Goal: Information Seeking & Learning: Learn about a topic

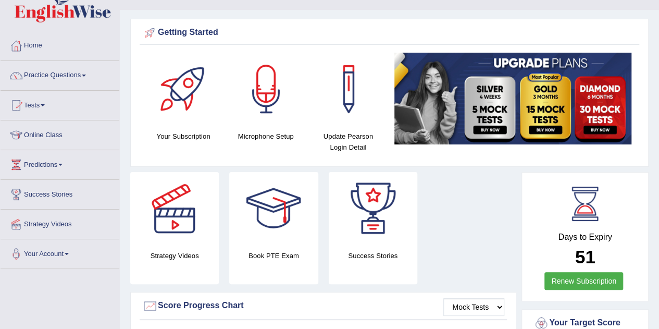
scroll to position [15, 0]
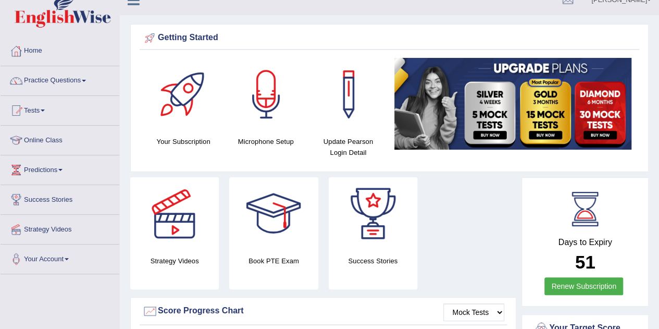
click at [47, 139] on link "Online Class" at bounding box center [60, 139] width 119 height 26
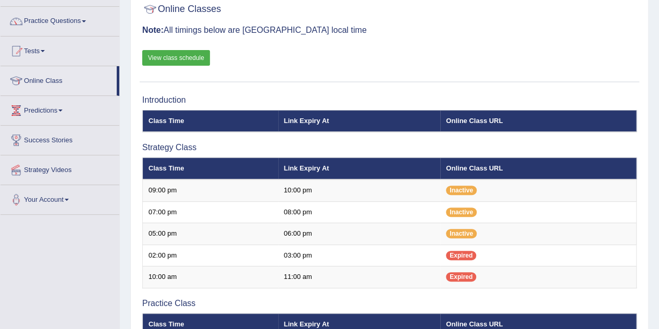
scroll to position [72, 0]
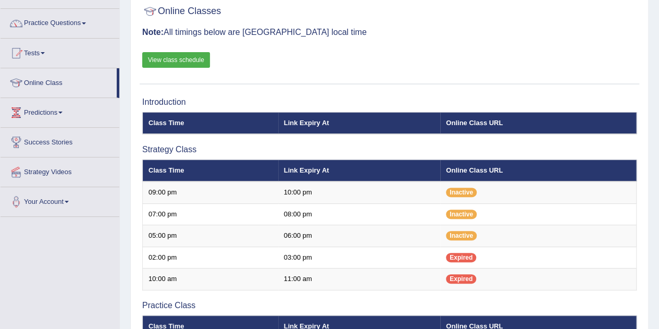
click at [193, 60] on link "View class schedule" at bounding box center [176, 60] width 68 height 16
click at [33, 50] on link "Tests" at bounding box center [60, 52] width 119 height 26
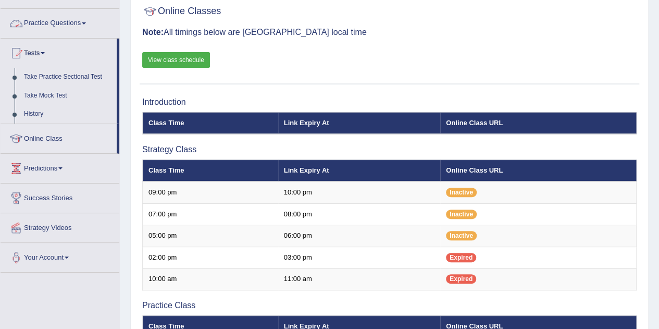
click at [71, 19] on link "Practice Questions" at bounding box center [60, 22] width 119 height 26
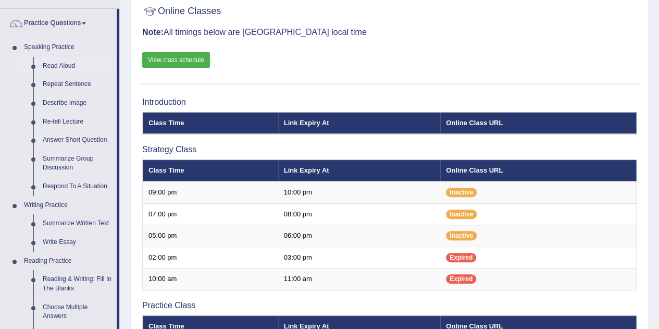
click at [60, 67] on link "Read Aloud" at bounding box center [77, 66] width 79 height 19
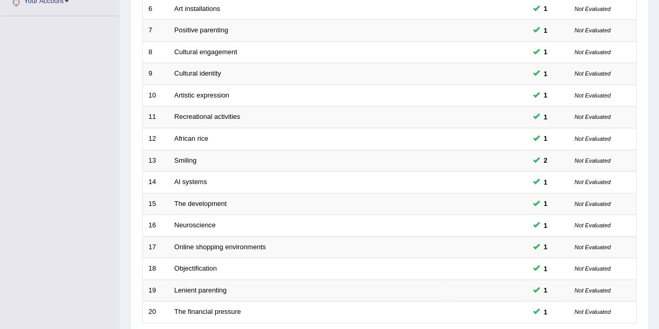
scroll to position [356, 0]
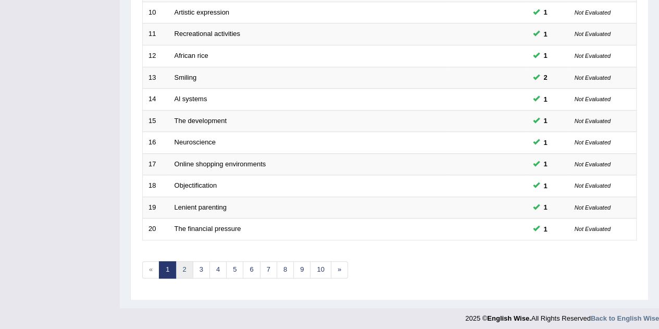
click at [184, 268] on link "2" at bounding box center [184, 269] width 17 height 17
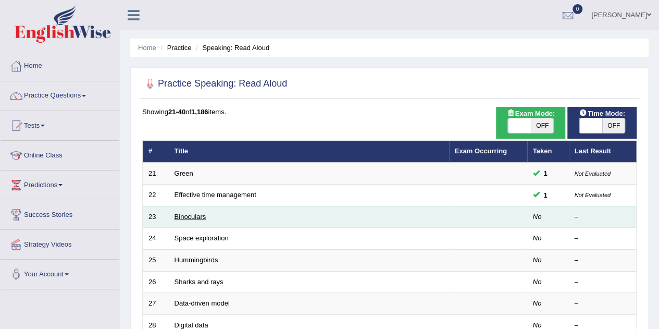
click at [191, 219] on link "Binoculars" at bounding box center [191, 217] width 32 height 8
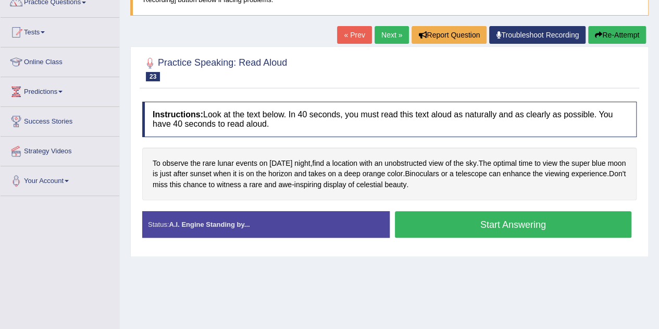
scroll to position [89, 0]
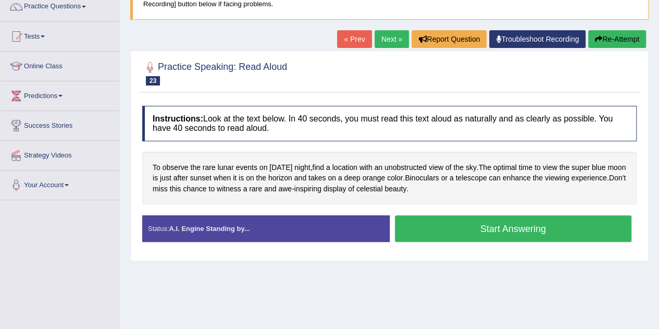
click at [476, 230] on button "Start Answering" at bounding box center [513, 228] width 237 height 27
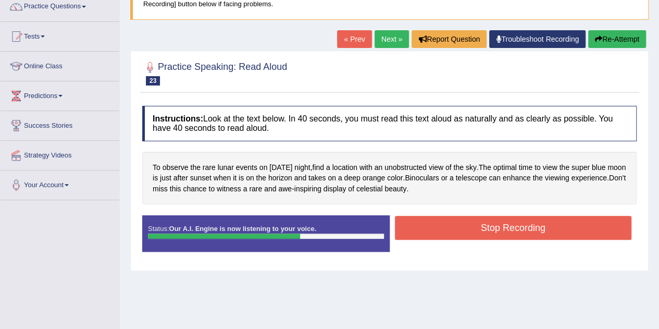
click at [489, 229] on button "Stop Recording" at bounding box center [513, 228] width 237 height 24
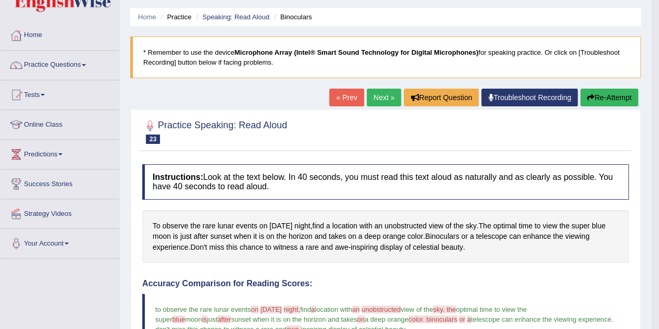
scroll to position [30, 0]
click at [607, 97] on button "Re-Attempt" at bounding box center [610, 98] width 58 height 18
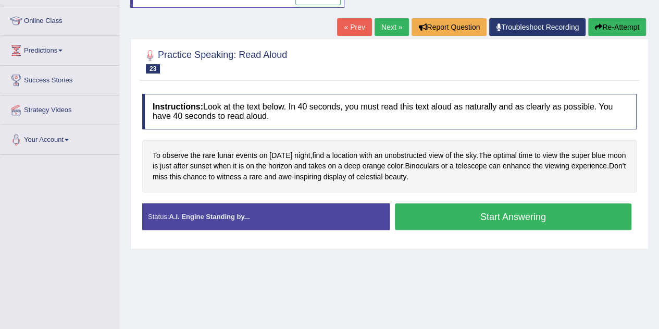
scroll to position [139, 0]
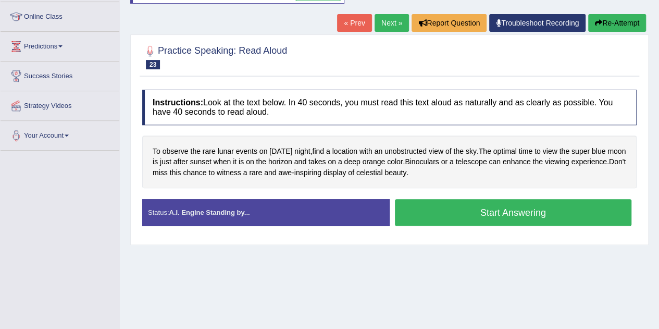
click at [497, 207] on button "Start Answering" at bounding box center [513, 212] width 237 height 27
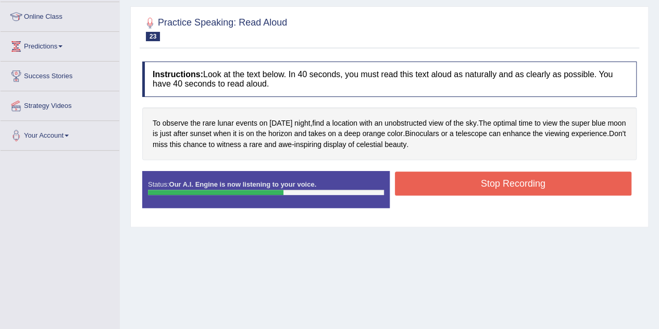
click at [486, 183] on button "Stop Recording" at bounding box center [513, 183] width 237 height 24
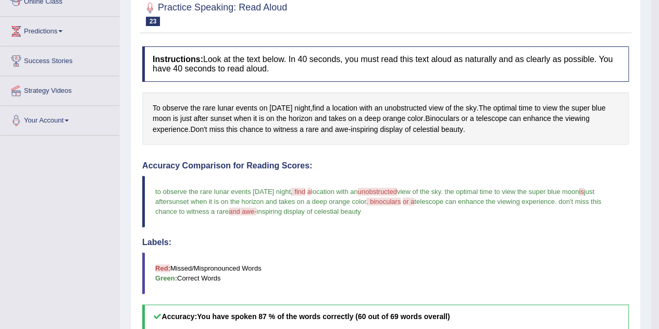
scroll to position [0, 0]
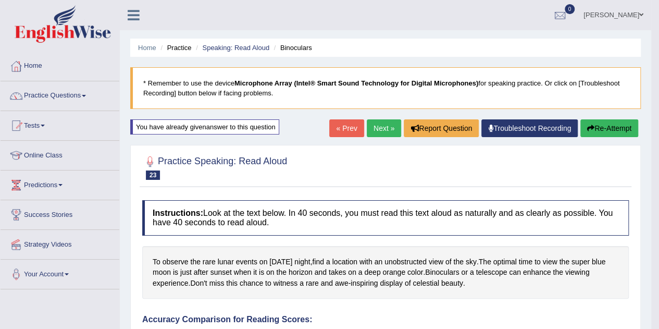
click at [375, 130] on link "Next »" at bounding box center [384, 128] width 34 height 18
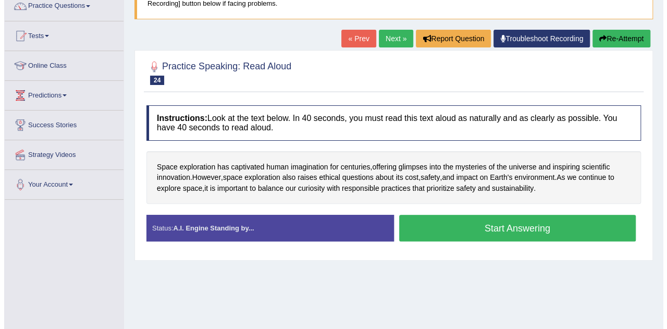
scroll to position [90, 0]
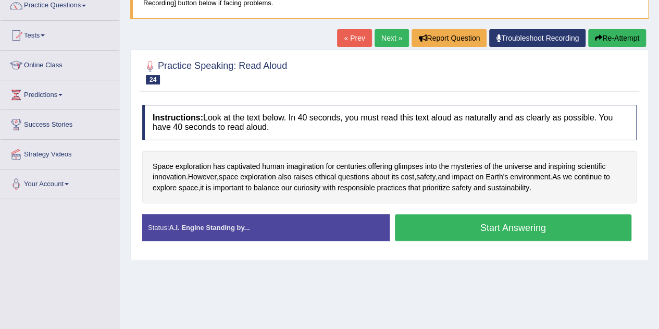
click at [485, 219] on button "Start Answering" at bounding box center [513, 227] width 237 height 27
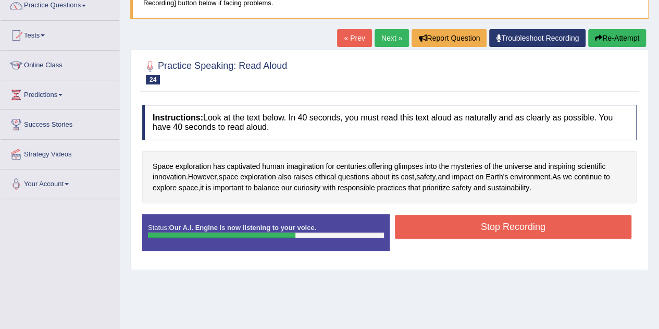
click at [485, 219] on button "Stop Recording" at bounding box center [513, 227] width 237 height 24
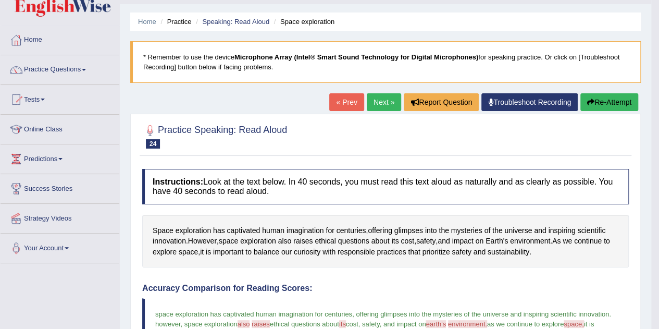
scroll to position [0, 0]
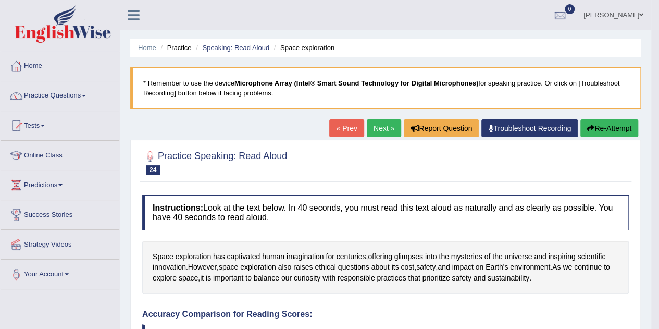
click at [373, 131] on link "Next »" at bounding box center [384, 128] width 34 height 18
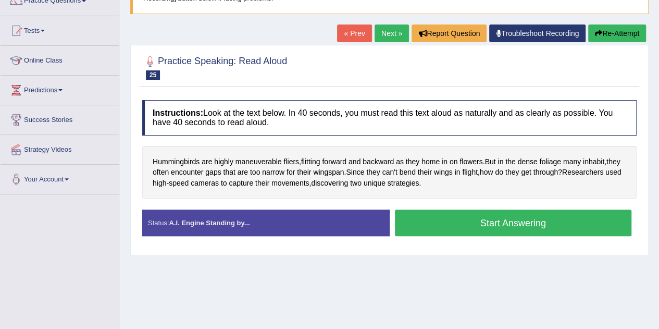
scroll to position [96, 0]
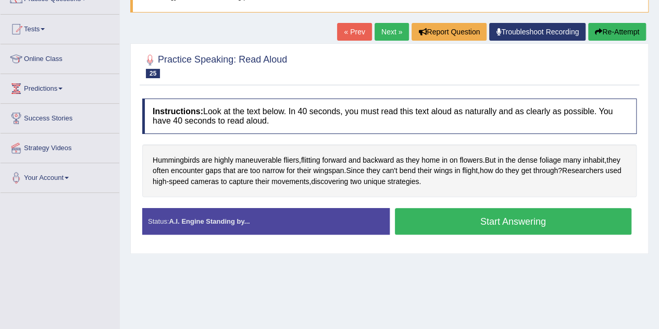
click at [427, 222] on button "Start Answering" at bounding box center [513, 221] width 237 height 27
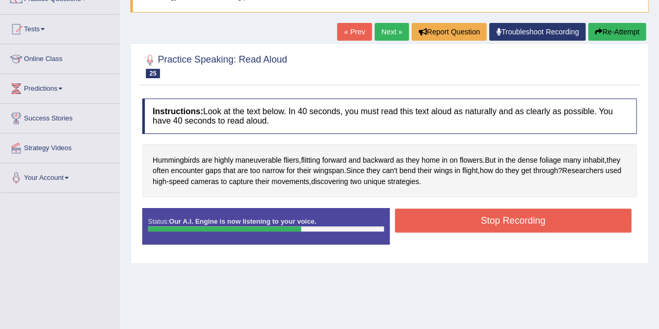
click at [427, 221] on button "Stop Recording" at bounding box center [513, 220] width 237 height 24
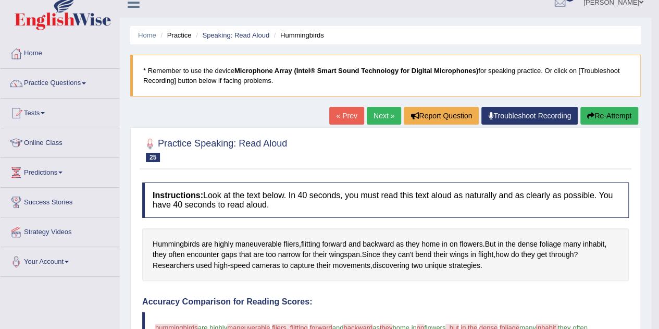
scroll to position [12, 0]
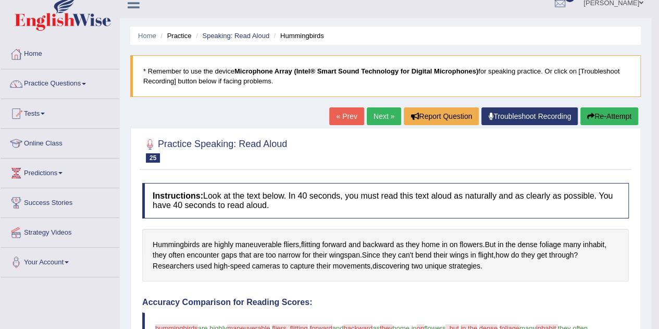
click at [383, 116] on link "Next »" at bounding box center [384, 116] width 34 height 18
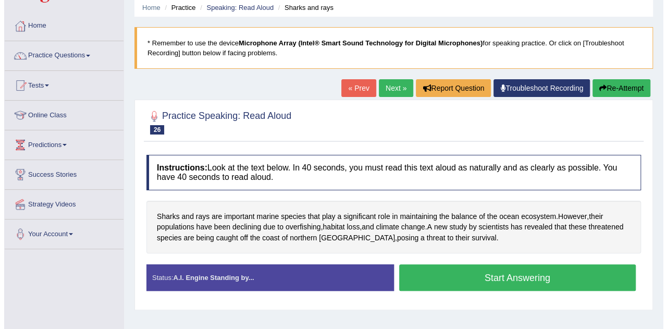
scroll to position [41, 0]
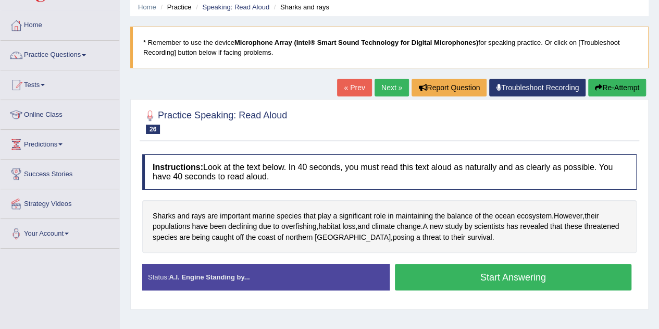
click at [442, 280] on button "Start Answering" at bounding box center [513, 277] width 237 height 27
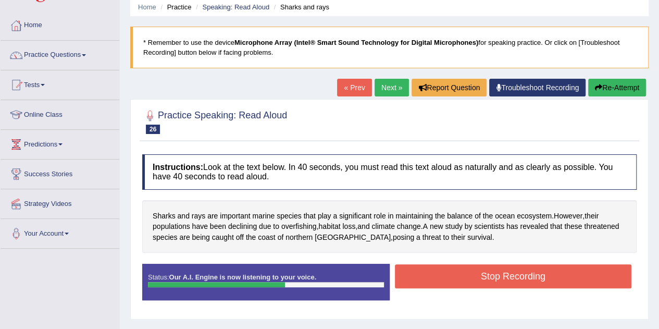
click at [442, 280] on button "Stop Recording" at bounding box center [513, 276] width 237 height 24
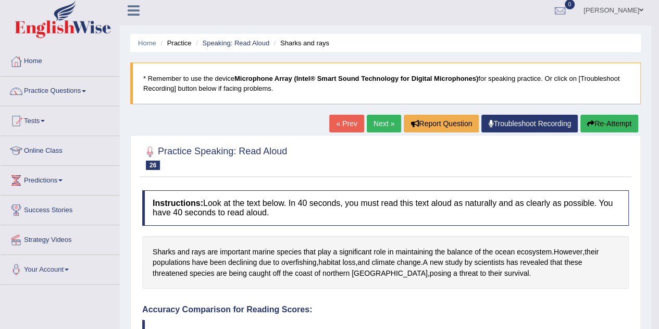
scroll to position [0, 0]
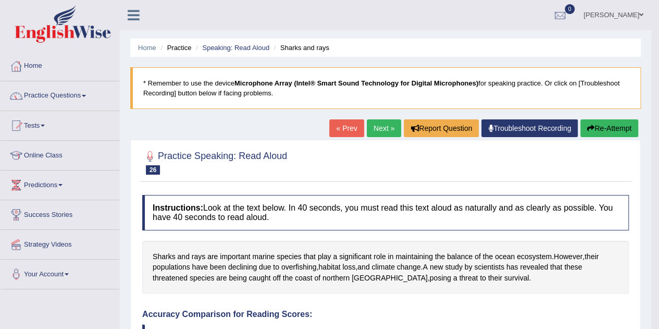
click at [53, 95] on link "Practice Questions" at bounding box center [60, 94] width 119 height 26
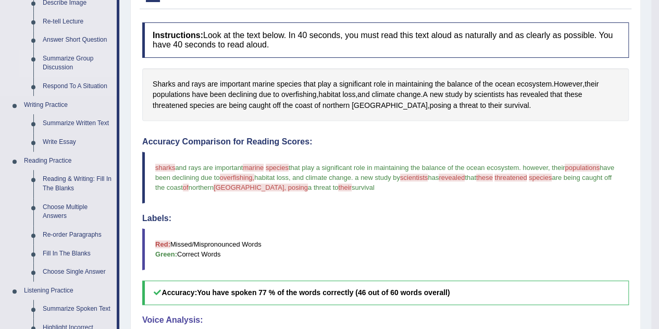
scroll to position [174, 0]
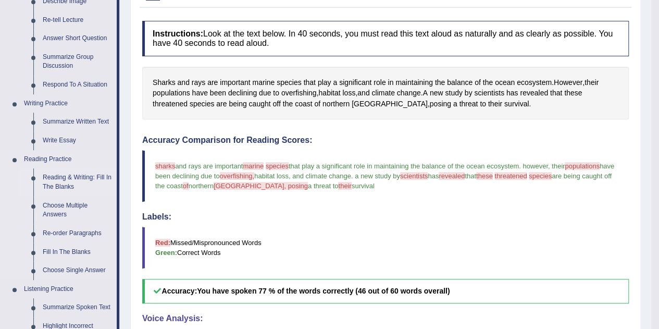
click at [57, 182] on link "Reading & Writing: Fill In The Blanks" at bounding box center [77, 182] width 79 height 28
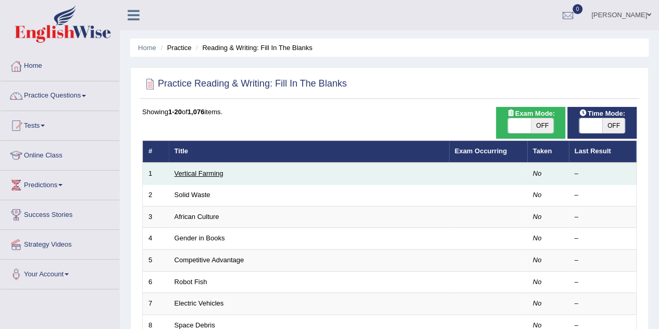
click at [196, 176] on link "Vertical Farming" at bounding box center [199, 173] width 49 height 8
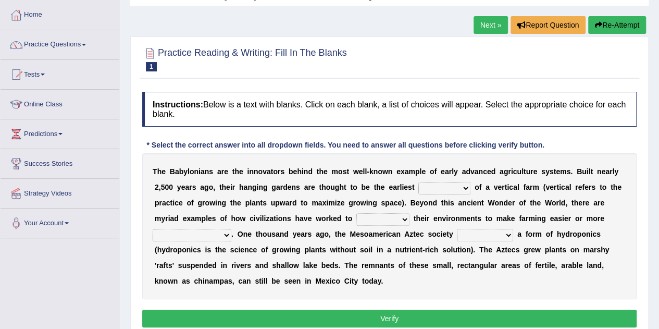
scroll to position [52, 0]
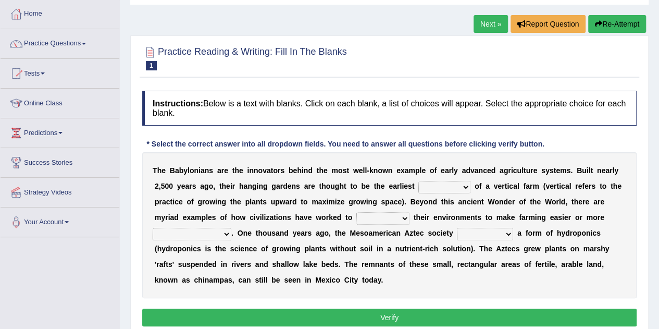
click at [433, 189] on select "prototype failure discredit protocol" at bounding box center [444, 187] width 52 height 13
select select "prototype"
click at [418, 181] on select "prototype failure discredit protocol" at bounding box center [444, 187] width 52 height 13
click at [373, 216] on select "manipulate escape respect disarrange" at bounding box center [382, 218] width 53 height 13
select select "manipulate"
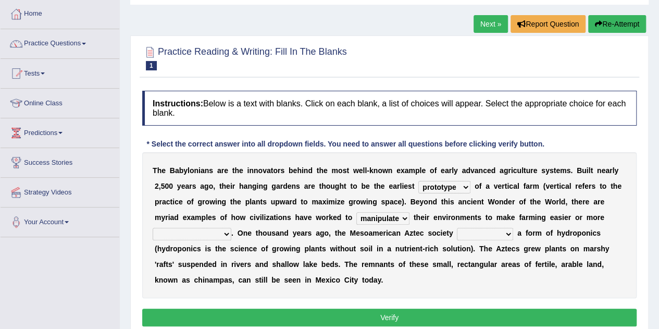
click at [356, 212] on select "manipulate escape respect disarrange" at bounding box center [382, 218] width 53 height 13
click at [201, 230] on select "productive constructive connective counterproductive" at bounding box center [192, 234] width 79 height 13
select select "productive"
click at [153, 228] on select "productive constructive connective counterproductive" at bounding box center [192, 234] width 79 height 13
click at [486, 231] on select "domineered volunteered pioneered engineered" at bounding box center [485, 234] width 56 height 13
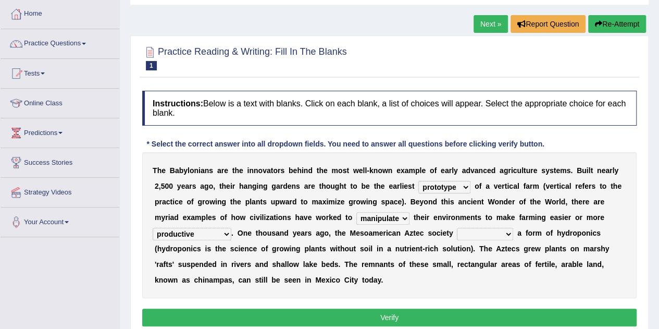
select select "pioneered"
click at [457, 228] on select "domineered volunteered pioneered engineered" at bounding box center [485, 234] width 56 height 13
click at [399, 321] on button "Verify" at bounding box center [389, 318] width 495 height 18
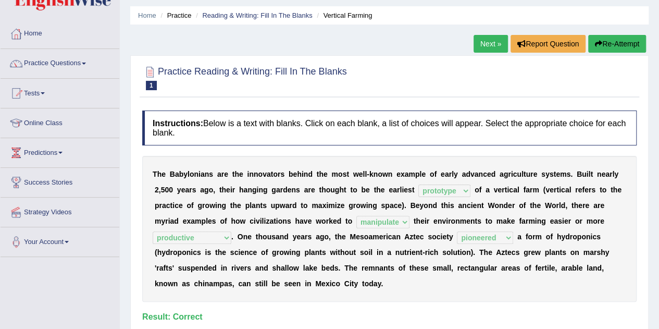
scroll to position [0, 0]
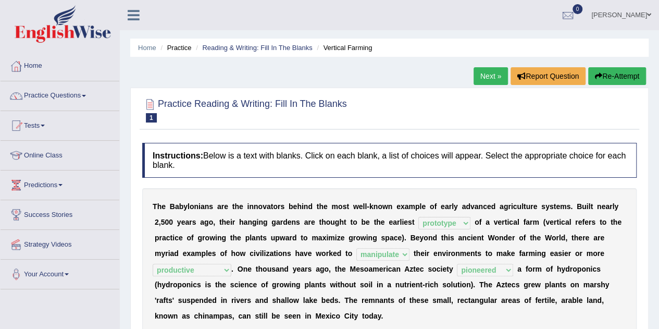
click at [489, 77] on link "Next »" at bounding box center [491, 76] width 34 height 18
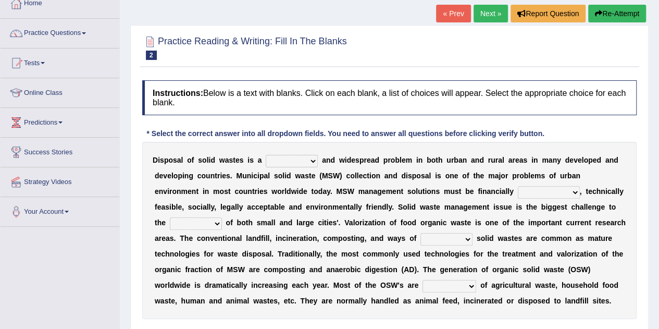
scroll to position [64, 0]
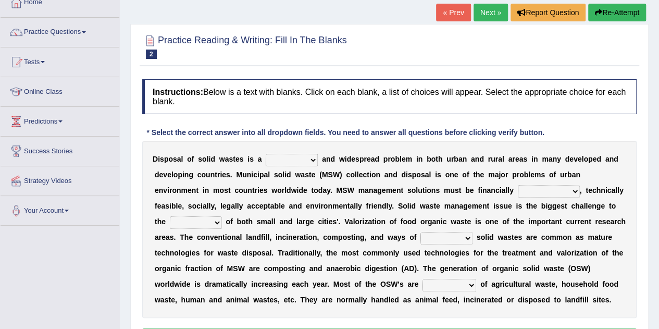
click at [294, 161] on select "slanting stinging stalling shafting" at bounding box center [292, 160] width 52 height 13
select select "shafting"
click at [266, 154] on select "slanting stinging stalling shafting" at bounding box center [292, 160] width 52 height 13
click at [555, 192] on select "unattainable sustainable objectionable treasonable" at bounding box center [549, 191] width 62 height 13
select select "sustainable"
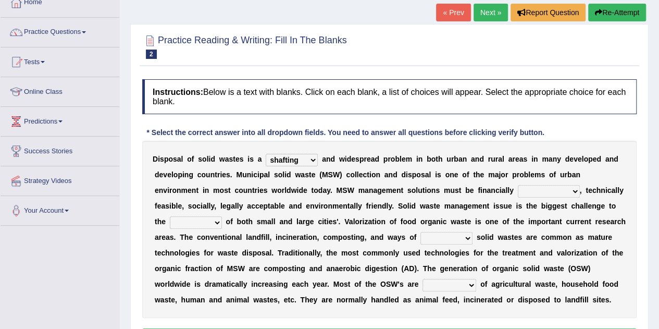
click at [518, 185] on select "unattainable sustainable objectionable treasonable" at bounding box center [549, 191] width 62 height 13
click at [187, 224] on select "plants culture authorities history" at bounding box center [196, 222] width 52 height 13
select select "authorities"
click at [170, 216] on select "plants culture authorities history" at bounding box center [196, 222] width 52 height 13
click at [455, 236] on select "reserving preserving deserving handling" at bounding box center [447, 238] width 52 height 13
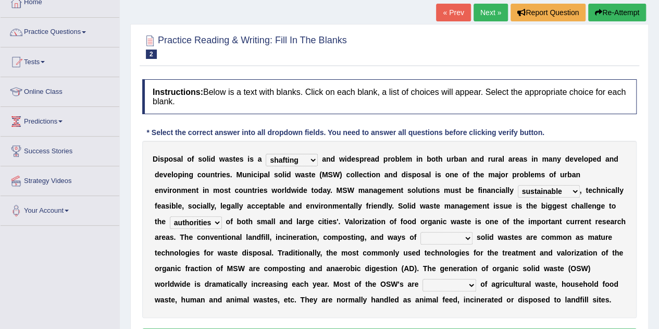
select select "handling"
click at [421, 232] on select "reserving preserving deserving handling" at bounding box center [447, 238] width 52 height 13
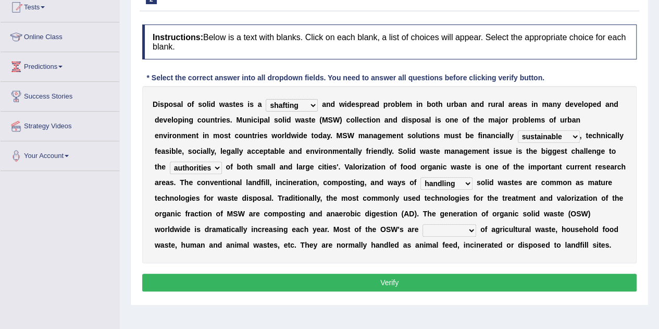
scroll to position [119, 0]
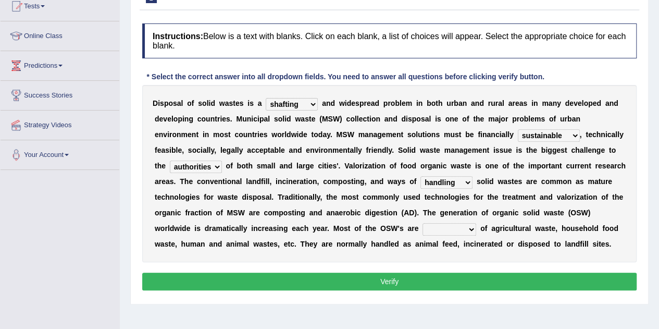
click at [447, 228] on select "composed disposed composing disposing" at bounding box center [450, 229] width 54 height 13
select select "composed"
click at [423, 223] on select "composed disposed composing disposing" at bounding box center [450, 229] width 54 height 13
click at [391, 280] on button "Verify" at bounding box center [389, 282] width 495 height 18
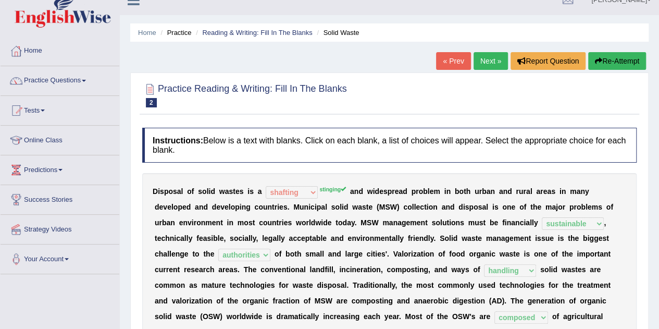
scroll to position [1, 0]
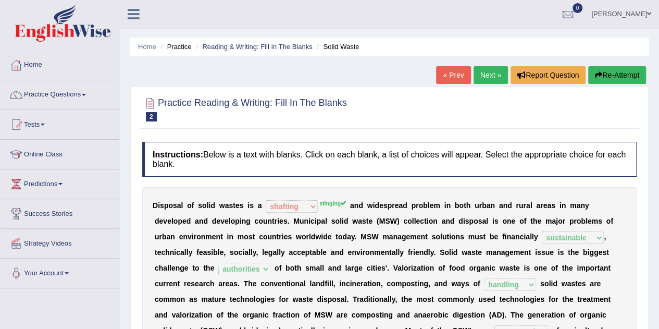
click at [487, 74] on link "Next »" at bounding box center [491, 75] width 34 height 18
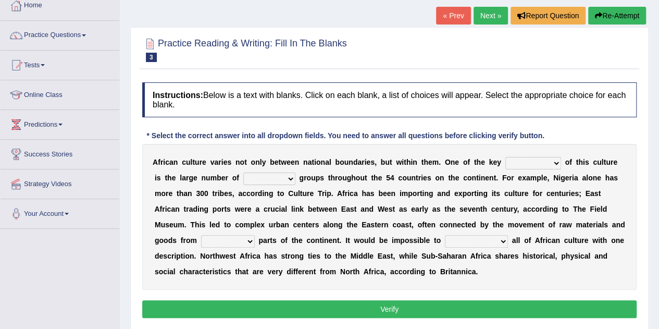
scroll to position [63, 0]
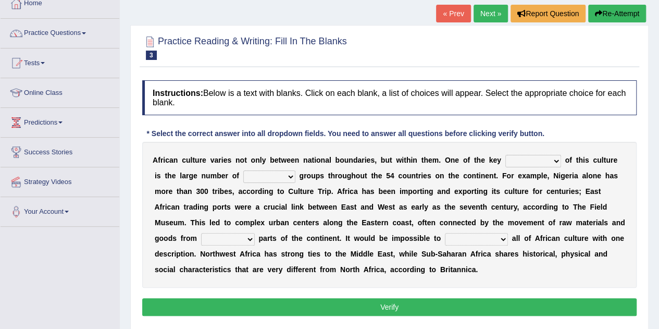
click at [545, 160] on select "conjectures features issues doubts" at bounding box center [534, 161] width 56 height 13
select select "features"
click at [506, 155] on select "conjectures features issues doubts" at bounding box center [534, 161] width 56 height 13
click at [258, 179] on select "ethic ethnic eugenic epic" at bounding box center [269, 176] width 52 height 13
select select "ethnic"
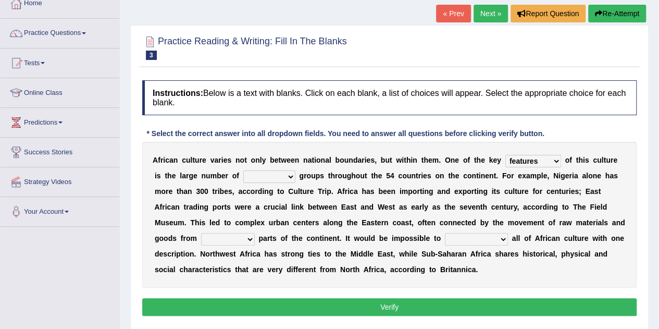
click at [243, 170] on select "ethic ethnic eugenic epic" at bounding box center [269, 176] width 52 height 13
click at [236, 241] on select "forelocked interlocked unlocked landlocked" at bounding box center [228, 239] width 54 height 13
select select "landlocked"
click at [201, 233] on select "forelocked interlocked unlocked landlocked" at bounding box center [228, 239] width 54 height 13
click at [499, 241] on select "characterize conceptualize symbolize synthesize" at bounding box center [476, 239] width 63 height 13
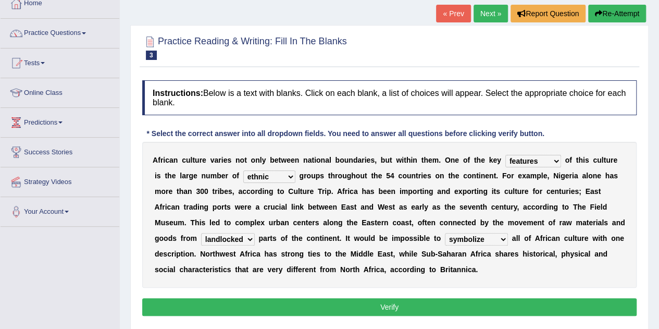
click at [445, 233] on select "characterize conceptualize symbolize synthesize" at bounding box center [476, 239] width 63 height 13
click at [493, 236] on select "characterize conceptualize symbolize synthesize" at bounding box center [476, 239] width 63 height 13
select select "characterize"
click at [445, 233] on select "characterize conceptualize symbolize synthesize" at bounding box center [476, 239] width 63 height 13
click at [402, 307] on button "Verify" at bounding box center [389, 307] width 495 height 18
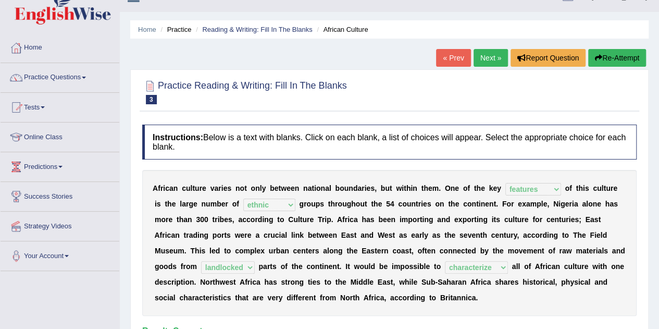
scroll to position [0, 0]
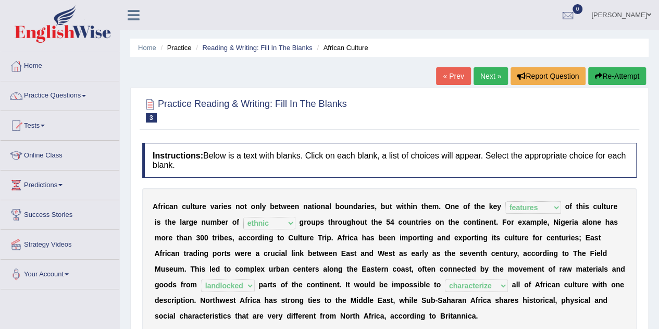
click at [488, 75] on link "Next »" at bounding box center [491, 76] width 34 height 18
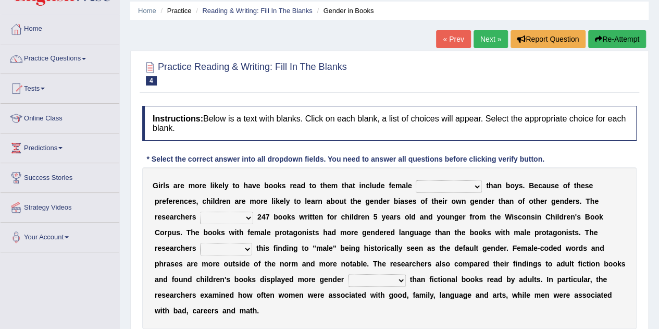
scroll to position [38, 0]
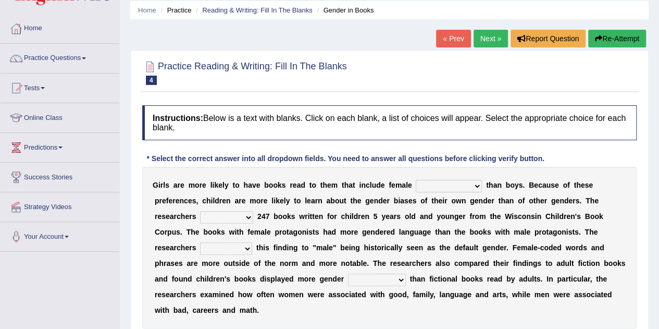
click at [436, 187] on select "protagonists cosmogonists agonists expressionists" at bounding box center [449, 186] width 66 height 13
select select "protagonists"
click at [416, 180] on select "protagonists cosmogonists agonists expressionists" at bounding box center [449, 186] width 66 height 13
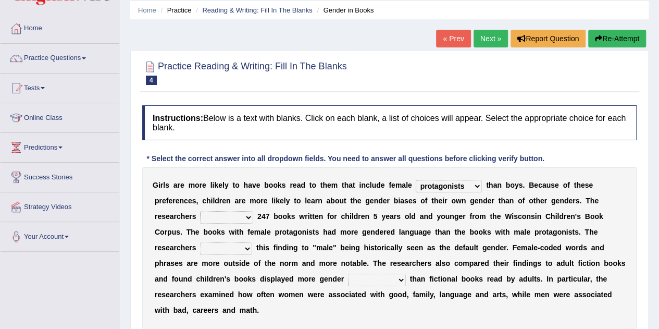
click at [214, 221] on select "hydrolyzed paralyzed catalyzed analyzed" at bounding box center [226, 217] width 53 height 13
select select "analyzed"
click at [200, 211] on select "hydrolyzed paralyzed catalyzed analyzed" at bounding box center [226, 217] width 53 height 13
click at [231, 247] on select "contribute tribute distribute attribute" at bounding box center [226, 248] width 52 height 13
select select "attribute"
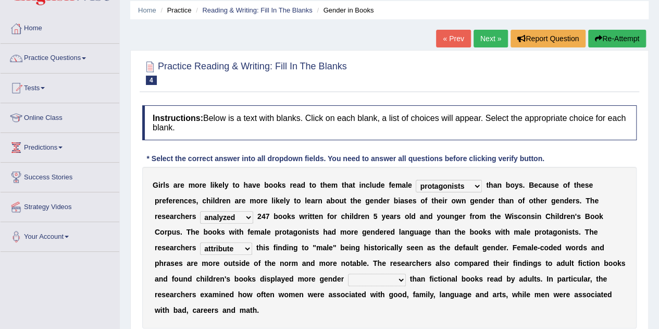
click at [200, 242] on select "contribute tribute distribute attribute" at bounding box center [226, 248] width 52 height 13
click at [365, 277] on select "stereotypes teletypes prototypes electrotypes" at bounding box center [377, 280] width 58 height 13
select select "stereotypes"
click at [348, 274] on select "stereotypes teletypes prototypes electrotypes" at bounding box center [377, 280] width 58 height 13
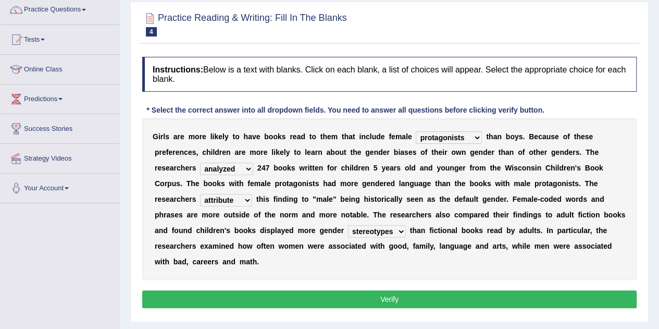
scroll to position [87, 0]
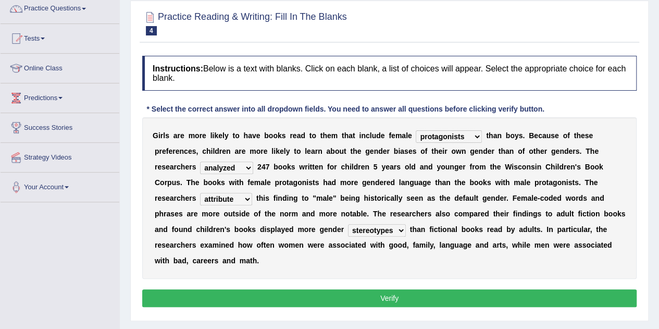
click at [456, 299] on button "Verify" at bounding box center [389, 298] width 495 height 18
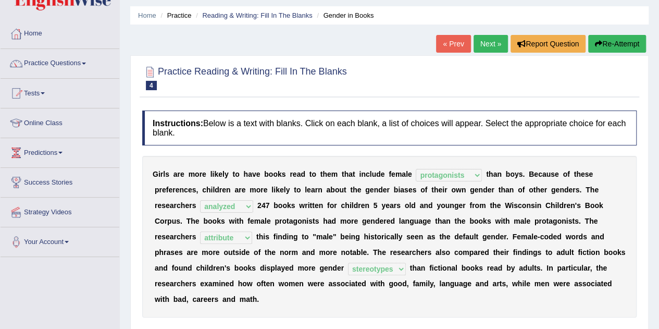
scroll to position [0, 0]
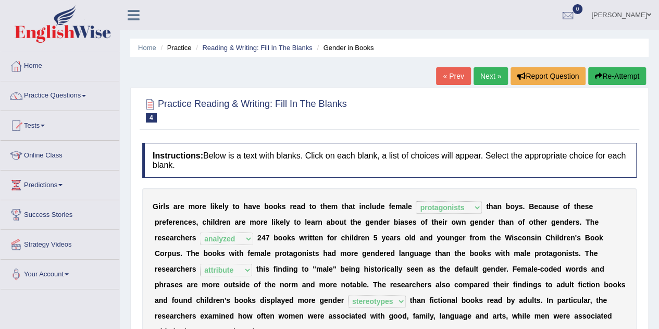
click at [485, 78] on link "Next »" at bounding box center [491, 76] width 34 height 18
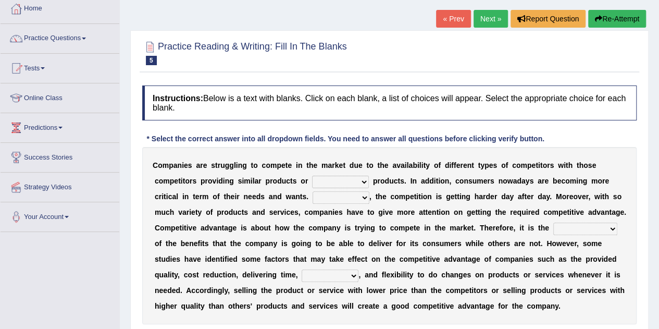
scroll to position [63, 0]
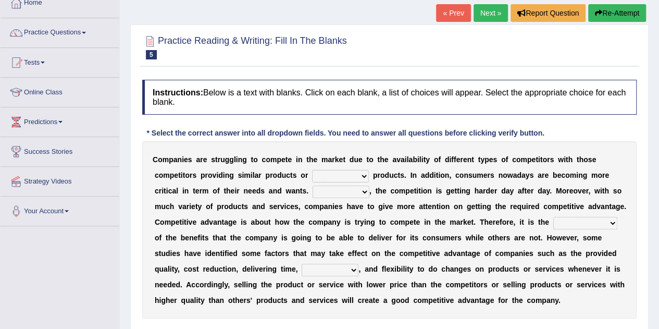
click at [338, 176] on select "constitution restitution substitution institution" at bounding box center [340, 176] width 57 height 13
select select "substitution"
click at [312, 170] on select "constitution restitution substitution institution" at bounding box center [340, 176] width 57 height 13
click at [350, 187] on select "However Instead Additionally Therefore" at bounding box center [341, 192] width 57 height 13
select select "Additionally"
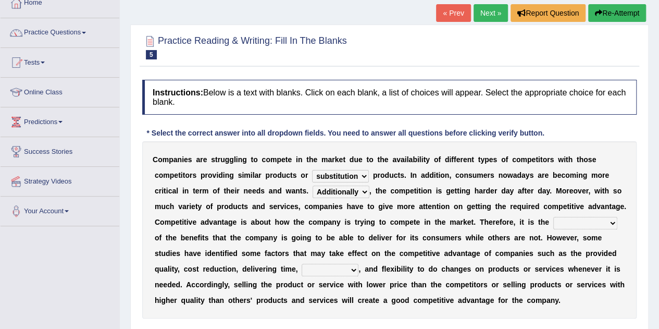
click at [313, 186] on select "However Instead Additionally Therefore" at bounding box center [341, 192] width 57 height 13
click at [563, 221] on select "dissemination ordination determination incarnation" at bounding box center [585, 223] width 64 height 13
select select "determination"
click at [553, 217] on select "dissemination ordination determination incarnation" at bounding box center [585, 223] width 64 height 13
click at [334, 268] on select "captivation aggregation deprivation innovation" at bounding box center [330, 270] width 57 height 13
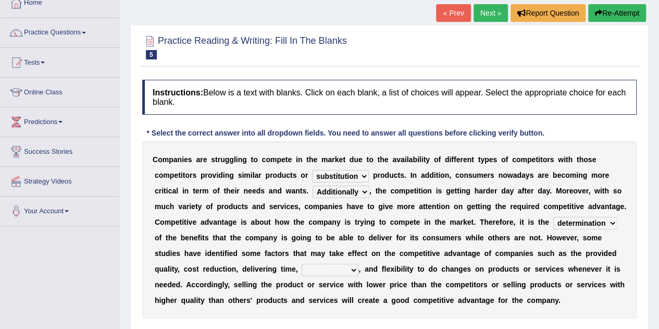
select select "captivation"
click at [302, 264] on select "captivation aggregation deprivation innovation" at bounding box center [330, 270] width 57 height 13
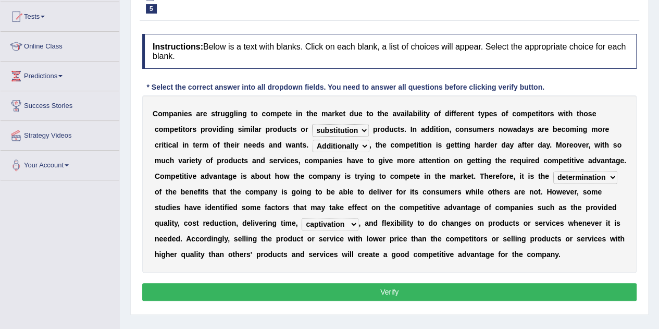
scroll to position [119, 0]
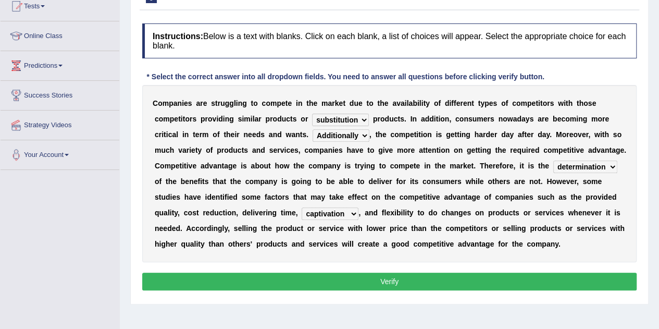
click at [370, 279] on button "Verify" at bounding box center [389, 282] width 495 height 18
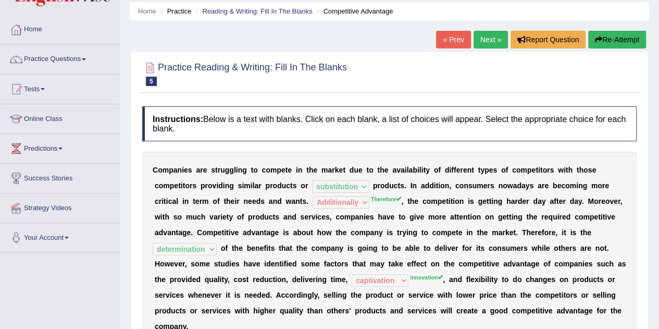
scroll to position [0, 0]
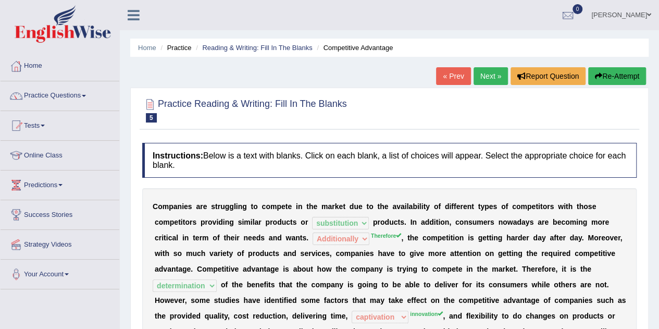
click at [482, 76] on link "Next »" at bounding box center [491, 76] width 34 height 18
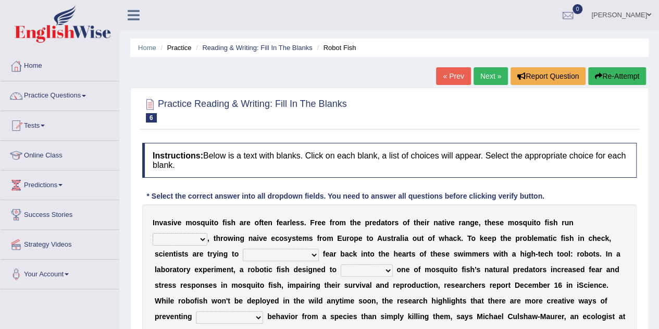
click at [190, 236] on select "occupant flippant rampant concordant" at bounding box center [180, 239] width 55 height 13
select select "concordant"
click at [153, 233] on select "occupant flippant rampant concordant" at bounding box center [180, 239] width 55 height 13
click at [275, 254] on select "accept spike strike drake" at bounding box center [281, 255] width 76 height 13
select select "spike"
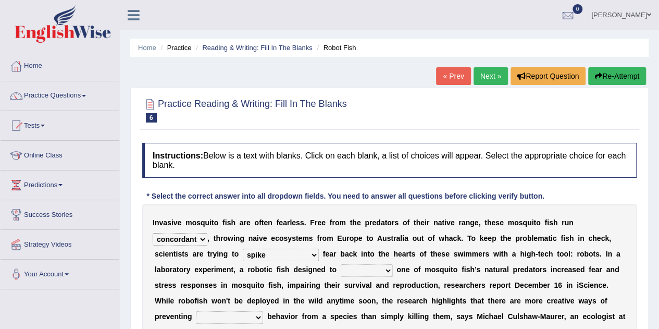
click at [243, 249] on select "accept spike strike drake" at bounding box center [281, 255] width 76 height 13
click at [364, 273] on select "bequest mimic battle conquest" at bounding box center [367, 270] width 52 height 13
select select "mimic"
click at [341, 264] on select "bequest mimic battle conquest" at bounding box center [367, 270] width 52 height 13
click at [378, 269] on select "bequest mimic battle conquest" at bounding box center [367, 270] width 52 height 13
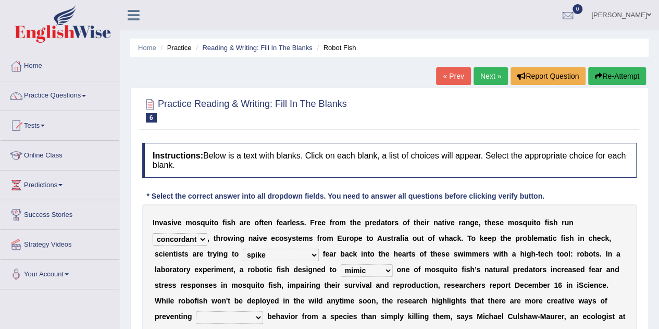
click at [234, 313] on select "unprivileged unprecedented uncharted unwanted" at bounding box center [229, 317] width 67 height 13
click at [626, 277] on div "I n v a s i v e m o s q u i t o f i s h a r e o f t e n f e a r l e s s . F r e…" at bounding box center [389, 277] width 495 height 146
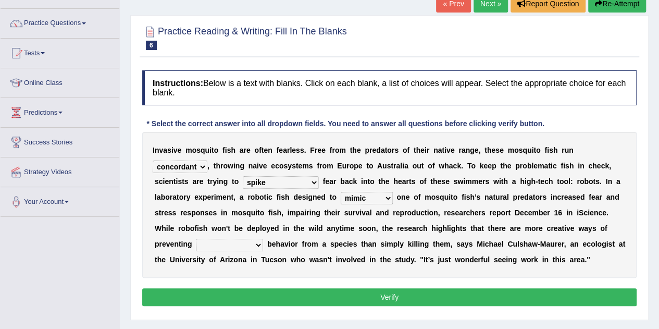
scroll to position [75, 0]
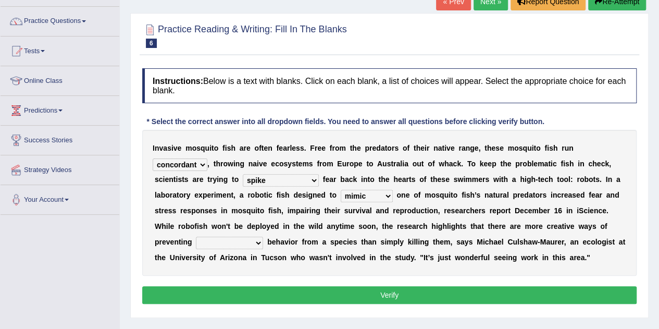
click at [216, 243] on select "unprivileged unprecedented uncharted unwanted" at bounding box center [229, 243] width 67 height 13
select select "unwanted"
click at [196, 237] on select "unprivileged unprecedented uncharted unwanted" at bounding box center [229, 243] width 67 height 13
click at [316, 291] on button "Verify" at bounding box center [389, 295] width 495 height 18
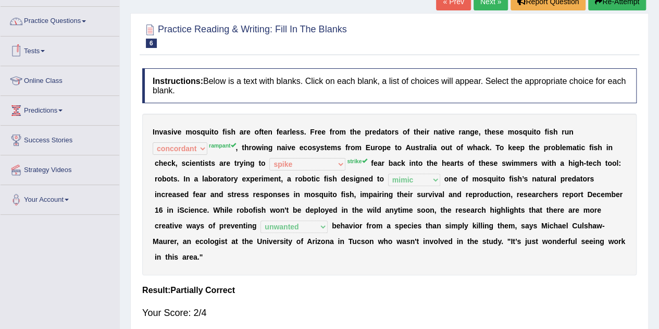
click at [70, 22] on link "Practice Questions" at bounding box center [60, 20] width 119 height 26
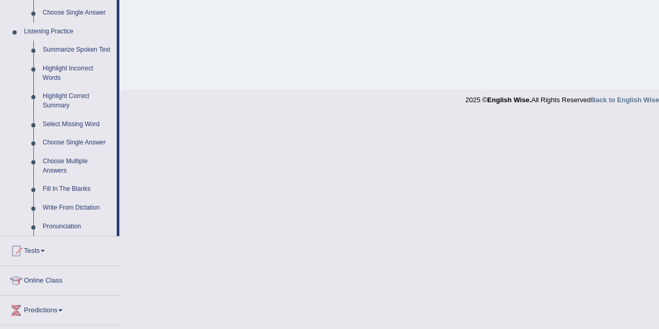
scroll to position [461, 0]
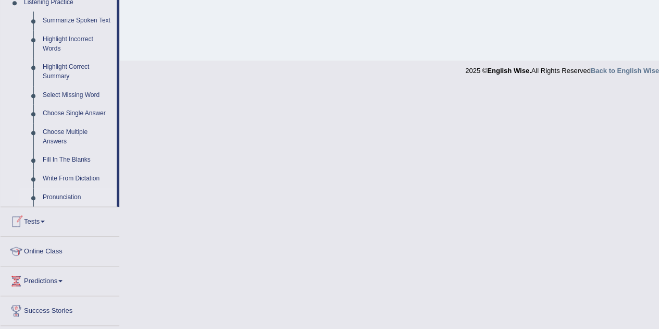
click at [65, 194] on link "Pronunciation" at bounding box center [77, 197] width 79 height 19
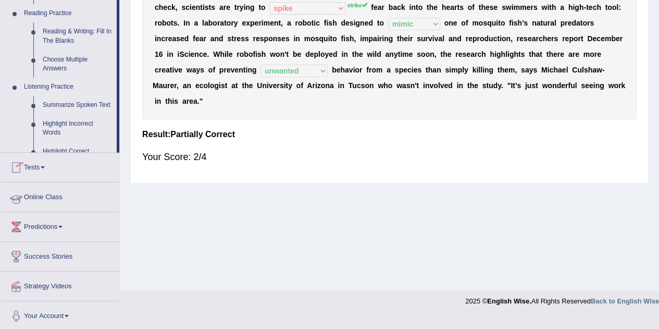
scroll to position [218, 0]
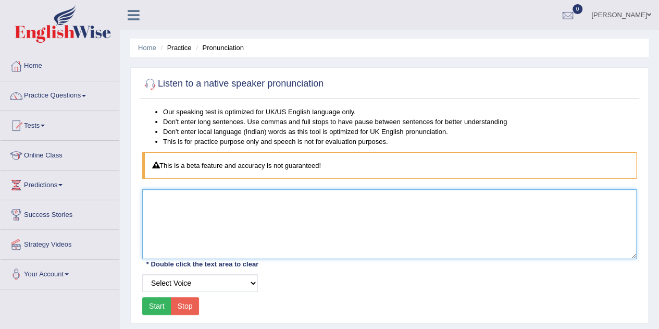
click at [191, 200] on textarea at bounding box center [389, 224] width 495 height 70
click at [153, 205] on textarea "cloncordant" at bounding box center [389, 224] width 495 height 70
type textarea "concordant"
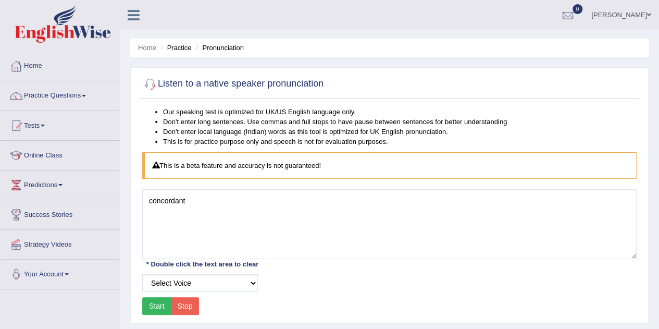
click at [153, 310] on button "Start" at bounding box center [156, 306] width 29 height 18
click at [216, 283] on select "Select Voice UK English Female UK English Male" at bounding box center [200, 283] width 116 height 18
select select "10"
click at [142, 274] on select "Select Voice UK English Female UK English Male" at bounding box center [200, 283] width 116 height 18
click at [154, 304] on button "Start" at bounding box center [156, 306] width 29 height 18
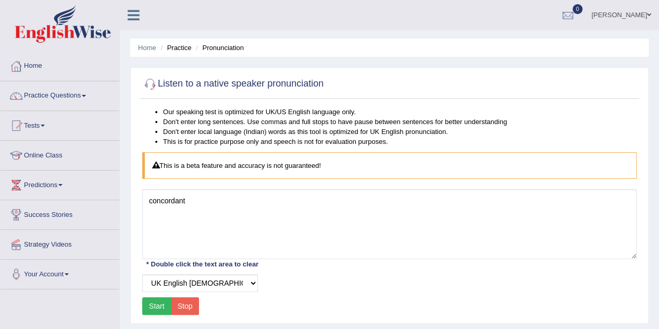
click at [154, 304] on button "Start" at bounding box center [156, 306] width 29 height 18
click at [58, 96] on link "Practice Questions" at bounding box center [60, 94] width 119 height 26
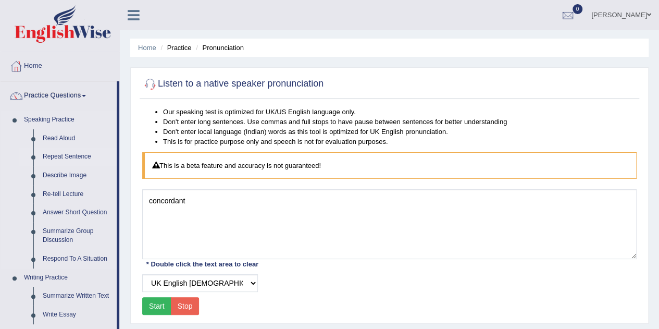
click at [65, 158] on link "Repeat Sentence" at bounding box center [77, 156] width 79 height 19
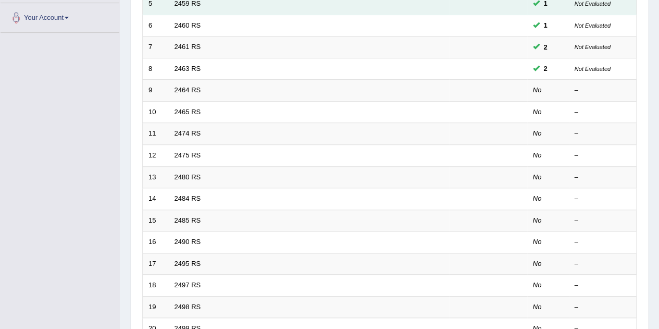
scroll to position [263, 0]
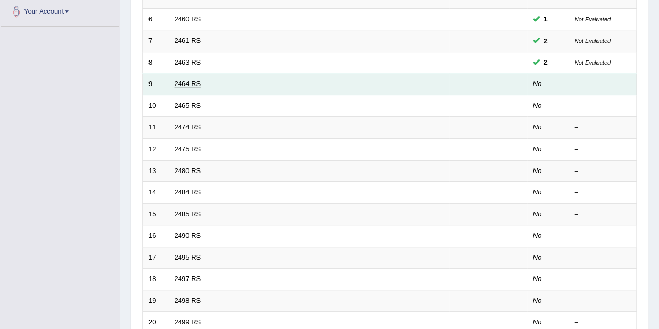
click at [186, 80] on link "2464 RS" at bounding box center [188, 84] width 27 height 8
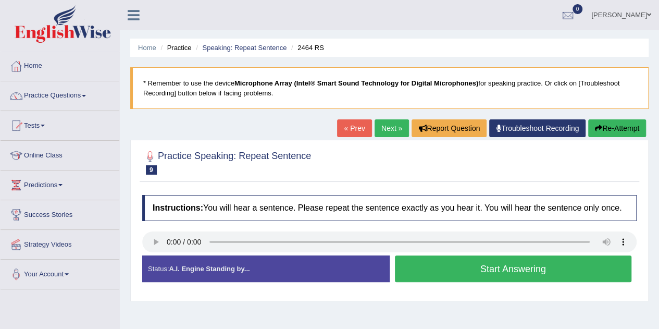
click at [445, 270] on button "Start Answering" at bounding box center [513, 268] width 237 height 27
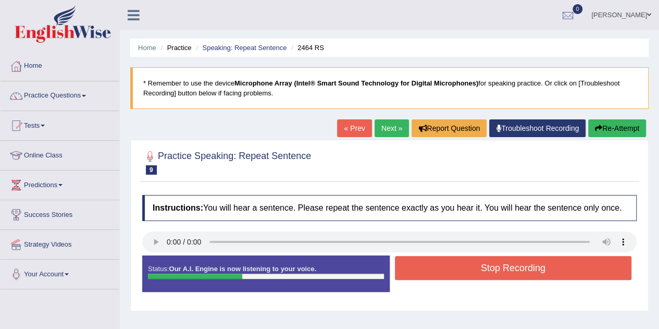
click at [445, 270] on button "Stop Recording" at bounding box center [513, 268] width 237 height 24
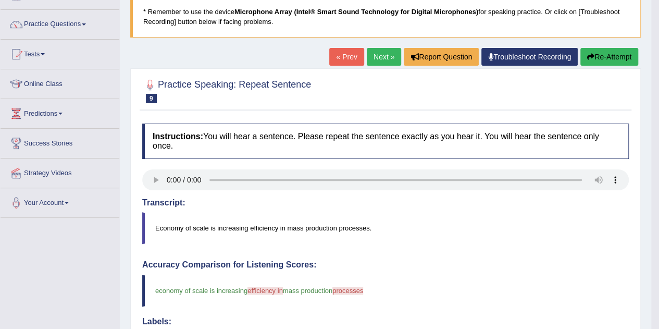
scroll to position [70, 0]
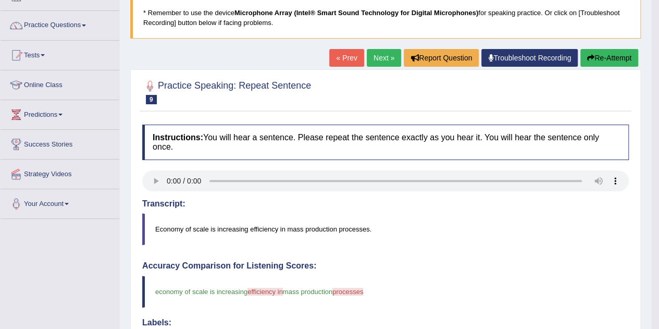
click at [374, 56] on link "Next »" at bounding box center [384, 58] width 34 height 18
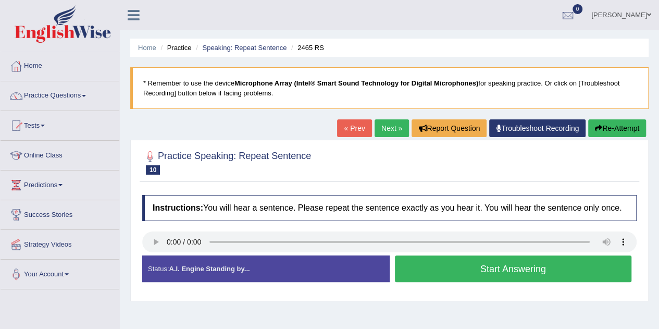
click at [457, 274] on button "Start Answering" at bounding box center [513, 268] width 237 height 27
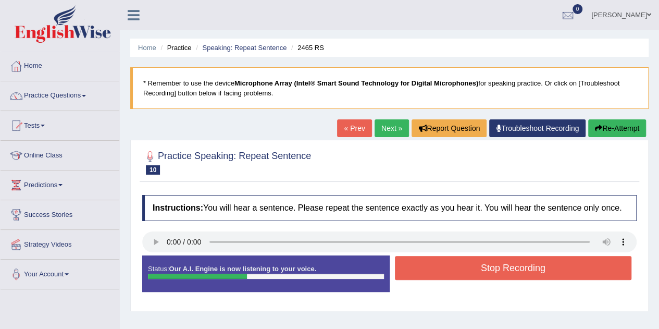
click at [457, 274] on button "Stop Recording" at bounding box center [513, 268] width 237 height 24
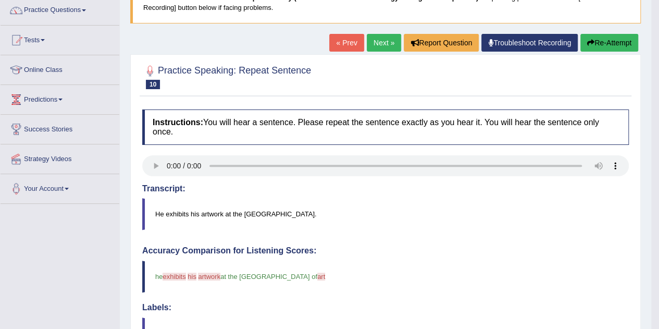
scroll to position [80, 0]
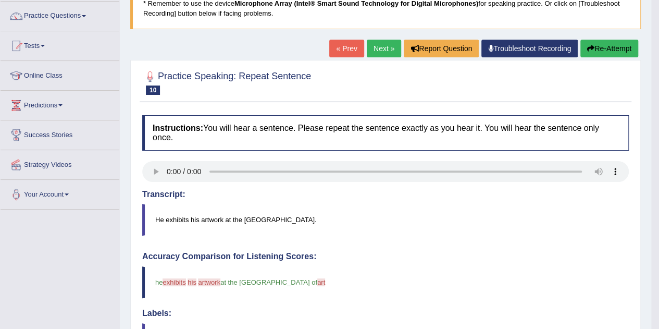
click at [600, 43] on button "Re-Attempt" at bounding box center [610, 49] width 58 height 18
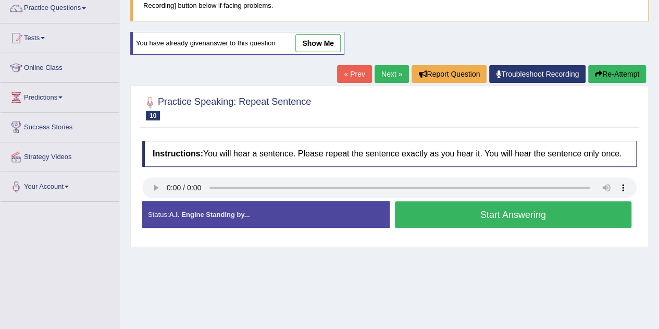
click at [436, 203] on button "Start Answering" at bounding box center [513, 214] width 237 height 27
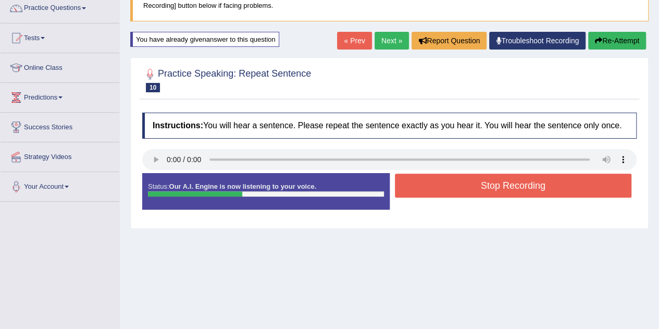
click at [429, 182] on button "Stop Recording" at bounding box center [513, 186] width 237 height 24
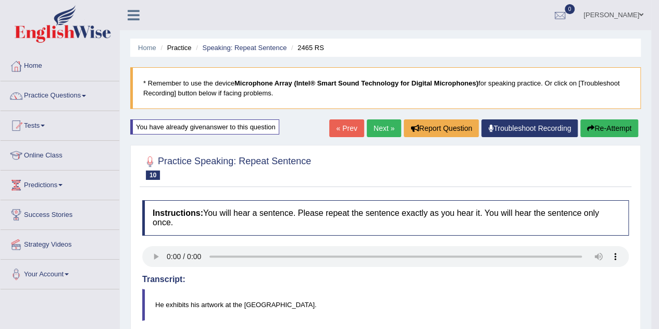
click at [375, 125] on link "Next »" at bounding box center [384, 128] width 34 height 18
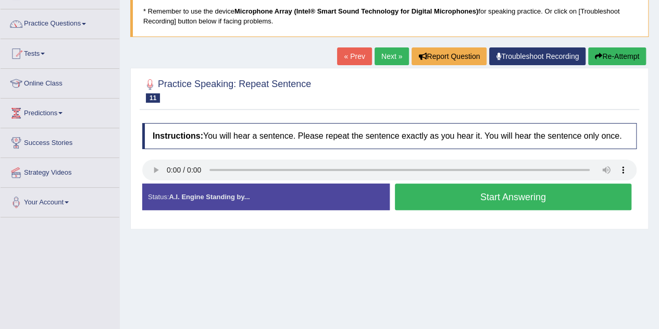
scroll to position [85, 0]
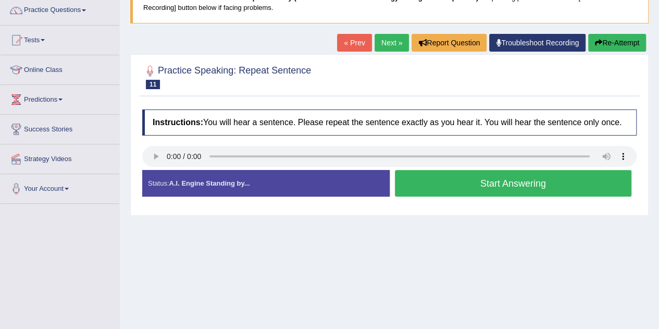
click at [426, 183] on button "Start Answering" at bounding box center [513, 183] width 237 height 27
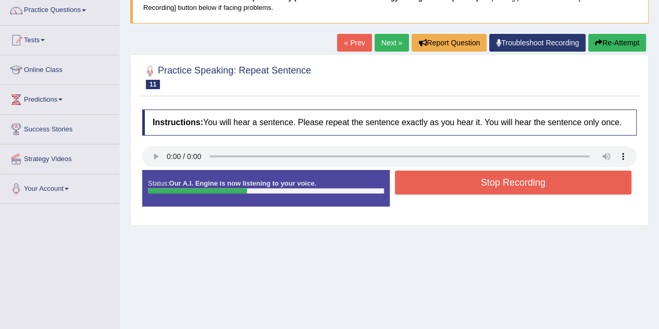
click at [426, 183] on button "Stop Recording" at bounding box center [513, 182] width 237 height 24
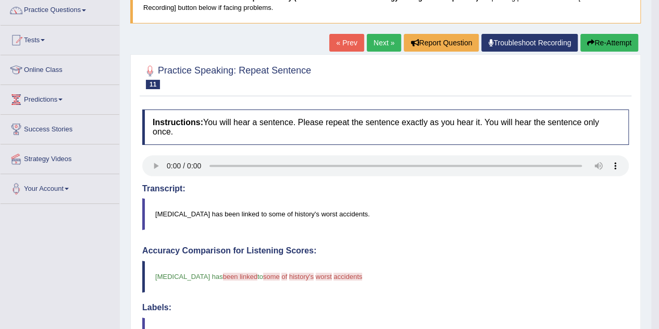
click at [596, 48] on button "Re-Attempt" at bounding box center [610, 43] width 58 height 18
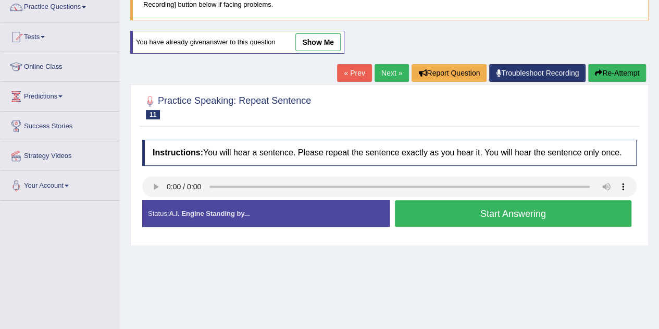
click at [467, 219] on button "Start Answering" at bounding box center [513, 213] width 237 height 27
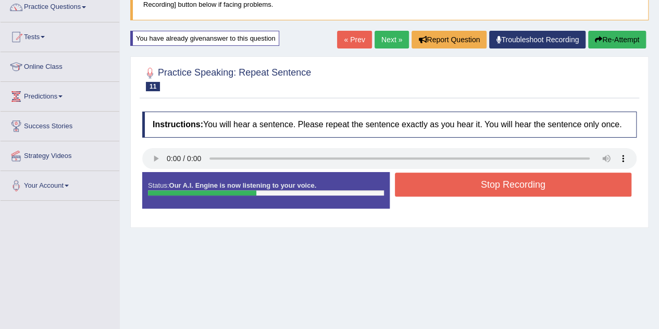
click at [451, 182] on button "Stop Recording" at bounding box center [513, 185] width 237 height 24
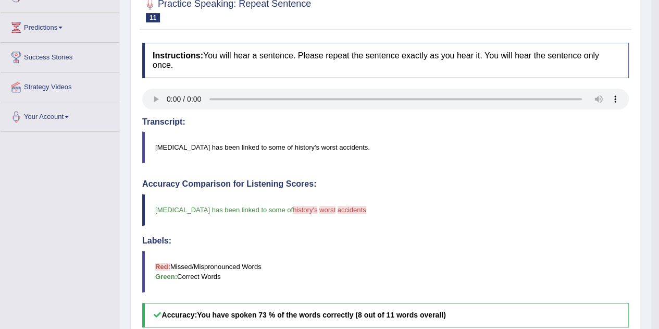
scroll to position [27, 0]
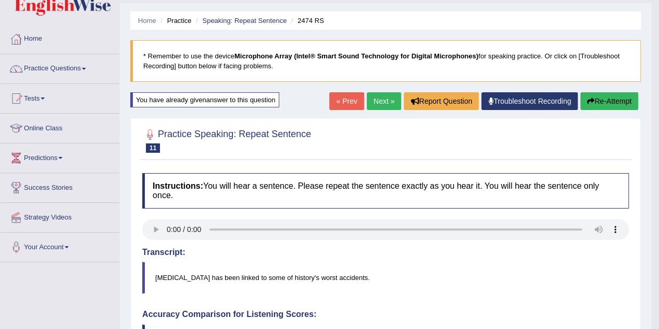
click at [379, 100] on link "Next »" at bounding box center [384, 101] width 34 height 18
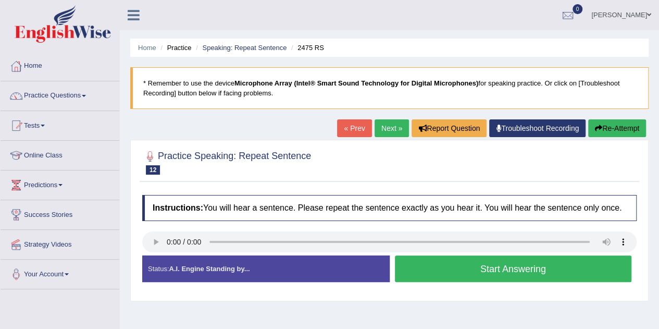
click at [444, 265] on button "Start Answering" at bounding box center [513, 268] width 237 height 27
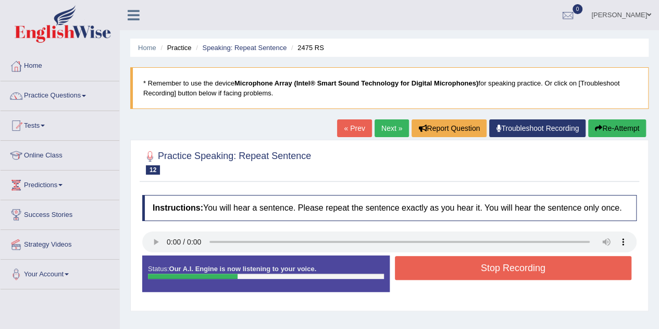
click at [444, 265] on button "Stop Recording" at bounding box center [513, 268] width 237 height 24
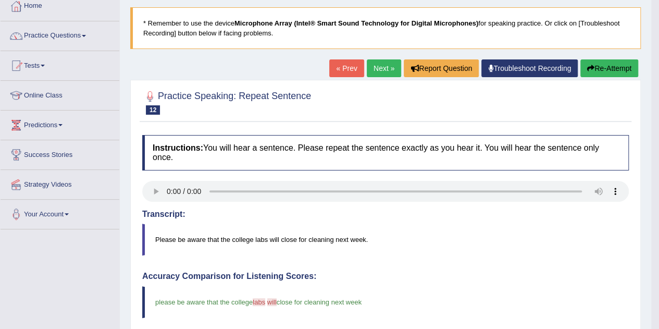
scroll to position [59, 0]
click at [379, 67] on link "Next »" at bounding box center [384, 69] width 34 height 18
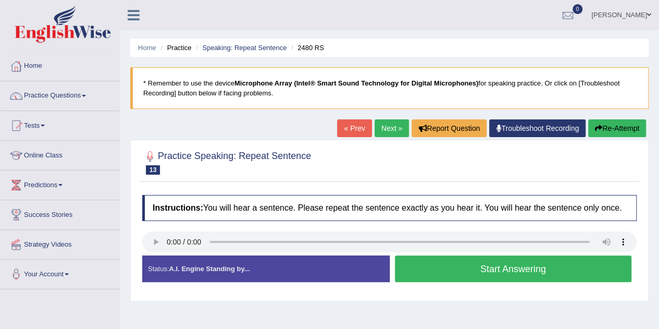
click at [469, 267] on button "Start Answering" at bounding box center [513, 268] width 237 height 27
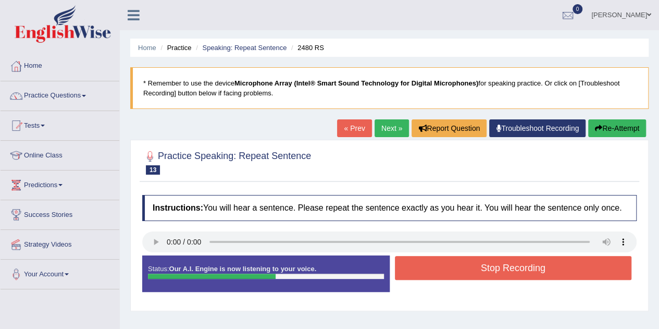
click at [469, 267] on button "Stop Recording" at bounding box center [513, 268] width 237 height 24
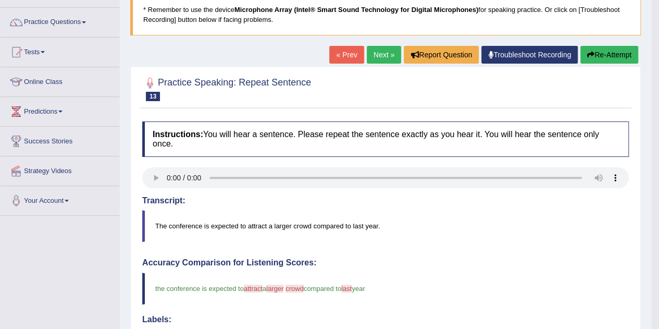
scroll to position [74, 0]
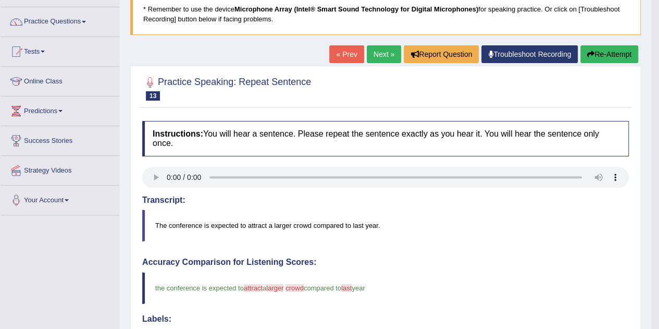
click at [606, 58] on button "Re-Attempt" at bounding box center [610, 54] width 58 height 18
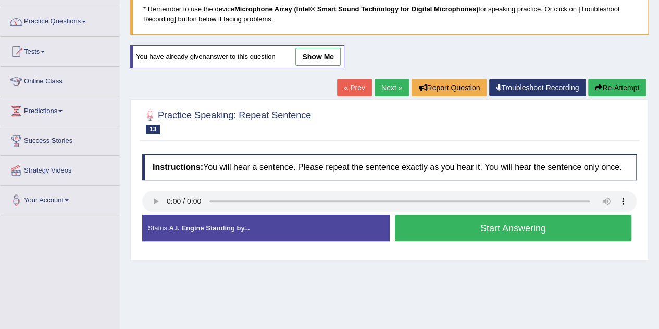
click at [420, 229] on button "Start Answering" at bounding box center [513, 228] width 237 height 27
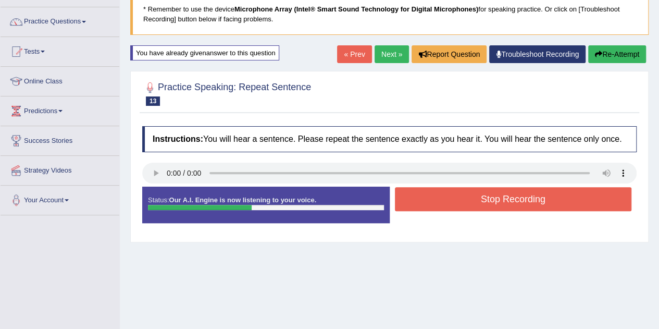
click at [424, 188] on button "Stop Recording" at bounding box center [513, 199] width 237 height 24
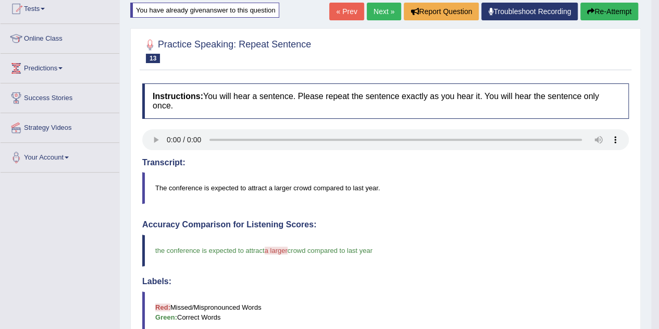
scroll to position [116, 0]
click at [381, 9] on link "Next »" at bounding box center [384, 12] width 34 height 18
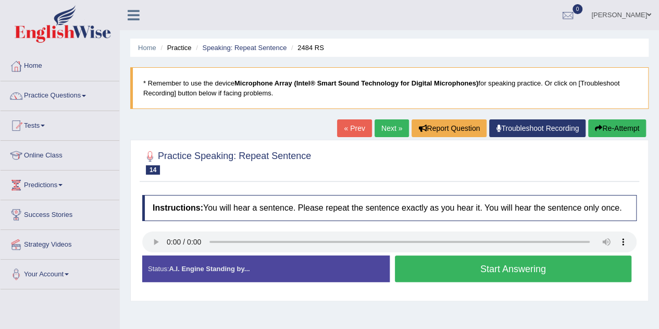
click at [431, 265] on button "Start Answering" at bounding box center [513, 268] width 237 height 27
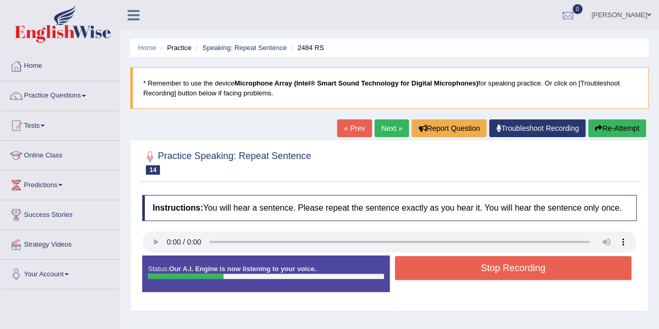
click at [431, 265] on button "Stop Recording" at bounding box center [513, 268] width 237 height 24
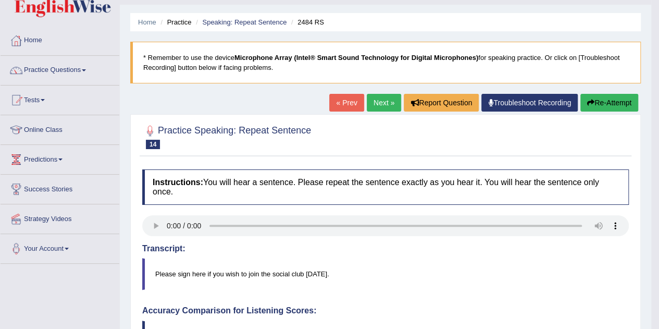
scroll to position [22, 0]
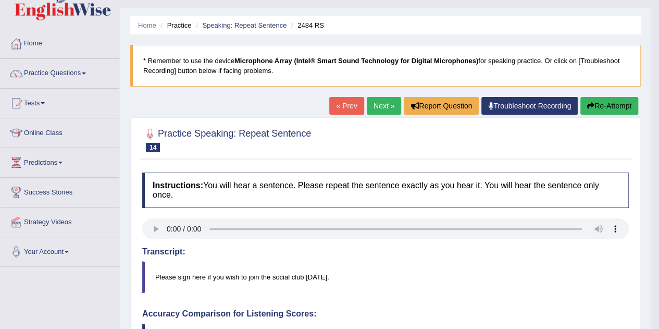
click at [376, 105] on link "Next »" at bounding box center [384, 106] width 34 height 18
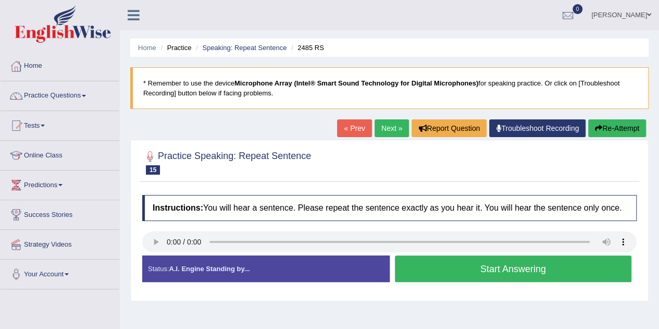
click at [452, 264] on button "Start Answering" at bounding box center [513, 268] width 237 height 27
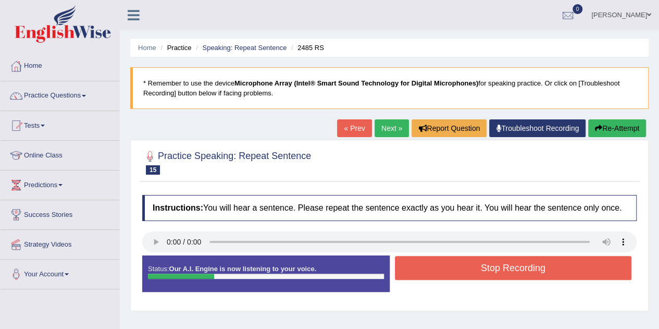
click at [452, 264] on button "Stop Recording" at bounding box center [513, 268] width 237 height 24
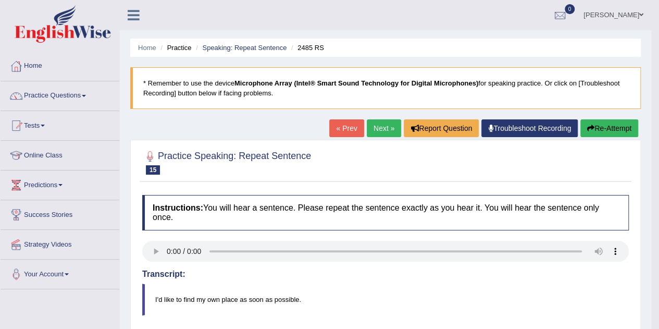
click at [373, 128] on link "Next »" at bounding box center [384, 128] width 34 height 18
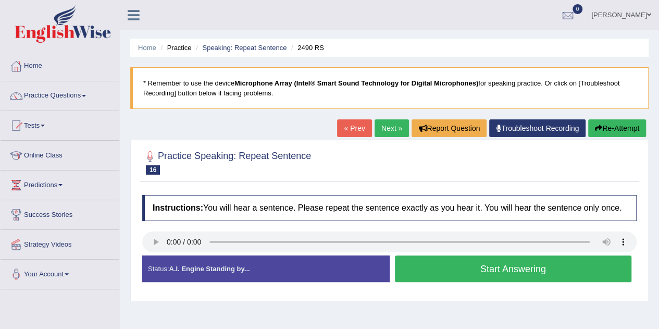
click at [462, 264] on button "Start Answering" at bounding box center [513, 268] width 237 height 27
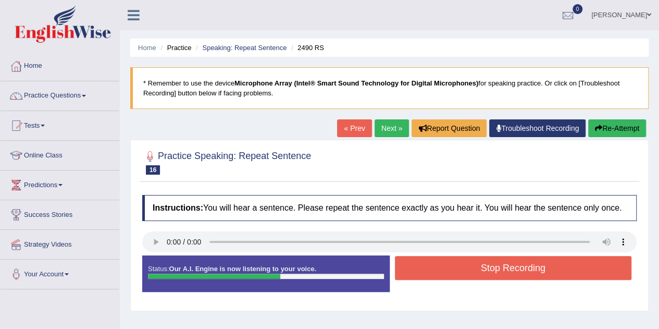
click at [462, 264] on button "Stop Recording" at bounding box center [513, 268] width 237 height 24
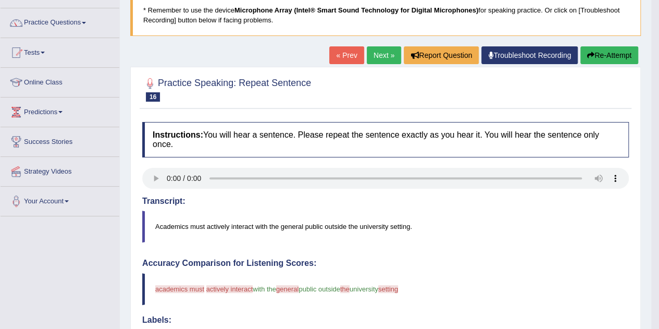
scroll to position [72, 0]
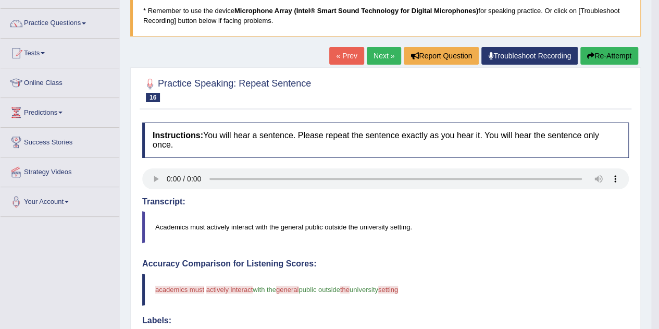
click at [590, 57] on icon "button" at bounding box center [590, 55] width 7 height 7
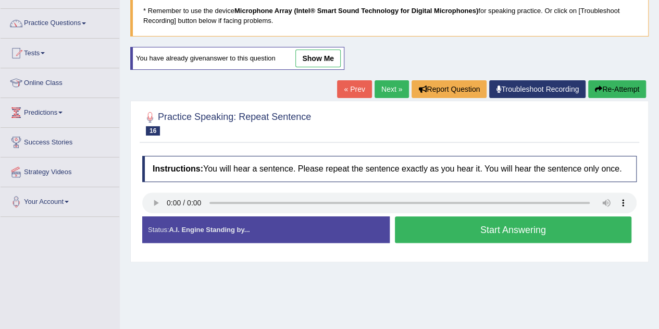
click at [491, 226] on button "Start Answering" at bounding box center [513, 229] width 237 height 27
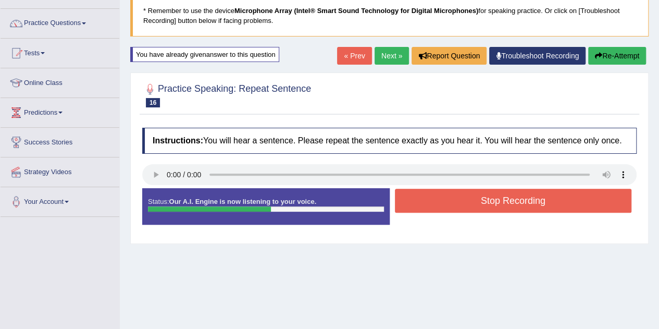
click at [474, 198] on button "Stop Recording" at bounding box center [513, 201] width 237 height 24
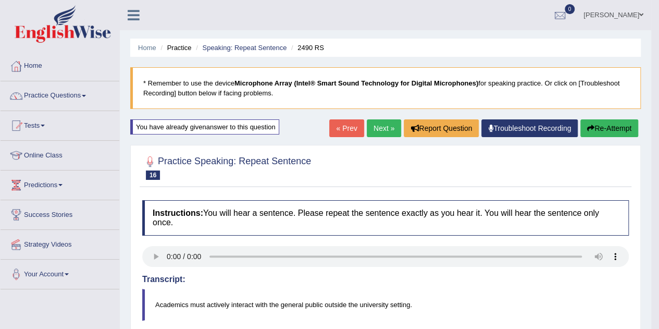
click at [381, 127] on link "Next »" at bounding box center [384, 128] width 34 height 18
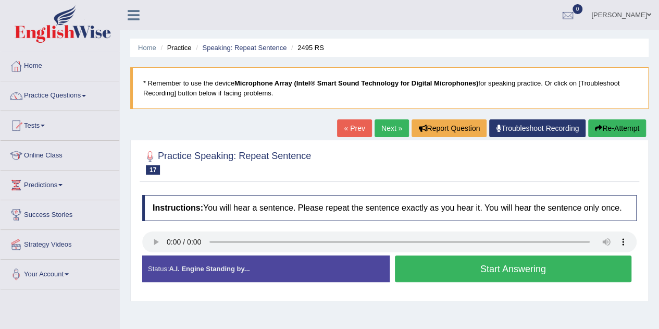
click at [466, 265] on button "Start Answering" at bounding box center [513, 268] width 237 height 27
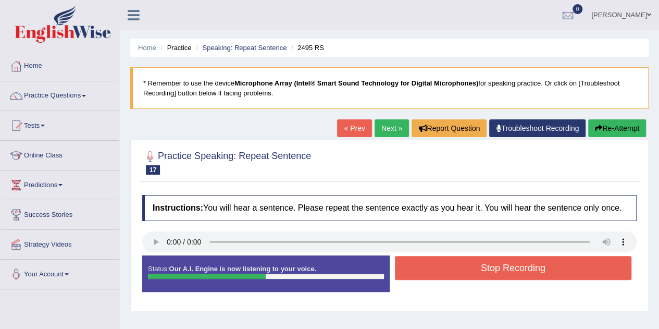
click at [466, 265] on button "Stop Recording" at bounding box center [513, 268] width 237 height 24
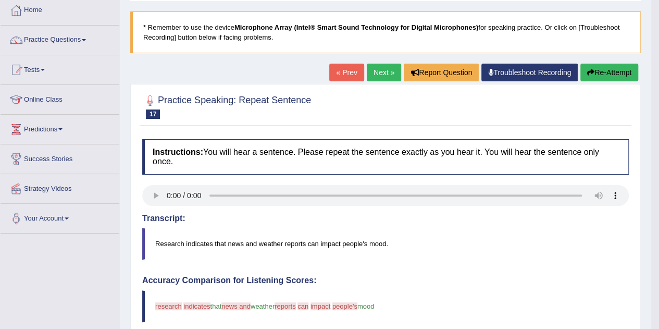
scroll to position [51, 0]
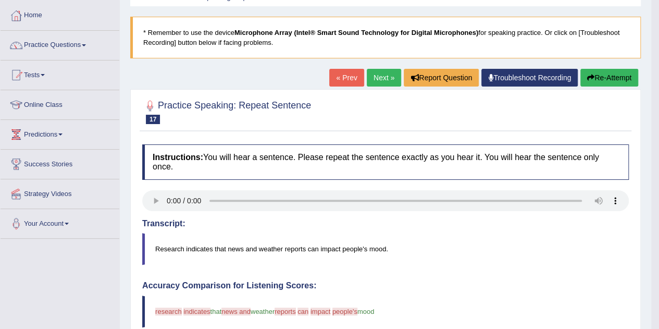
click at [601, 77] on button "Re-Attempt" at bounding box center [610, 78] width 58 height 18
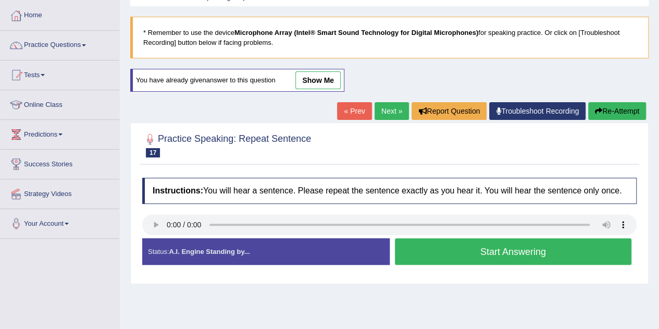
click at [441, 249] on button "Start Answering" at bounding box center [513, 251] width 237 height 27
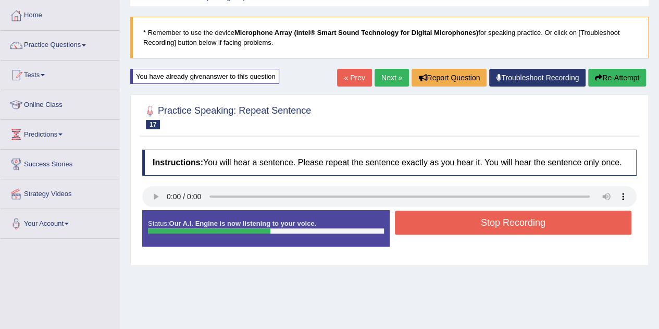
click at [433, 211] on button "Stop Recording" at bounding box center [513, 223] width 237 height 24
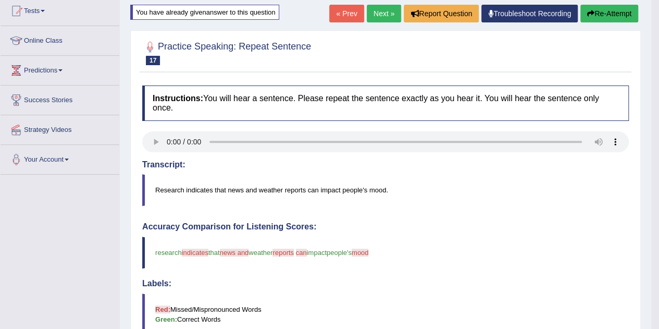
scroll to position [114, 0]
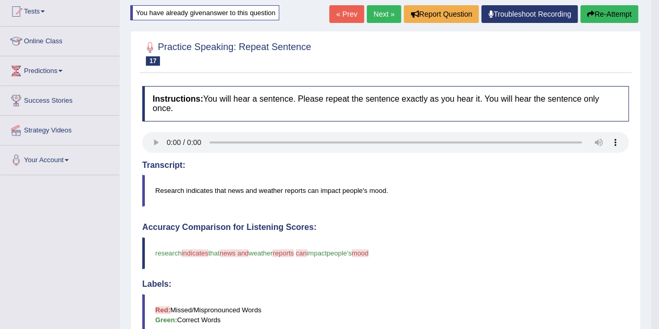
click at [376, 14] on link "Next »" at bounding box center [384, 14] width 34 height 18
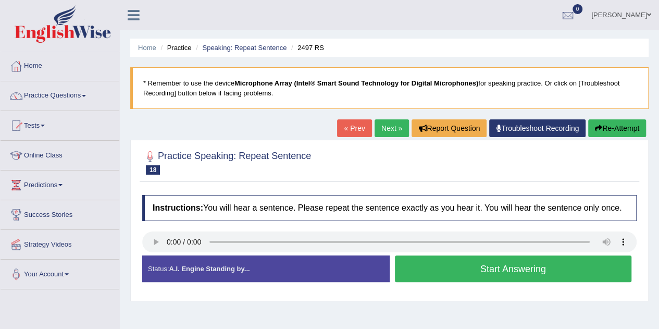
click at [457, 269] on button "Start Answering" at bounding box center [513, 268] width 237 height 27
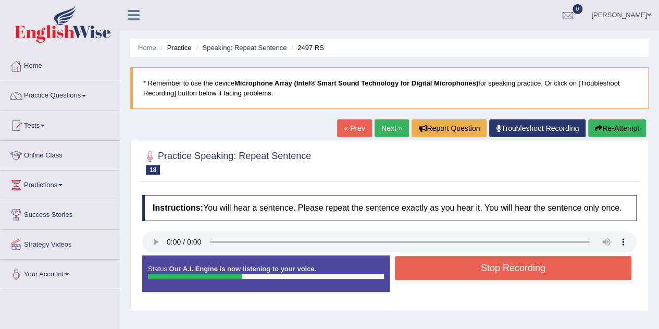
click at [457, 269] on button "Stop Recording" at bounding box center [513, 268] width 237 height 24
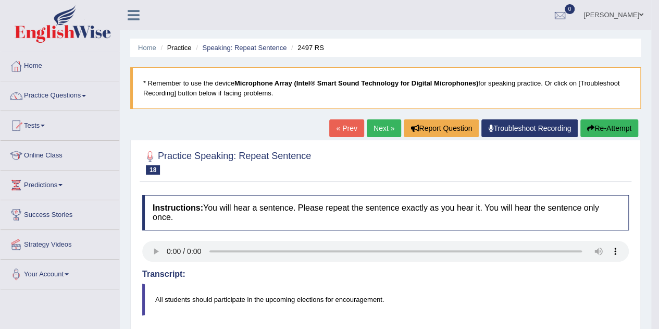
click at [382, 130] on link "Next »" at bounding box center [384, 128] width 34 height 18
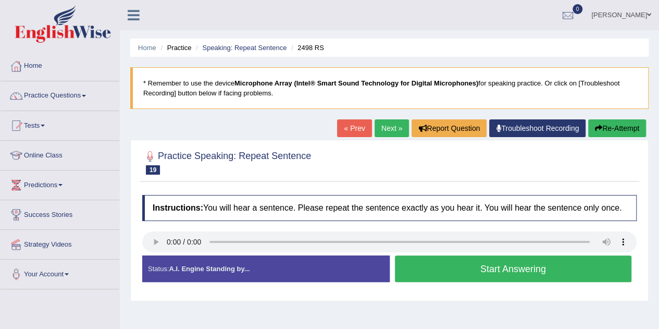
click at [450, 271] on button "Start Answering" at bounding box center [513, 268] width 237 height 27
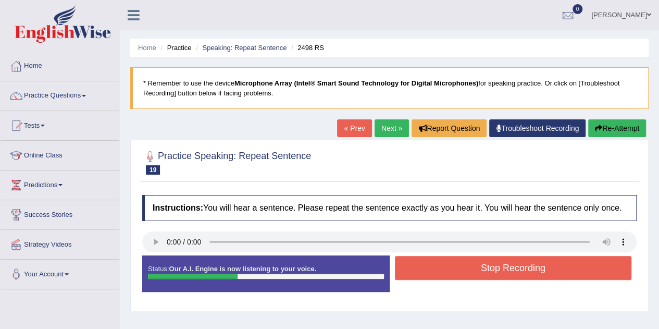
click at [450, 271] on button "Stop Recording" at bounding box center [513, 268] width 237 height 24
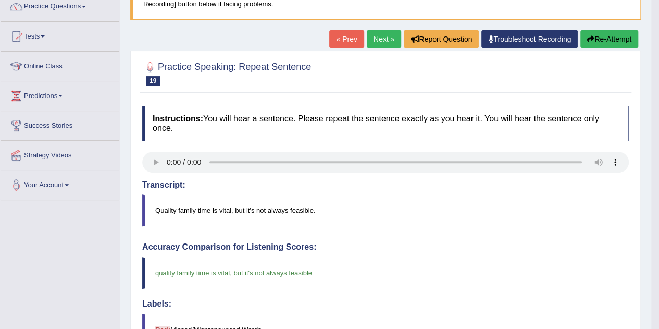
scroll to position [87, 0]
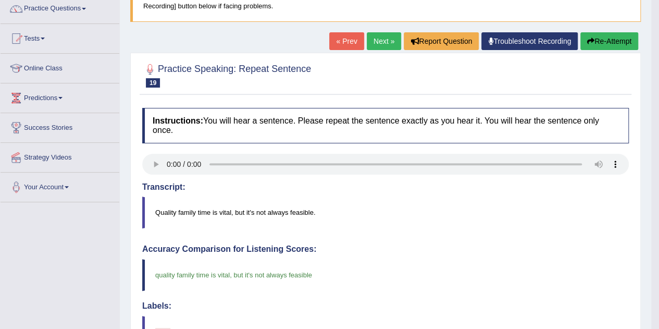
click at [377, 44] on link "Next »" at bounding box center [384, 41] width 34 height 18
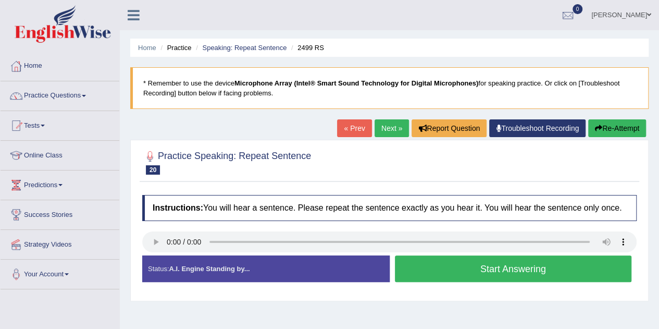
click at [478, 273] on button "Start Answering" at bounding box center [513, 268] width 237 height 27
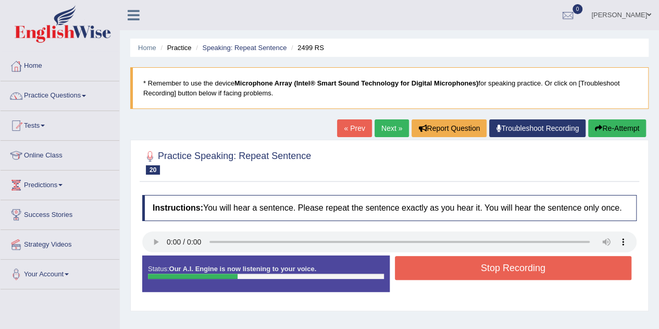
click at [478, 273] on button "Stop Recording" at bounding box center [513, 268] width 237 height 24
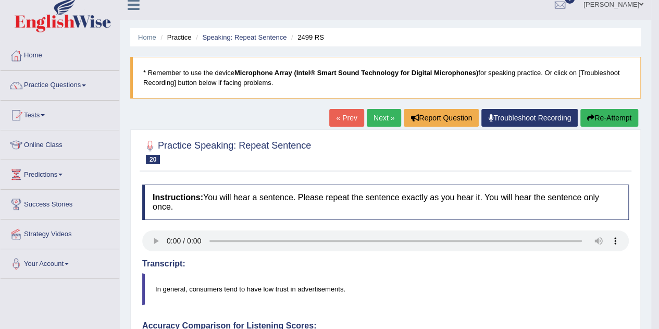
scroll to position [10, 0]
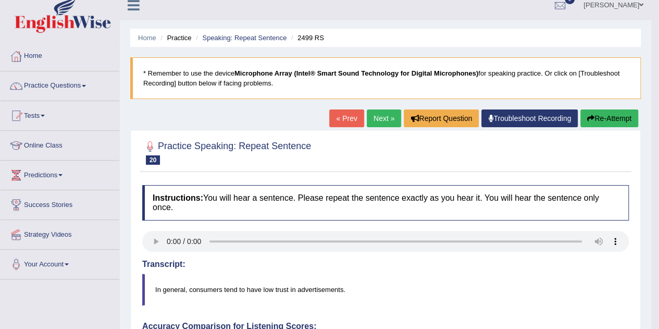
click at [374, 118] on link "Next »" at bounding box center [384, 118] width 34 height 18
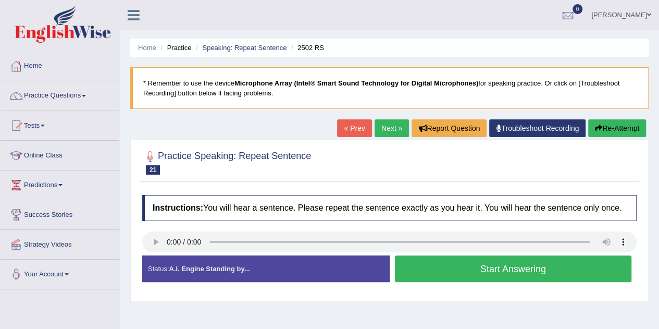
click at [484, 274] on button "Start Answering" at bounding box center [513, 268] width 237 height 27
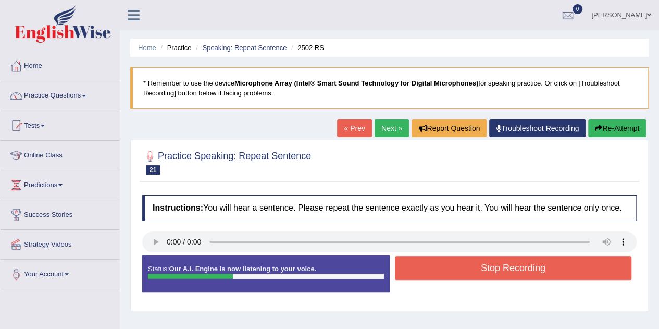
click at [483, 269] on button "Stop Recording" at bounding box center [513, 268] width 237 height 24
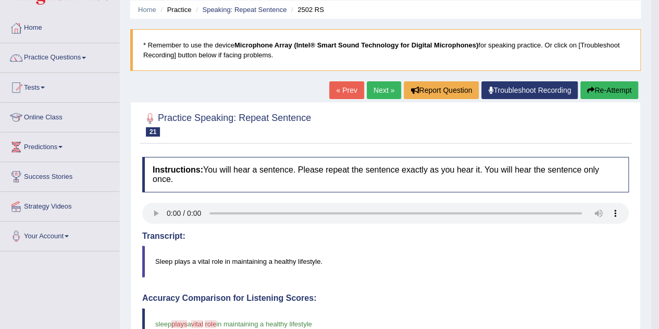
scroll to position [34, 0]
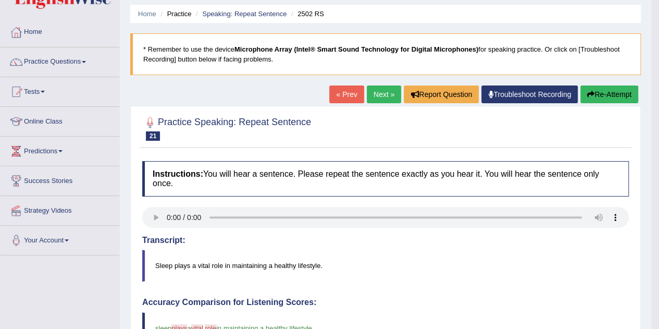
click at [379, 92] on link "Next »" at bounding box center [384, 94] width 34 height 18
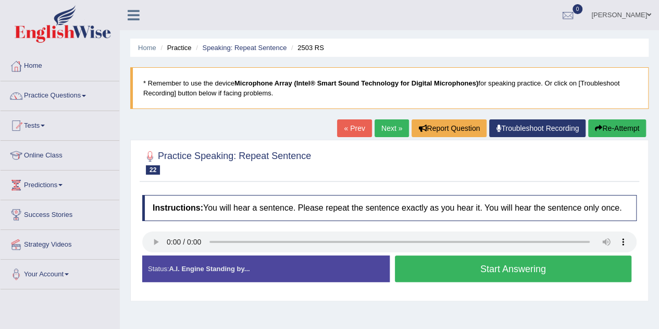
click at [437, 274] on button "Start Answering" at bounding box center [513, 268] width 237 height 27
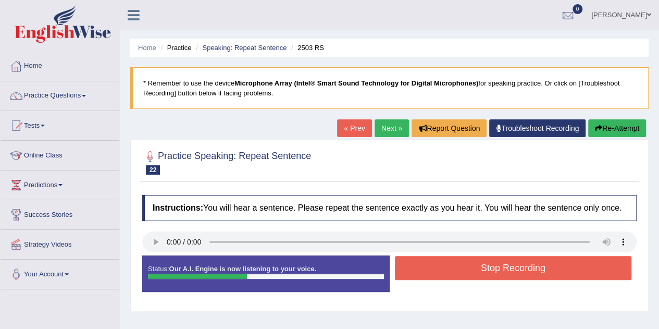
click at [428, 266] on button "Stop Recording" at bounding box center [513, 268] width 237 height 24
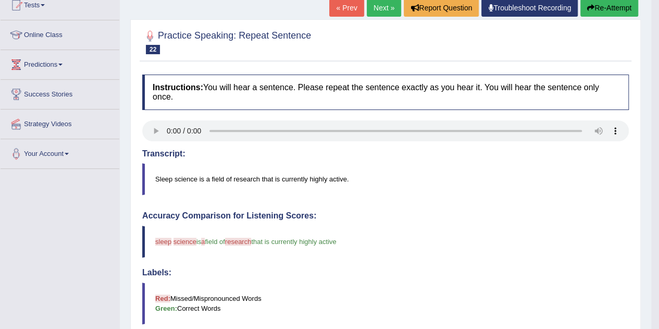
scroll to position [118, 0]
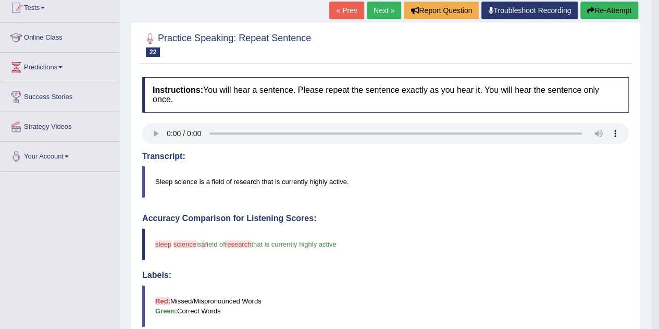
click at [378, 13] on link "Next »" at bounding box center [384, 11] width 34 height 18
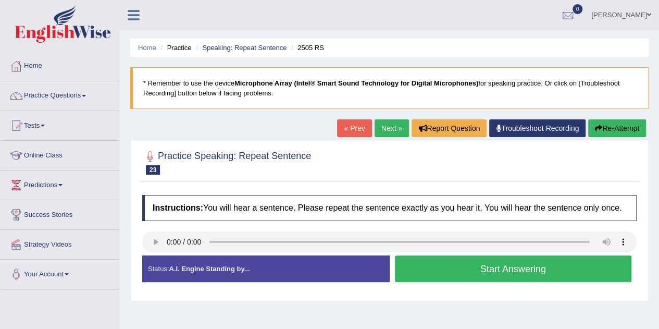
click at [446, 269] on button "Start Answering" at bounding box center [513, 268] width 237 height 27
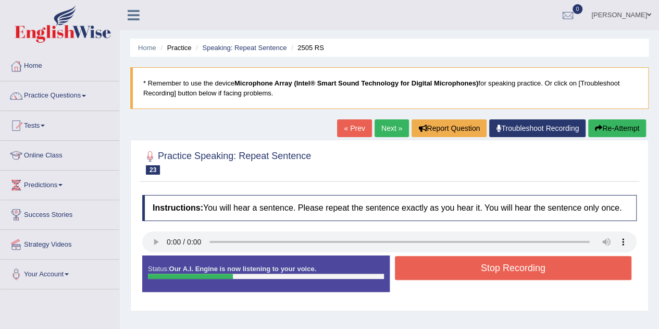
click at [446, 269] on button "Stop Recording" at bounding box center [513, 268] width 237 height 24
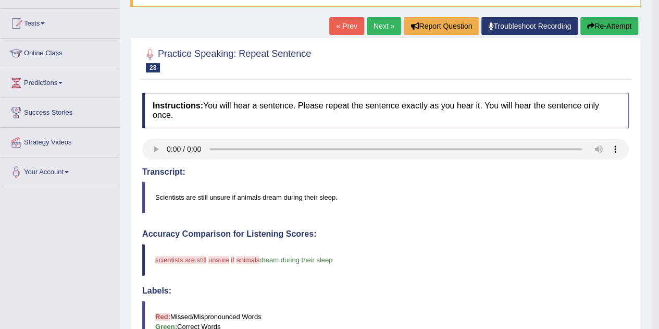
scroll to position [101, 0]
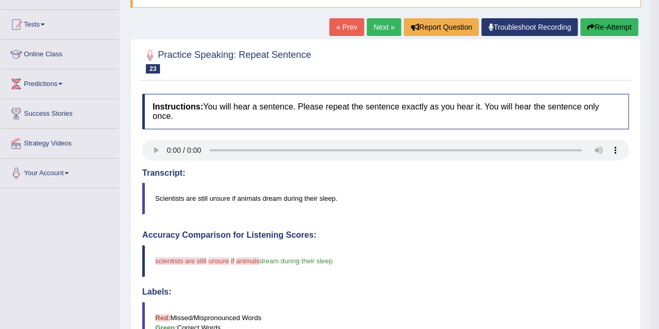
click at [613, 26] on button "Re-Attempt" at bounding box center [610, 27] width 58 height 18
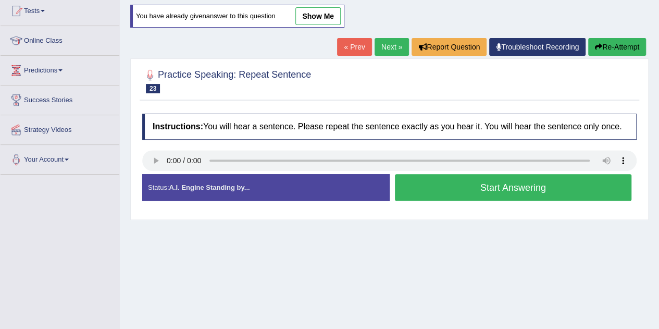
scroll to position [101, 0]
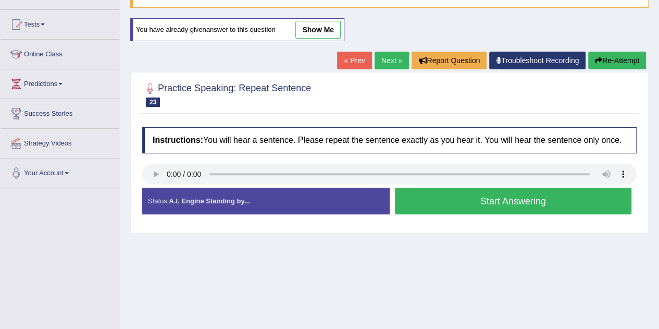
click at [447, 201] on button "Start Answering" at bounding box center [513, 201] width 237 height 27
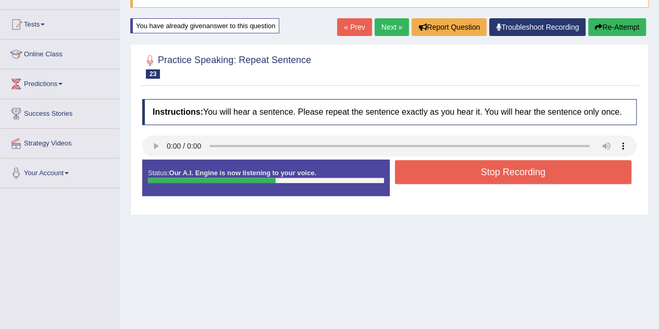
click at [435, 162] on button "Stop Recording" at bounding box center [513, 172] width 237 height 24
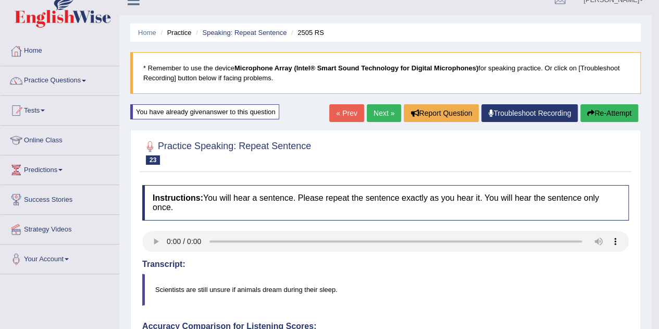
scroll to position [0, 0]
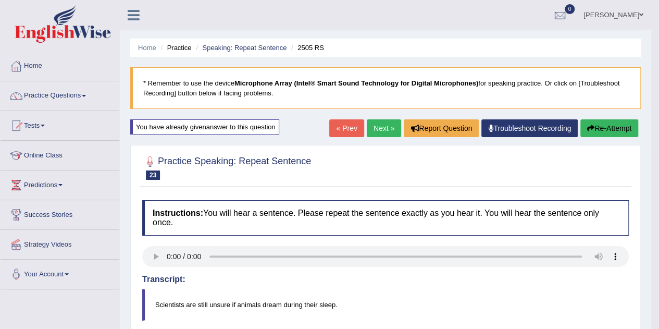
click at [374, 132] on link "Next »" at bounding box center [384, 128] width 34 height 18
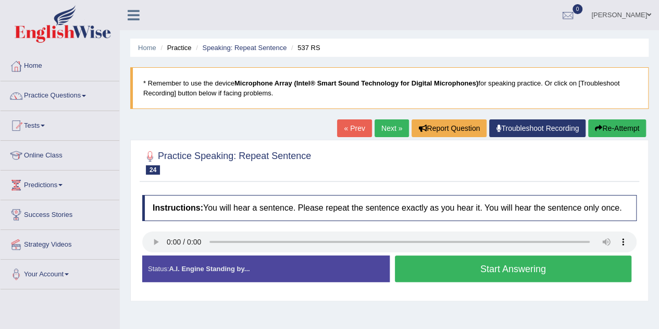
click at [438, 269] on button "Start Answering" at bounding box center [513, 268] width 237 height 27
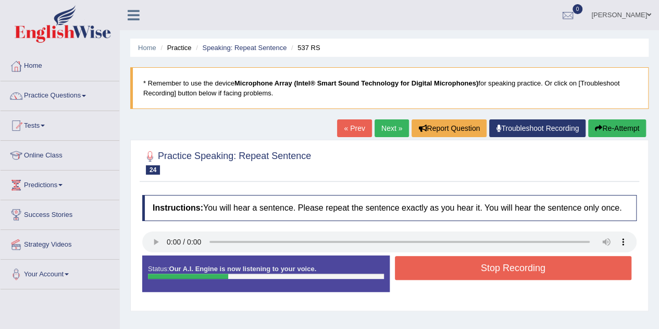
click at [438, 269] on button "Stop Recording" at bounding box center [513, 268] width 237 height 24
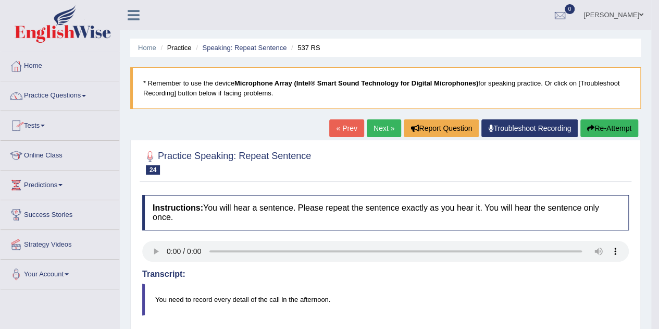
click at [44, 94] on link "Practice Questions" at bounding box center [60, 94] width 119 height 26
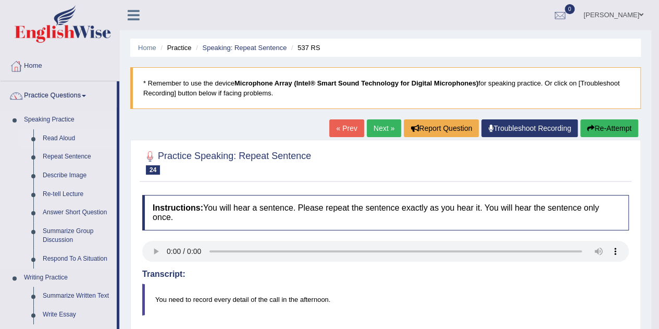
click at [62, 137] on link "Read Aloud" at bounding box center [77, 138] width 79 height 19
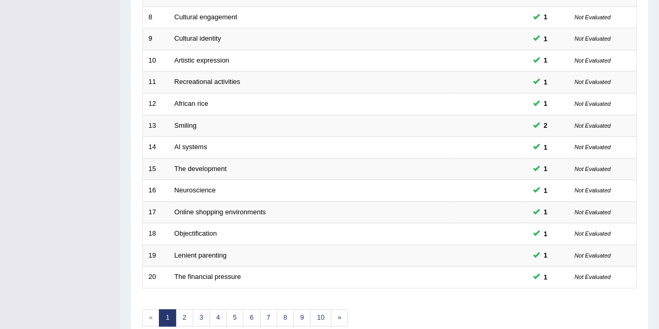
scroll to position [356, 0]
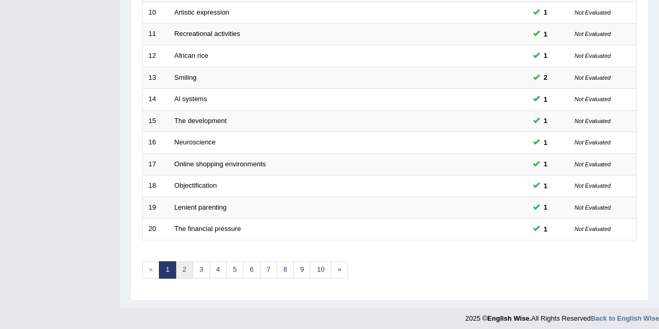
click at [184, 265] on link "2" at bounding box center [184, 269] width 17 height 17
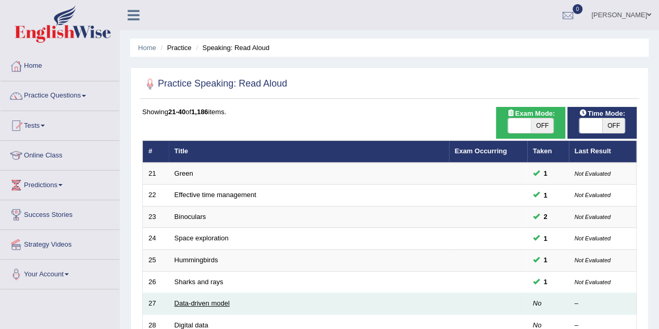
click at [217, 304] on link "Data-driven model" at bounding box center [202, 303] width 55 height 8
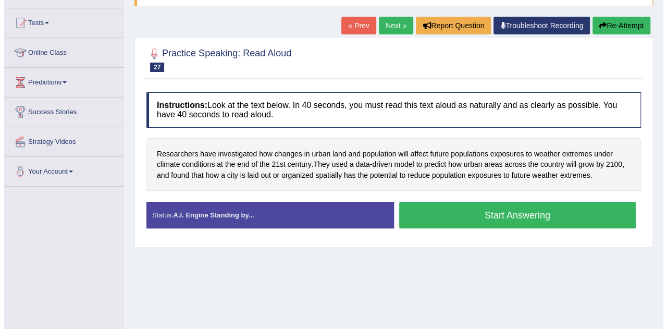
scroll to position [104, 0]
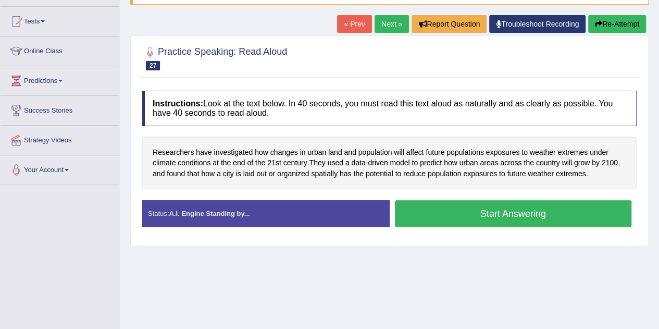
click at [452, 211] on button "Start Answering" at bounding box center [513, 213] width 237 height 27
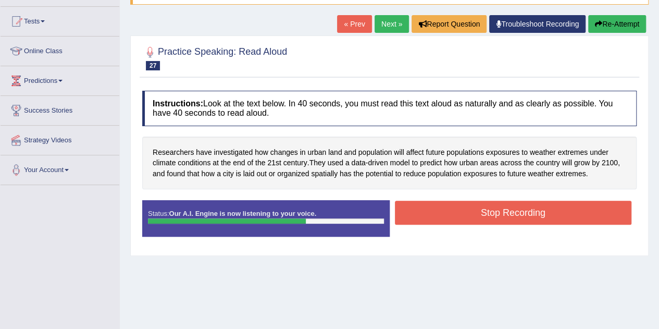
click at [452, 211] on button "Stop Recording" at bounding box center [513, 213] width 237 height 24
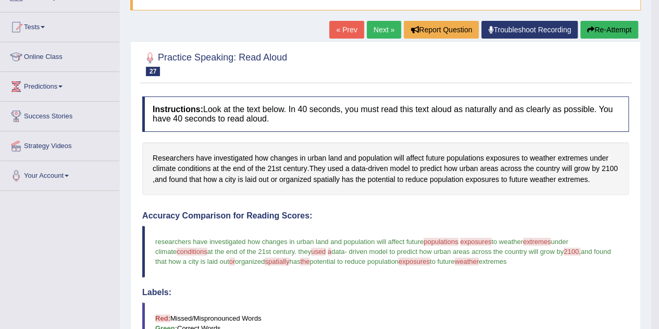
scroll to position [90, 0]
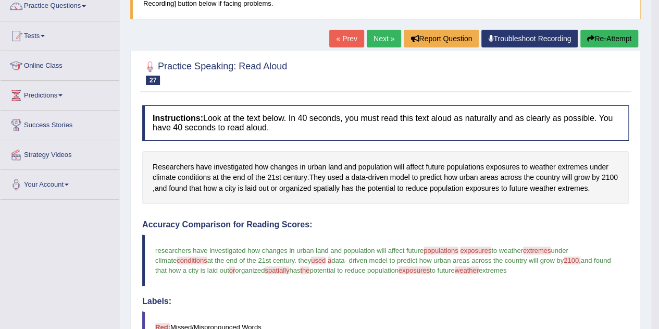
click at [383, 39] on link "Next »" at bounding box center [384, 39] width 34 height 18
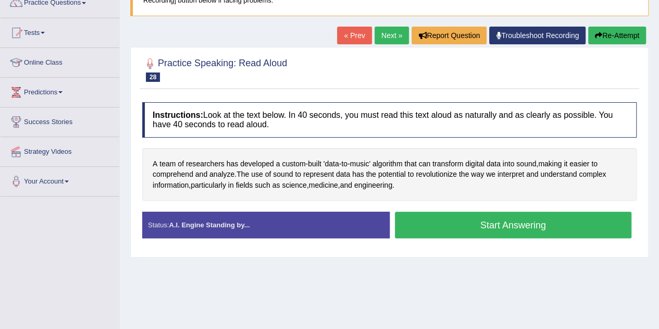
scroll to position [100, 0]
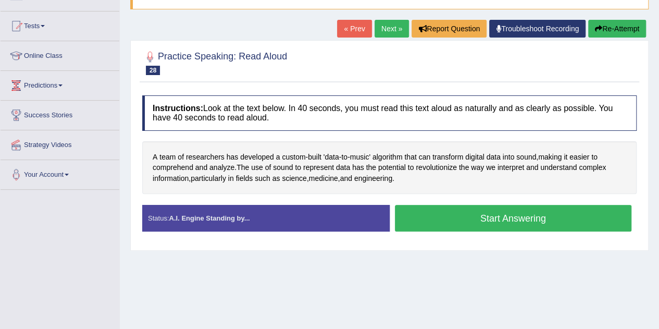
click at [446, 217] on button "Start Answering" at bounding box center [513, 218] width 237 height 27
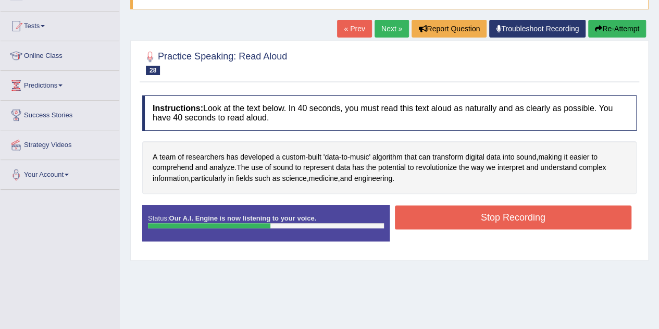
click at [446, 217] on button "Stop Recording" at bounding box center [513, 217] width 237 height 24
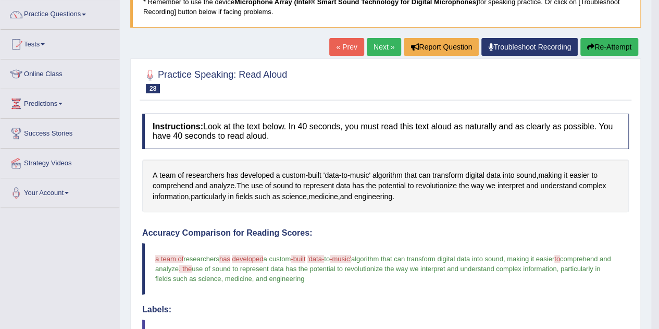
scroll to position [81, 0]
click at [372, 46] on link "Next »" at bounding box center [384, 48] width 34 height 18
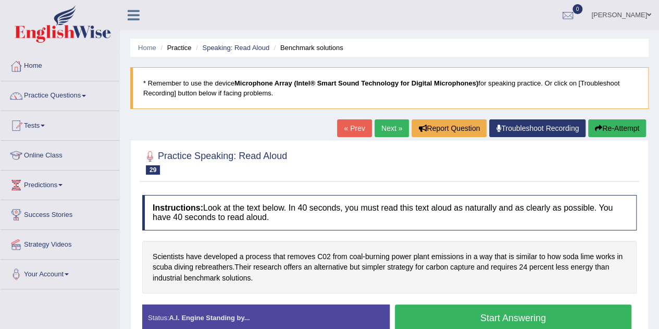
click at [459, 311] on button "Start Answering" at bounding box center [513, 317] width 237 height 27
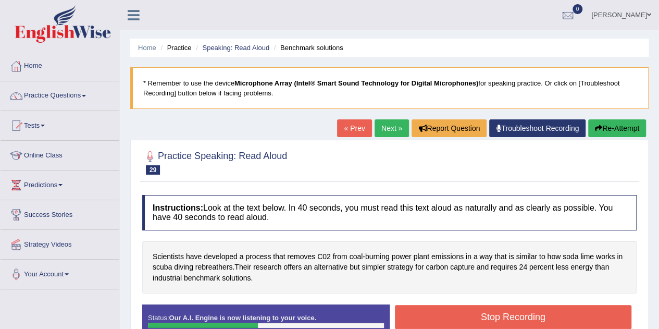
click at [466, 313] on button "Stop Recording" at bounding box center [513, 317] width 237 height 24
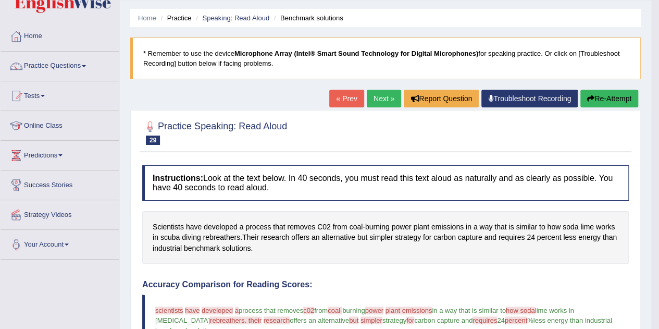
scroll to position [24, 0]
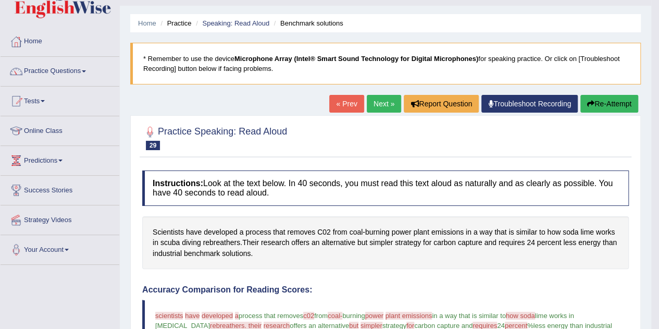
click at [376, 99] on link "Next »" at bounding box center [384, 104] width 34 height 18
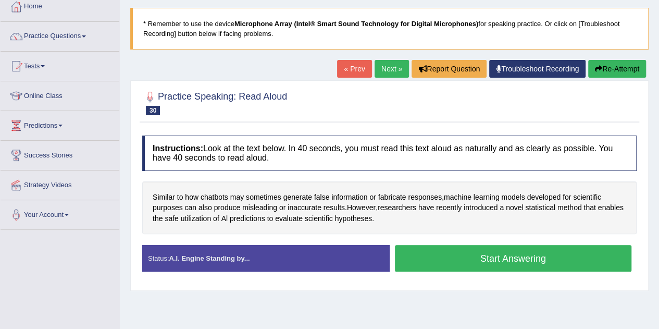
scroll to position [60, 0]
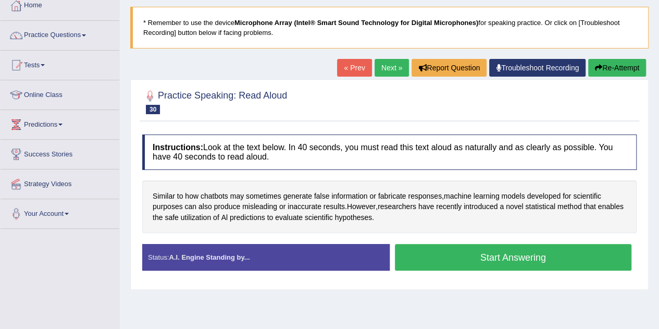
click at [470, 254] on button "Start Answering" at bounding box center [513, 257] width 237 height 27
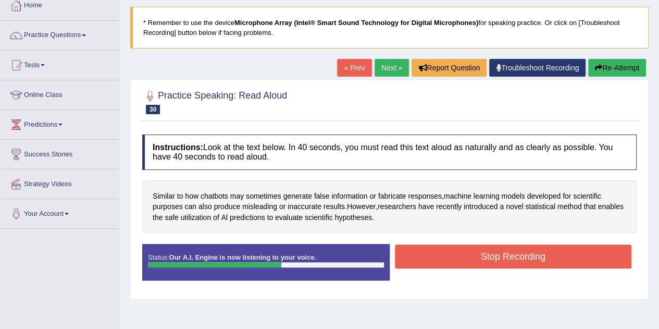
click at [470, 254] on button "Stop Recording" at bounding box center [513, 256] width 237 height 24
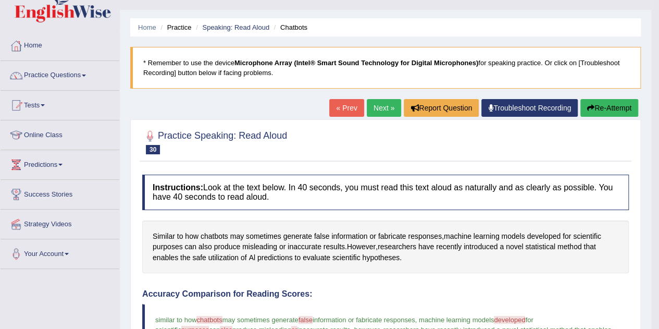
scroll to position [14, 0]
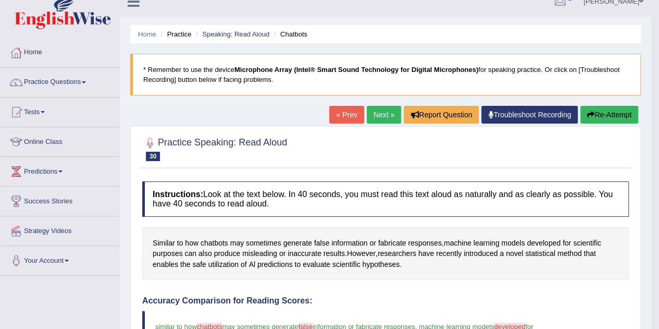
click at [376, 110] on link "Next »" at bounding box center [384, 115] width 34 height 18
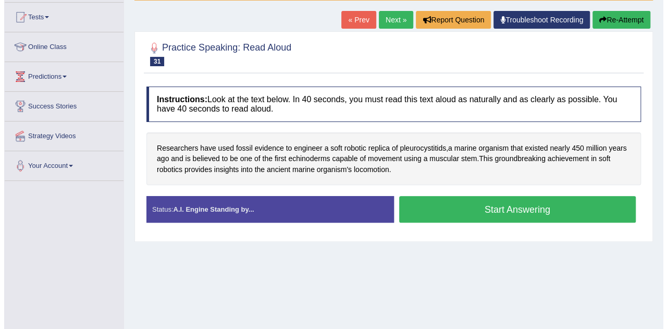
scroll to position [112, 0]
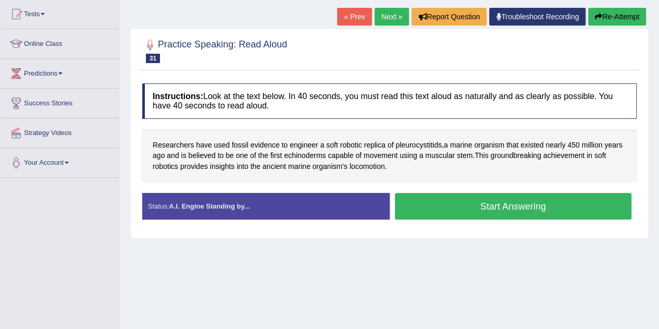
click at [436, 206] on button "Start Answering" at bounding box center [513, 206] width 237 height 27
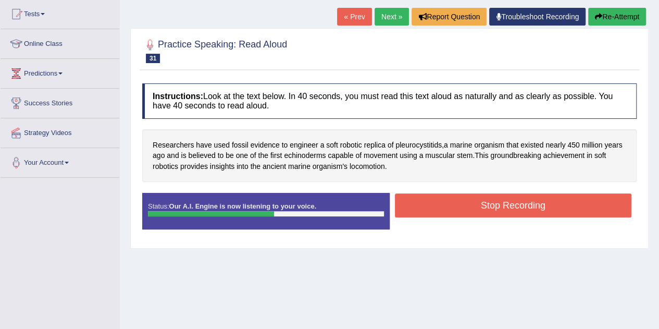
click at [446, 204] on button "Stop Recording" at bounding box center [513, 205] width 237 height 24
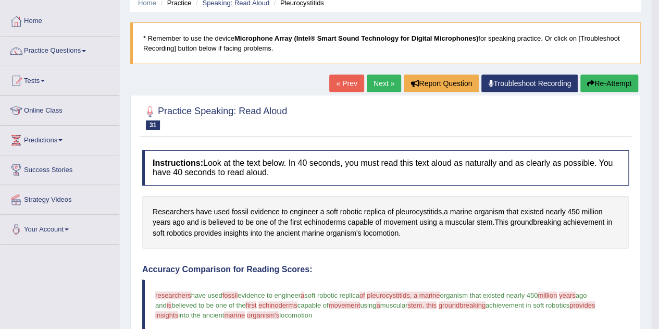
scroll to position [44, 0]
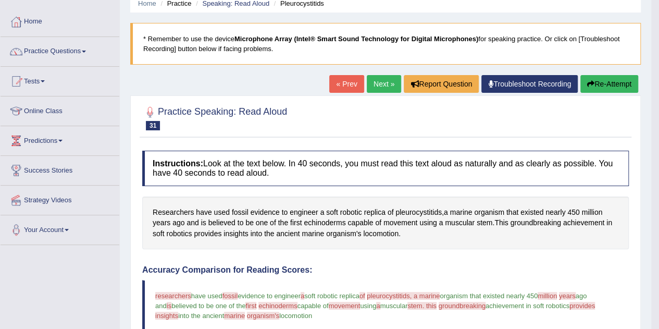
click at [380, 81] on link "Next »" at bounding box center [384, 84] width 34 height 18
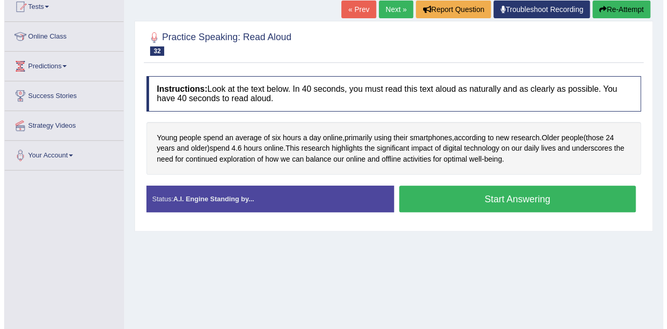
scroll to position [120, 0]
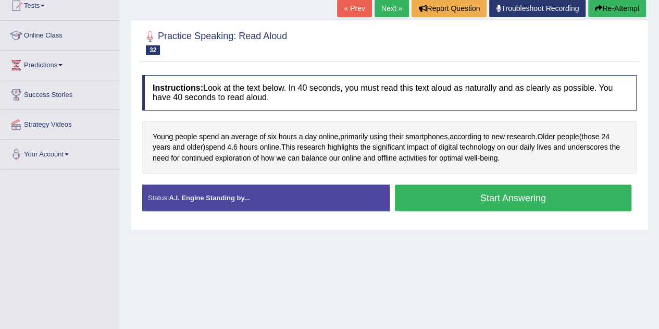
click at [443, 199] on button "Start Answering" at bounding box center [513, 197] width 237 height 27
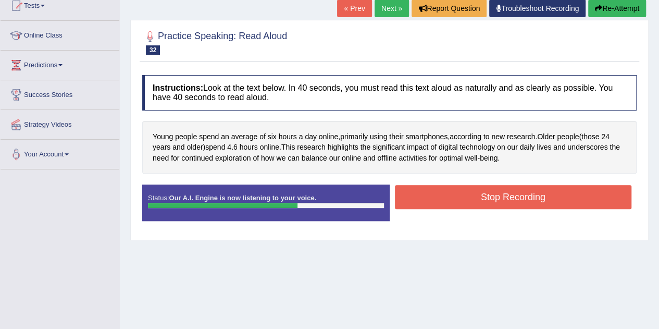
click at [443, 199] on button "Stop Recording" at bounding box center [513, 197] width 237 height 24
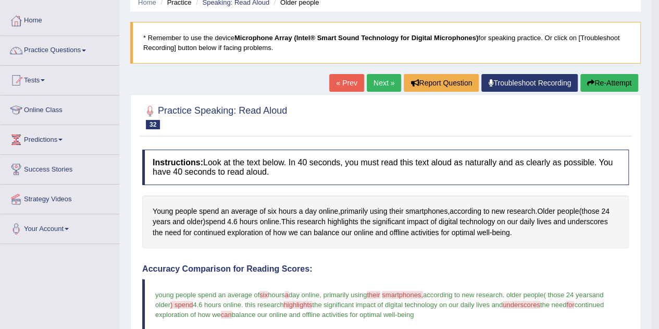
scroll to position [45, 0]
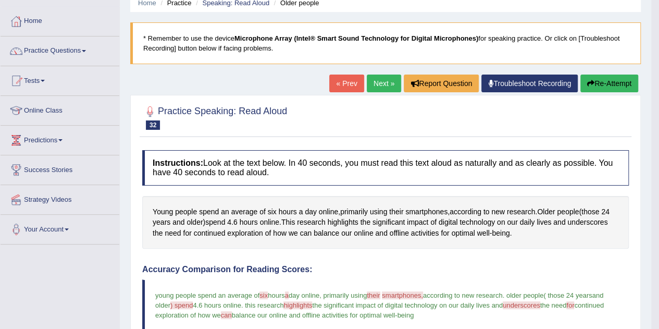
click at [380, 84] on link "Next »" at bounding box center [384, 84] width 34 height 18
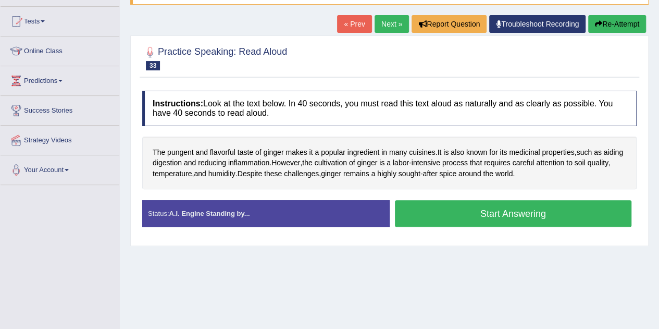
scroll to position [108, 0]
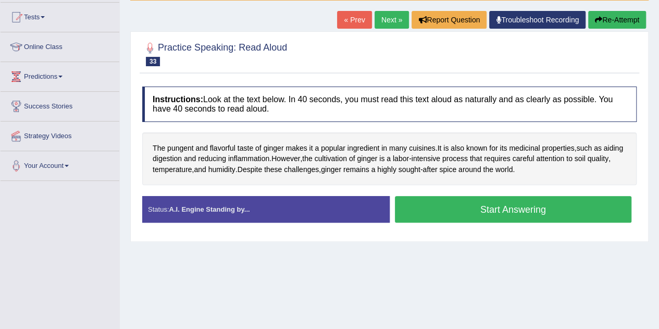
click at [460, 207] on button "Start Answering" at bounding box center [513, 209] width 237 height 27
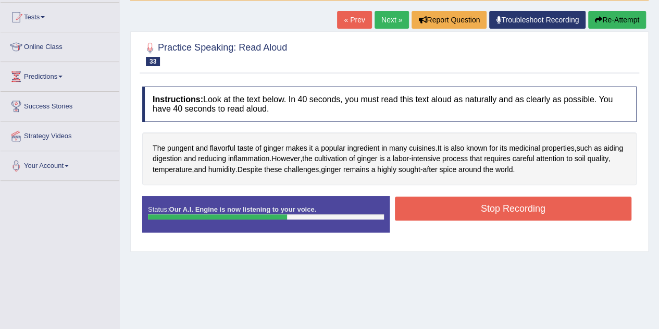
click at [460, 207] on button "Stop Recording" at bounding box center [513, 208] width 237 height 24
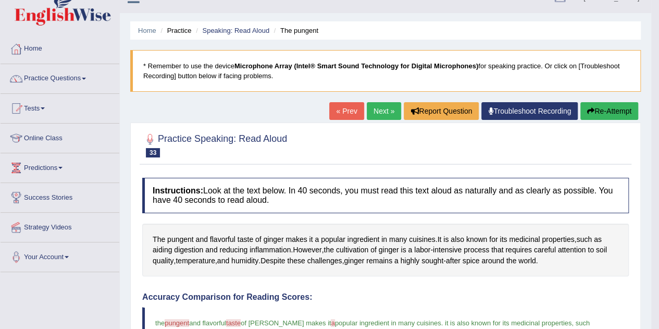
scroll to position [0, 0]
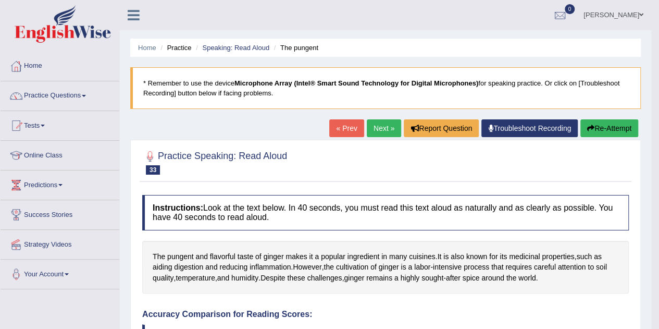
click at [379, 129] on link "Next »" at bounding box center [384, 128] width 34 height 18
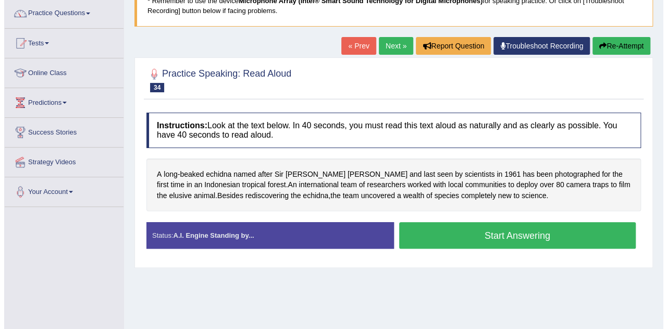
scroll to position [83, 0]
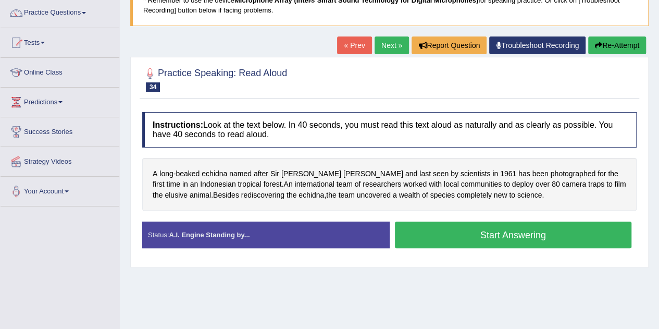
click at [478, 230] on button "Start Answering" at bounding box center [513, 234] width 237 height 27
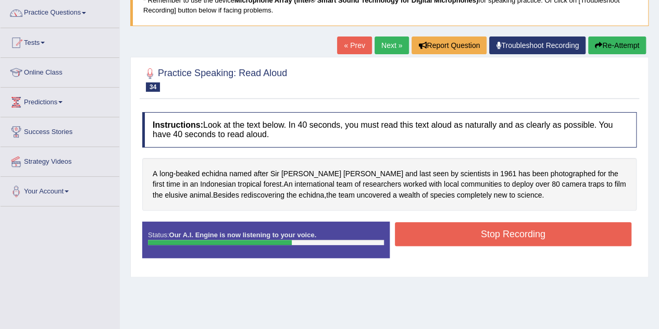
click at [478, 230] on button "Stop Recording" at bounding box center [513, 234] width 237 height 24
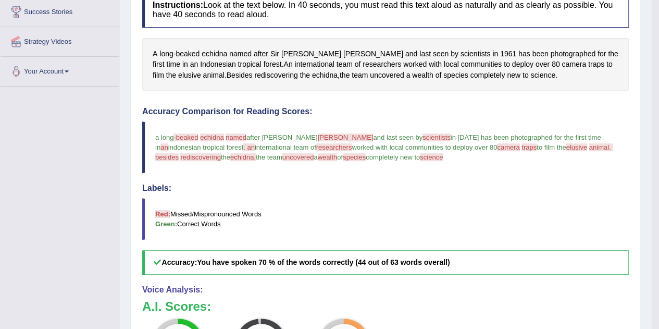
scroll to position [0, 0]
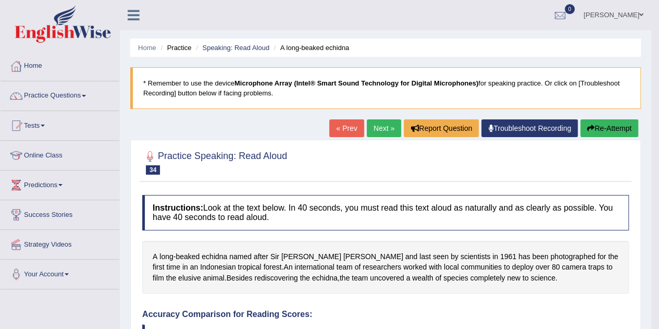
click at [383, 130] on link "Next »" at bounding box center [384, 128] width 34 height 18
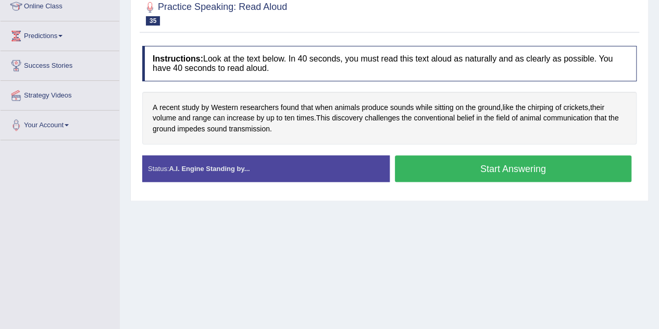
scroll to position [150, 0]
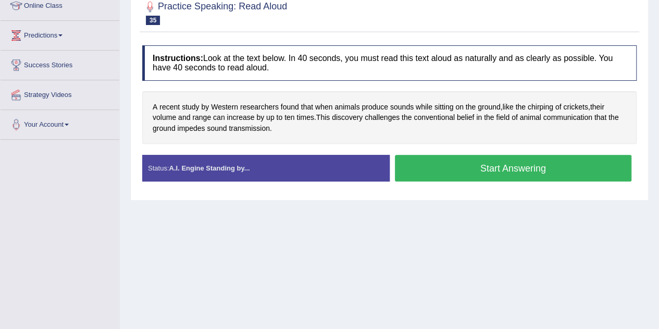
click at [470, 164] on button "Start Answering" at bounding box center [513, 168] width 237 height 27
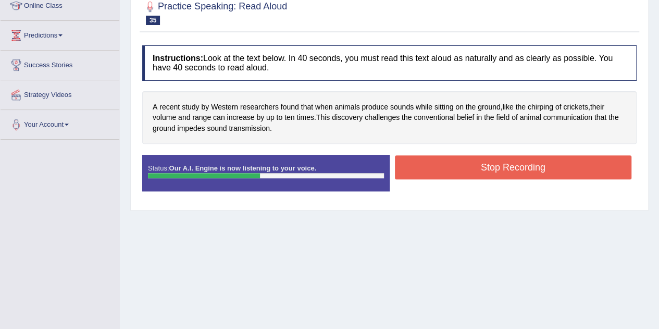
click at [470, 164] on button "Stop Recording" at bounding box center [513, 167] width 237 height 24
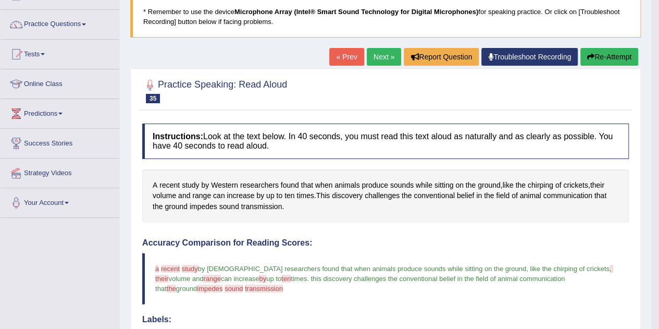
scroll to position [68, 0]
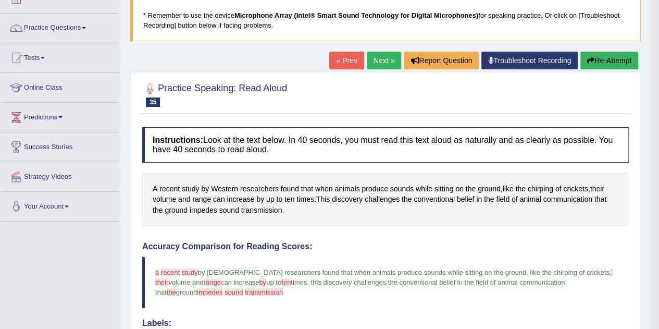
click at [381, 58] on link "Next »" at bounding box center [384, 61] width 34 height 18
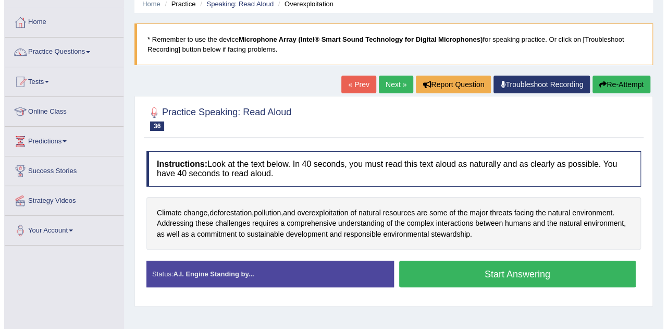
scroll to position [45, 0]
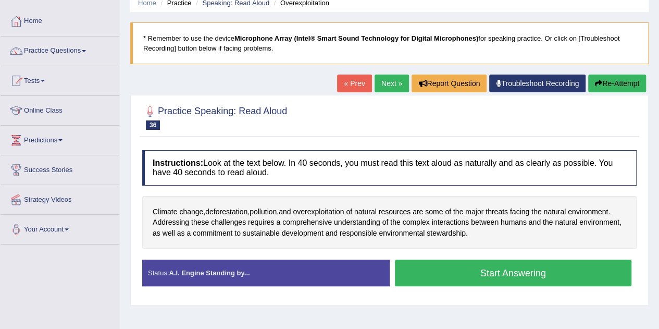
click at [462, 279] on button "Start Answering" at bounding box center [513, 273] width 237 height 27
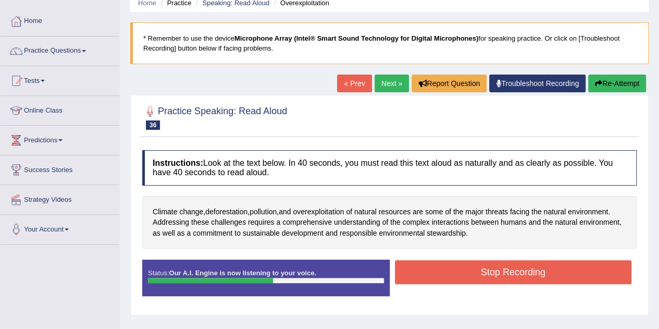
click at [460, 277] on button "Stop Recording" at bounding box center [513, 272] width 237 height 24
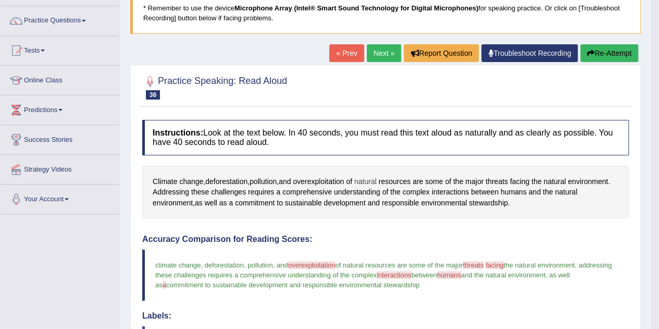
scroll to position [75, 0]
click at [377, 57] on link "Next »" at bounding box center [384, 54] width 34 height 18
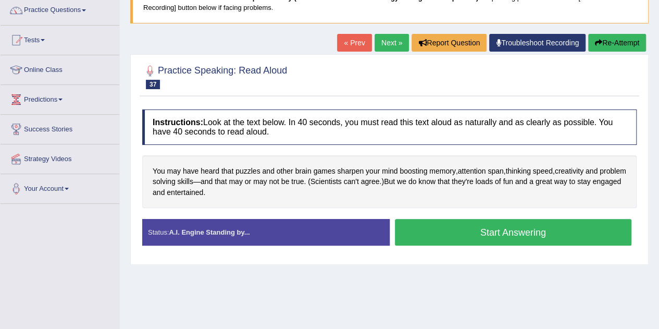
scroll to position [87, 0]
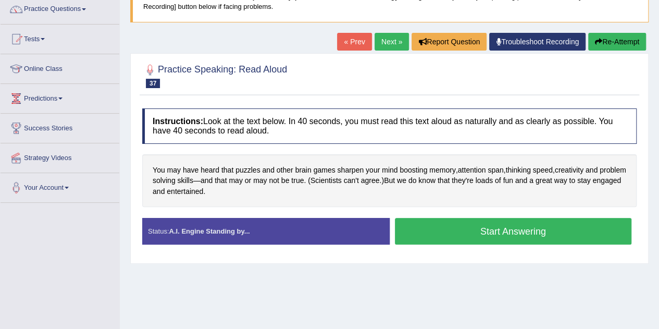
click at [450, 234] on button "Start Answering" at bounding box center [513, 231] width 237 height 27
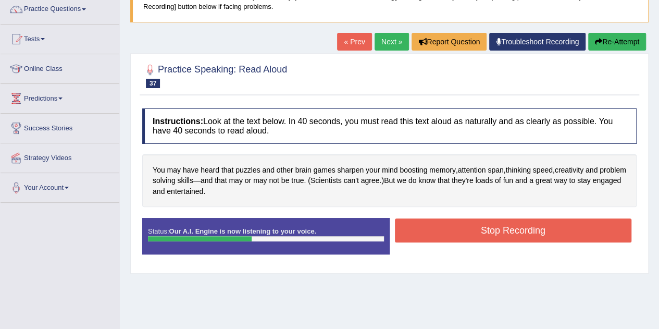
click at [450, 234] on button "Stop Recording" at bounding box center [513, 230] width 237 height 24
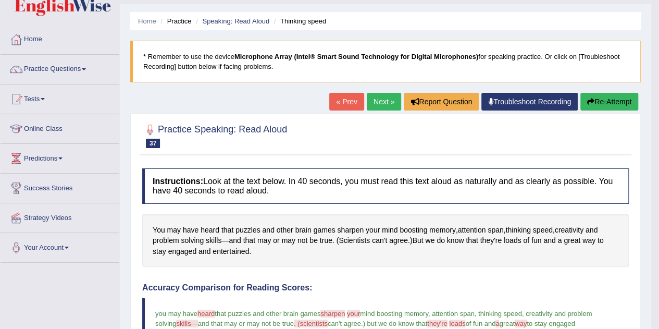
scroll to position [26, 0]
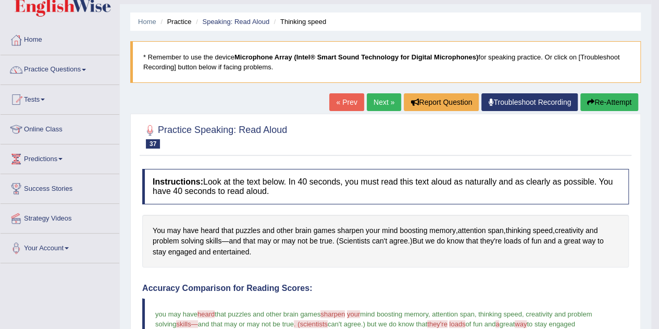
click at [376, 97] on link "Next »" at bounding box center [384, 102] width 34 height 18
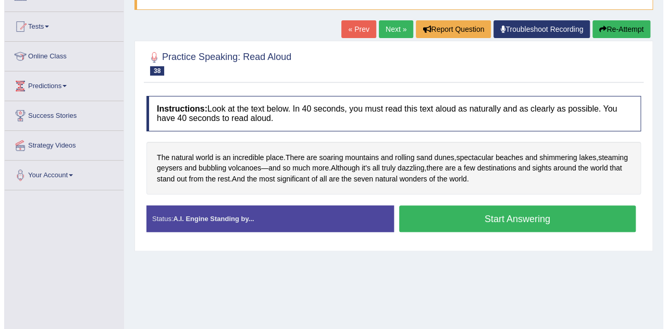
scroll to position [100, 0]
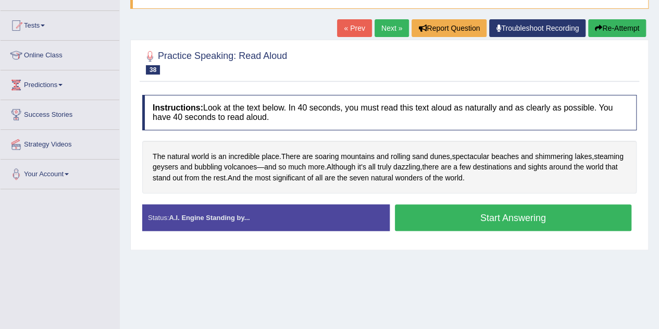
click at [452, 216] on button "Start Answering" at bounding box center [513, 217] width 237 height 27
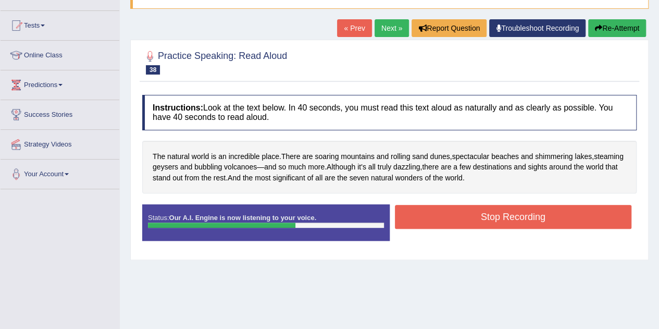
click at [522, 210] on button "Stop Recording" at bounding box center [513, 217] width 237 height 24
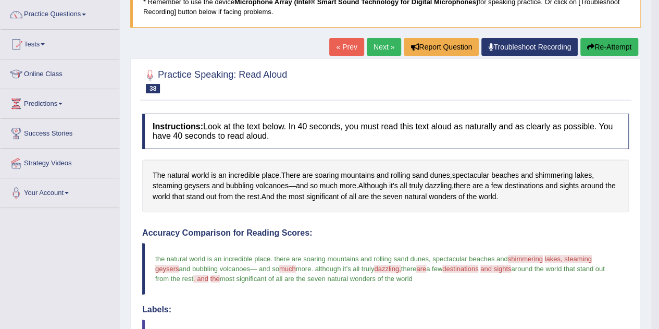
scroll to position [81, 0]
click at [378, 44] on link "Next »" at bounding box center [384, 48] width 34 height 18
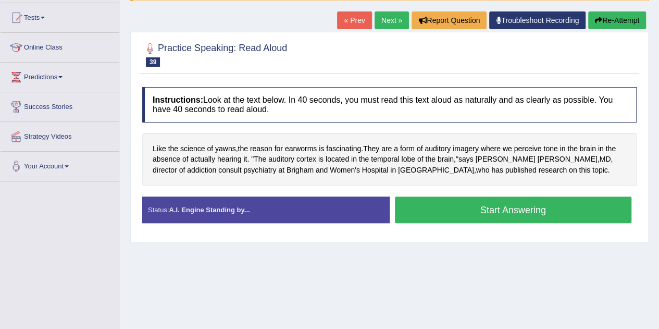
scroll to position [109, 0]
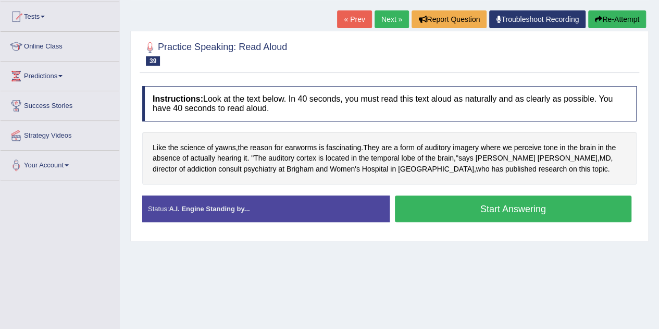
click at [502, 208] on button "Start Answering" at bounding box center [513, 208] width 237 height 27
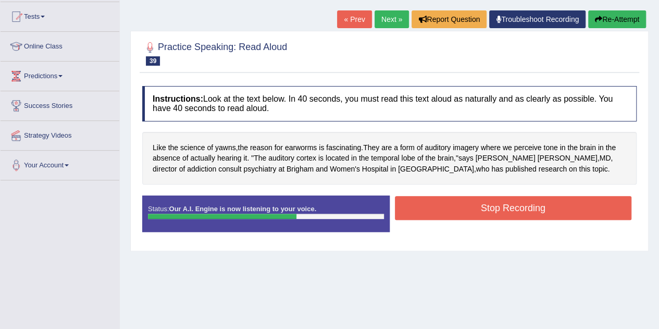
click at [502, 208] on button "Stop Recording" at bounding box center [513, 208] width 237 height 24
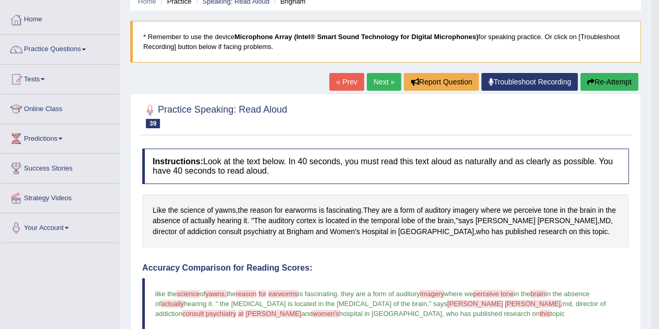
scroll to position [45, 0]
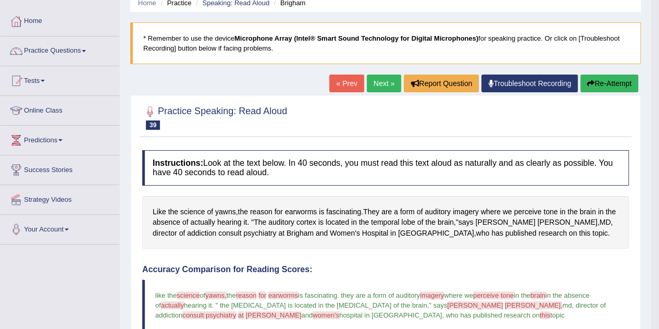
click at [373, 84] on link "Next »" at bounding box center [384, 84] width 34 height 18
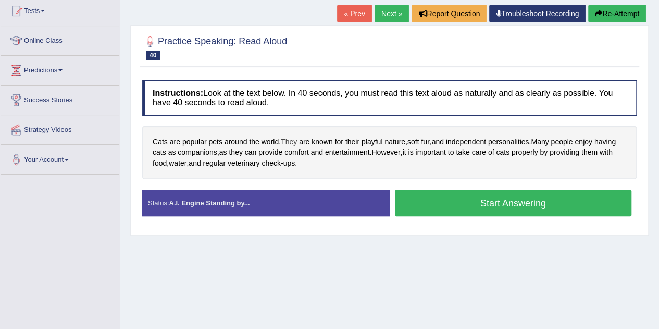
scroll to position [117, 0]
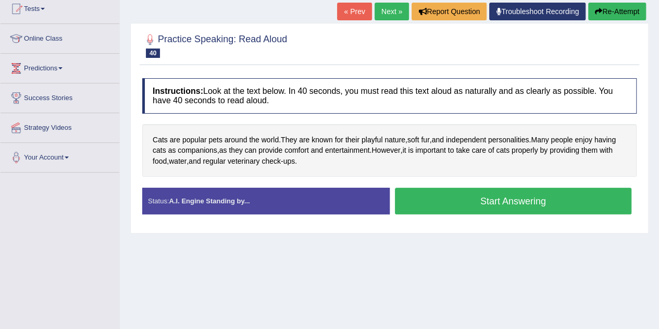
click at [489, 190] on button "Start Answering" at bounding box center [513, 201] width 237 height 27
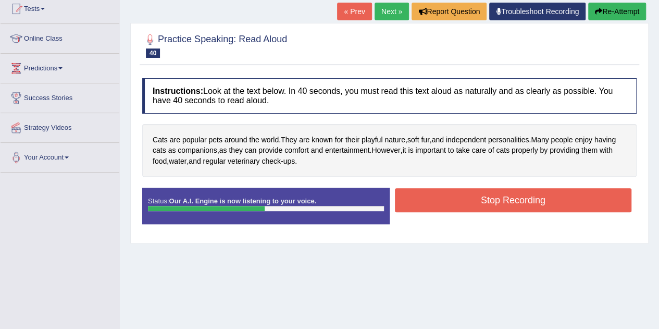
click at [494, 200] on button "Stop Recording" at bounding box center [513, 200] width 237 height 24
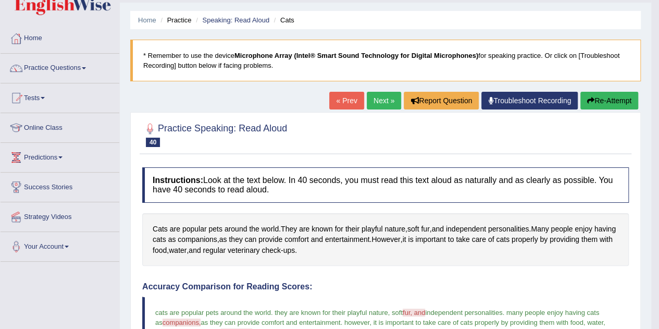
scroll to position [0, 0]
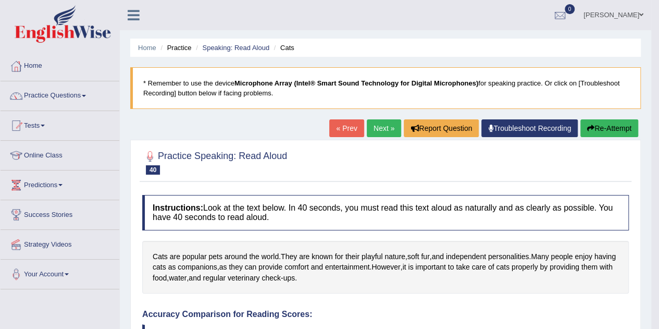
click at [375, 126] on link "Next »" at bounding box center [384, 128] width 34 height 18
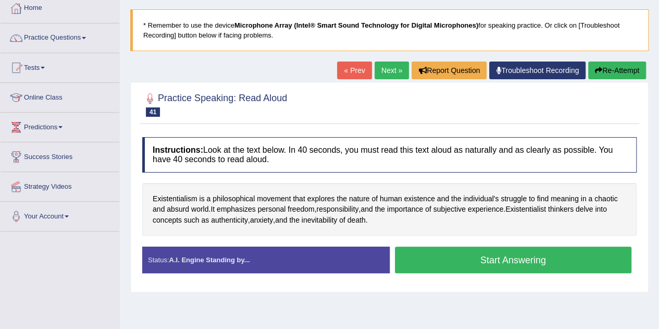
scroll to position [66, 0]
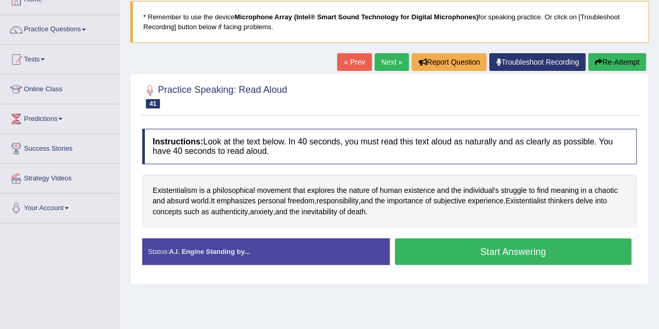
click at [461, 255] on button "Start Answering" at bounding box center [513, 251] width 237 height 27
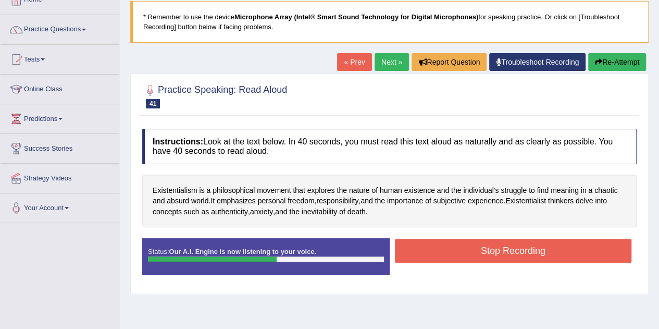
click at [473, 247] on button "Stop Recording" at bounding box center [513, 251] width 237 height 24
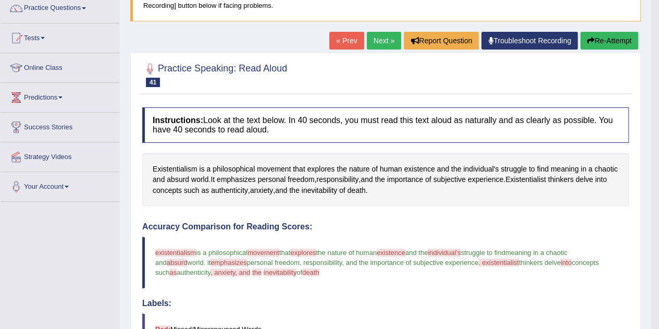
scroll to position [0, 0]
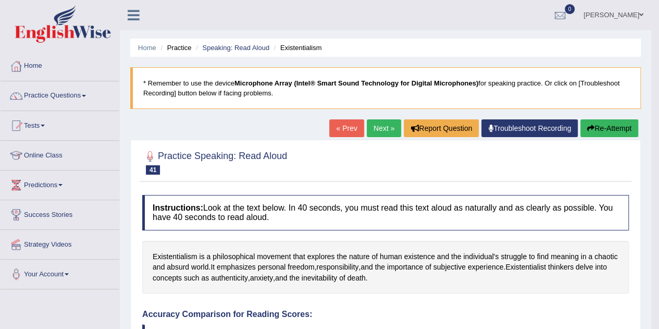
click at [381, 129] on link "Next »" at bounding box center [384, 128] width 34 height 18
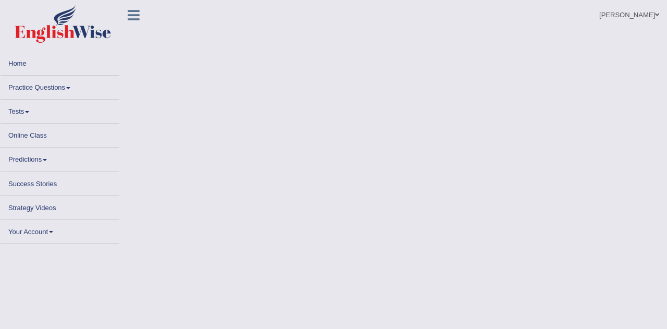
click at [56, 88] on link "Practice Questions" at bounding box center [60, 86] width 119 height 20
click at [31, 64] on link "Home" at bounding box center [60, 62] width 119 height 20
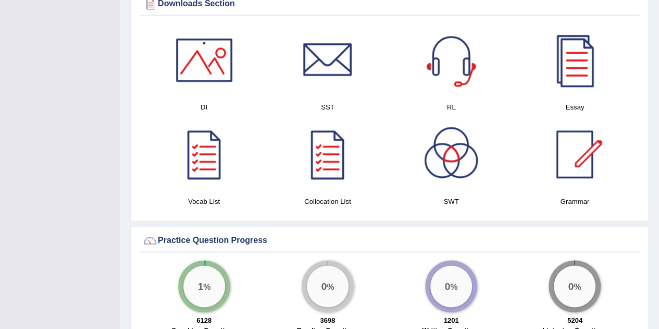
scroll to position [534, 0]
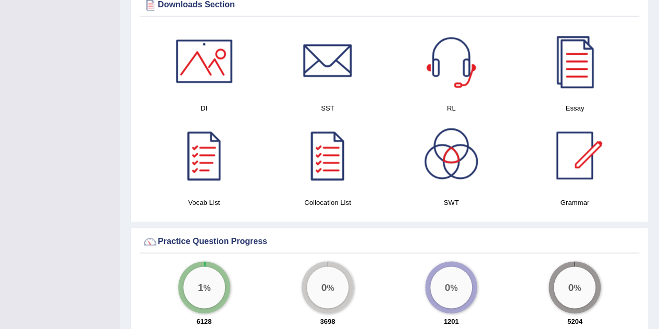
click at [202, 161] on div at bounding box center [204, 155] width 73 height 73
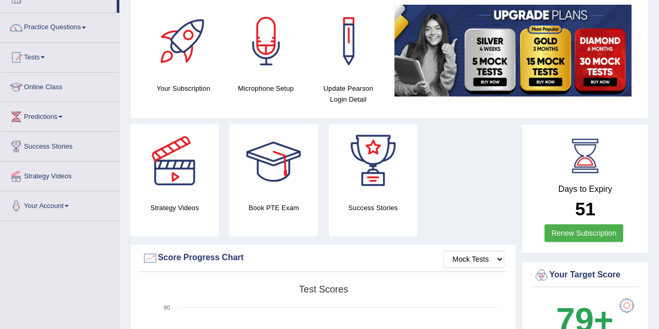
scroll to position [0, 0]
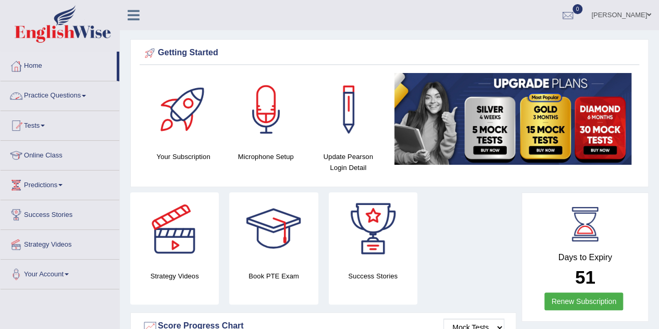
click at [73, 96] on link "Practice Questions" at bounding box center [60, 94] width 119 height 26
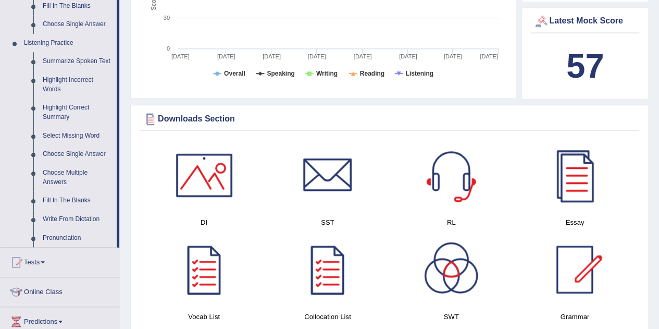
scroll to position [421, 0]
click at [67, 217] on link "Write From Dictation" at bounding box center [77, 219] width 79 height 19
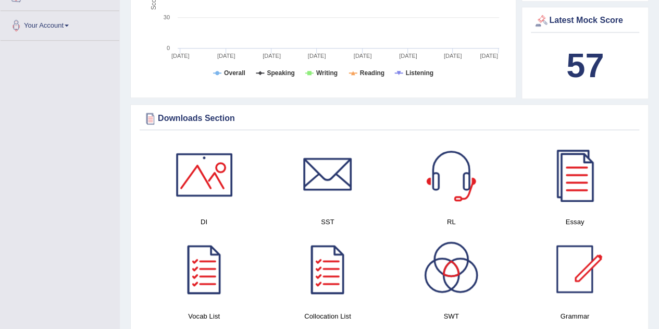
scroll to position [225, 0]
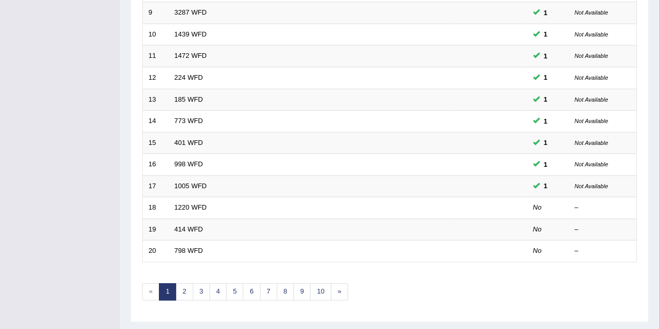
scroll to position [340, 0]
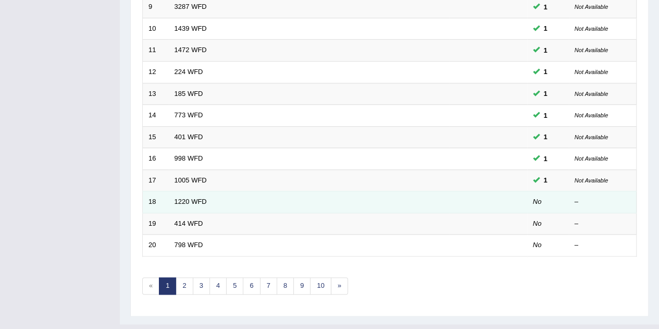
click at [196, 204] on td "1220 WFD" at bounding box center [309, 202] width 280 height 22
click at [193, 199] on link "1220 WFD" at bounding box center [191, 202] width 32 height 8
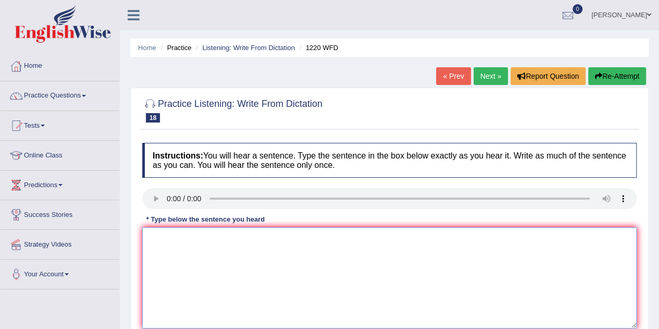
click at [168, 241] on textarea at bounding box center [389, 277] width 495 height 101
click at [164, 244] on textarea at bounding box center [389, 277] width 495 height 101
click at [153, 240] on textarea "we are able to accomadte more xstudn ets then previously." at bounding box center [389, 277] width 495 height 101
click at [199, 240] on textarea "We are able to accomadte more xstudn ets then previously." at bounding box center [389, 277] width 495 height 101
click at [233, 239] on textarea "We are able to accomadte more xstudn ets then previously." at bounding box center [389, 277] width 495 height 101
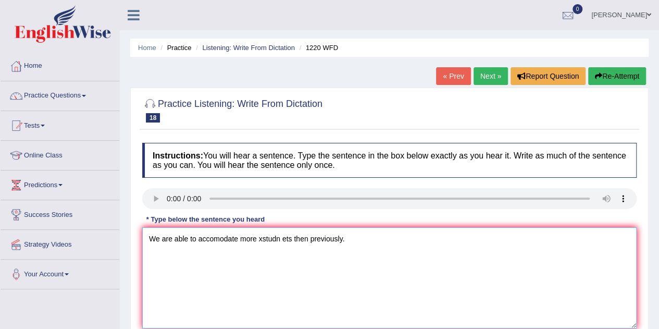
click at [288, 239] on textarea "We are able to accomodate more xstudn ets then previously." at bounding box center [389, 277] width 495 height 101
click at [288, 239] on textarea "We are able to accomodate more students then previously." at bounding box center [389, 277] width 495 height 101
click at [384, 239] on textarea "We are able to accomodate more students student a than then previously." at bounding box center [389, 277] width 495 height 101
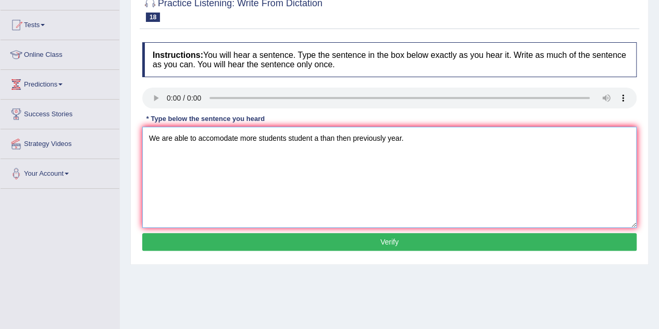
scroll to position [102, 0]
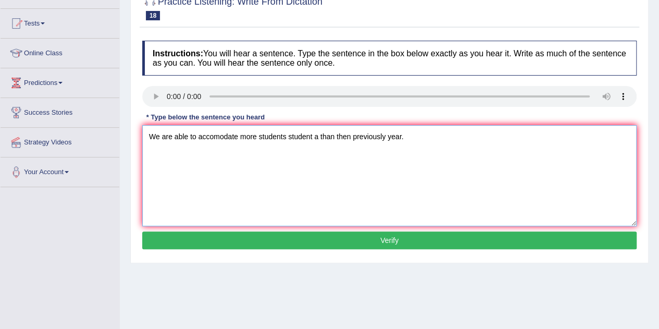
type textarea "We are able to accomodate more students student a than then previously year."
click at [367, 241] on button "Verify" at bounding box center [389, 240] width 495 height 18
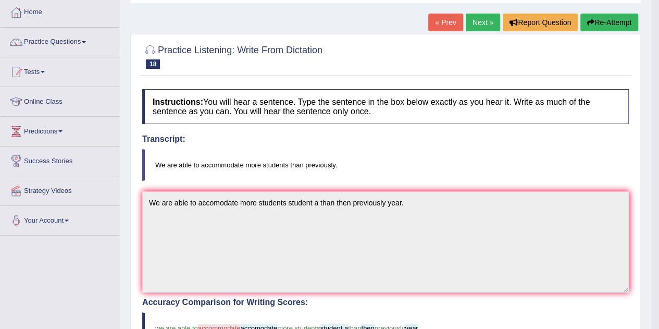
scroll to position [53, 0]
click at [482, 23] on link "Next »" at bounding box center [483, 23] width 34 height 18
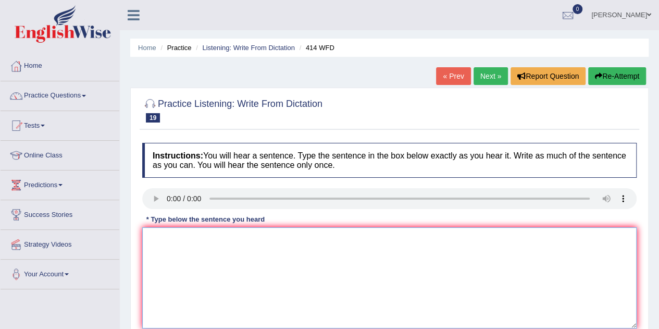
click at [168, 233] on textarea at bounding box center [389, 277] width 495 height 101
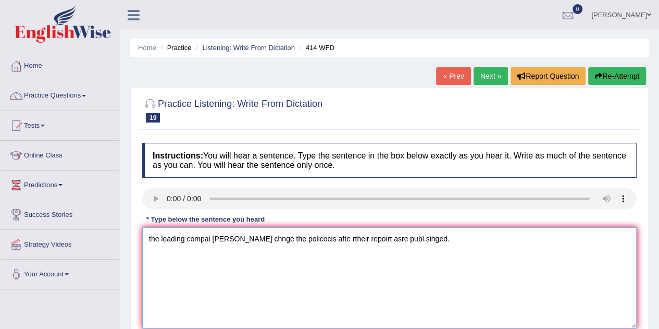
click at [155, 239] on textarea "the leading compai nies chnge the policocis afte rtheir repoirt asre publ.sihge…" at bounding box center [389, 277] width 495 height 101
click at [188, 240] on textarea "The leading compai nies chnge the policocis afte rtheir repoirt asre publ.sihge…" at bounding box center [389, 277] width 495 height 101
click at [227, 241] on textarea "The leading compai nies chnge the policocis afte rtheir repoirt asre publ.sihge…" at bounding box center [389, 277] width 495 height 101
click at [271, 240] on textarea "The leading companies company chnge the policocis afte rtheir repoirt asre publ…" at bounding box center [389, 277] width 495 height 101
click at [322, 239] on textarea "The leading companies company change the policocis afte rtheir repoirt asre pub…" at bounding box center [389, 277] width 495 height 101
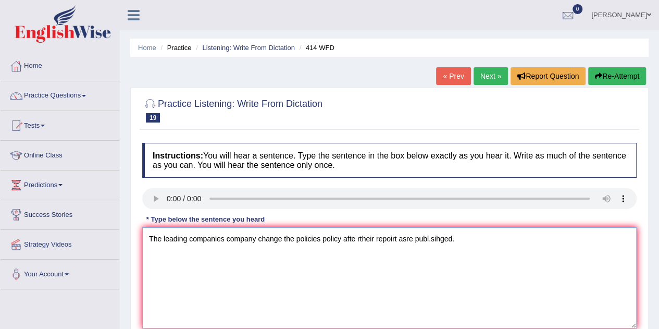
click at [361, 239] on textarea "The leading companies company change the policies policy afte rtheir repoirt as…" at bounding box center [389, 277] width 495 height 101
click at [396, 239] on textarea "The leading companies company change the policies policy afte their repoirt asr…" at bounding box center [389, 277] width 495 height 101
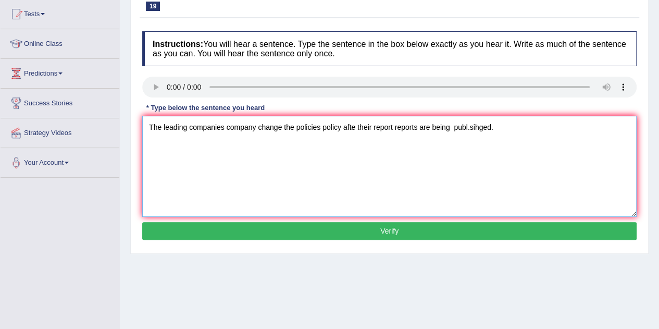
scroll to position [107, 0]
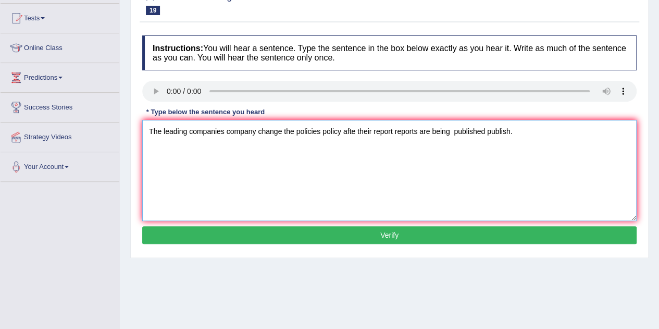
click at [453, 133] on textarea "The leading companies company change the policies policy afte their report repo…" at bounding box center [389, 170] width 495 height 101
click at [481, 133] on textarea "The leading companies company change the policies policy afte their report repo…" at bounding box center [389, 170] width 495 height 101
type textarea "The leading companies company change the policies policy afte their report repo…"
click at [419, 232] on button "Verify" at bounding box center [389, 235] width 495 height 18
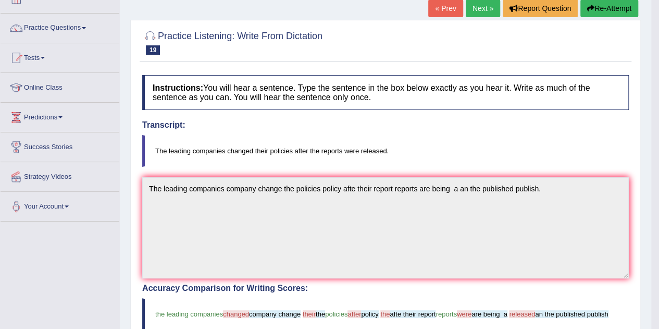
scroll to position [0, 0]
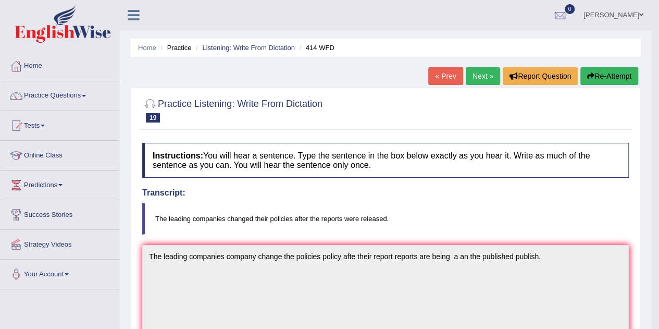
click at [477, 76] on link "Next »" at bounding box center [483, 76] width 34 height 18
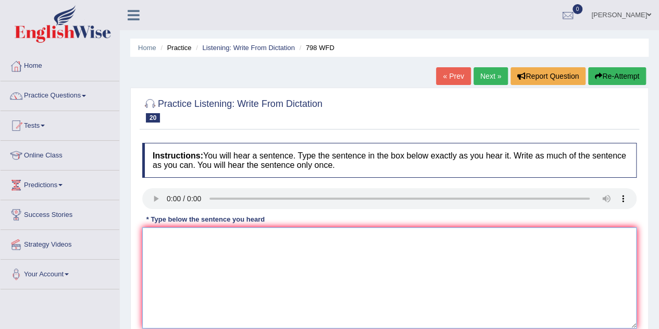
click at [169, 243] on textarea at bounding box center [389, 277] width 495 height 101
click at [164, 238] on textarea "siugafr is a comlund including oxgen , hydrogena damndf carbon" at bounding box center [389, 277] width 495 height 101
click at [211, 240] on textarea "Sugar is a comlund including oxgen , hydrogena damndf carbon" at bounding box center [389, 277] width 495 height 101
click at [271, 240] on textarea "Sugar is a compound including oxgen , hydrogena damndf carbon" at bounding box center [389, 277] width 495 height 101
click at [318, 239] on textarea "Sugar is a compound including oxygen , hydrogena damndf carbon" at bounding box center [389, 277] width 495 height 101
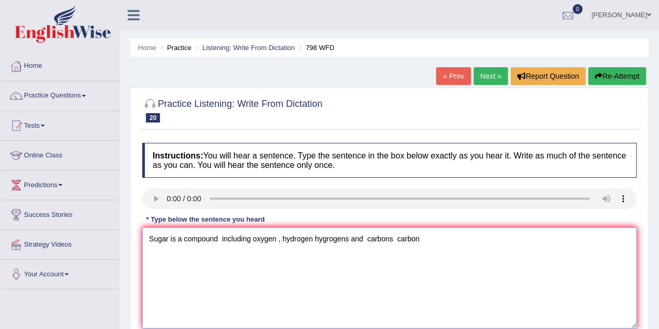
click at [424, 240] on textarea "Sugar is a compound including oxygen , hydrogen hygrogens and carbons carbon" at bounding box center [389, 277] width 495 height 101
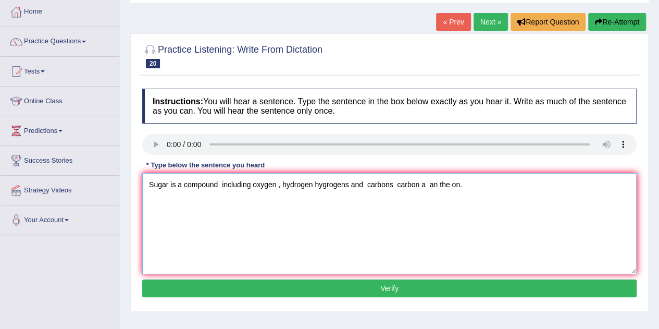
scroll to position [57, 0]
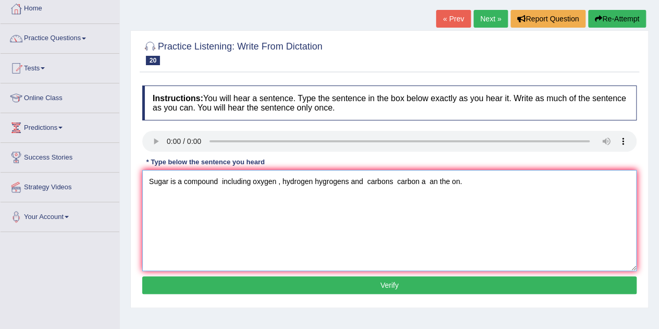
type textarea "Sugar is a compound including oxygen , hydrogen hygrogens and carbons carbon a …"
click at [370, 281] on button "Verify" at bounding box center [389, 285] width 495 height 18
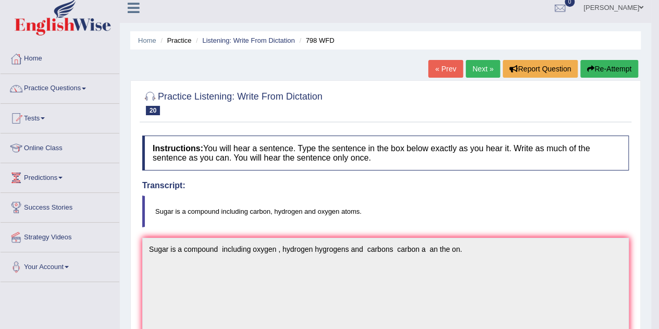
scroll to position [7, 0]
click at [478, 69] on link "Next »" at bounding box center [483, 69] width 34 height 18
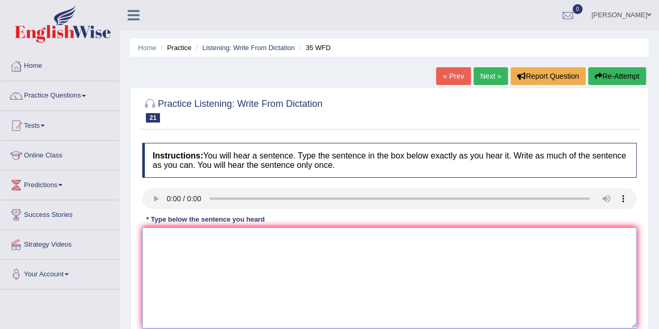
click at [161, 257] on textarea at bounding box center [389, 277] width 495 height 101
click at [172, 239] on textarea "studnet whoi study enviornemrtal boilgy need to do filked work." at bounding box center [389, 277] width 495 height 101
click at [226, 240] on textarea "Student students whoi study enviornemrtal boilgy need to do filked work." at bounding box center [389, 277] width 495 height 101
click at [287, 237] on textarea "Student students who study enviornemrtal boilgy need to do filked work." at bounding box center [389, 277] width 495 height 101
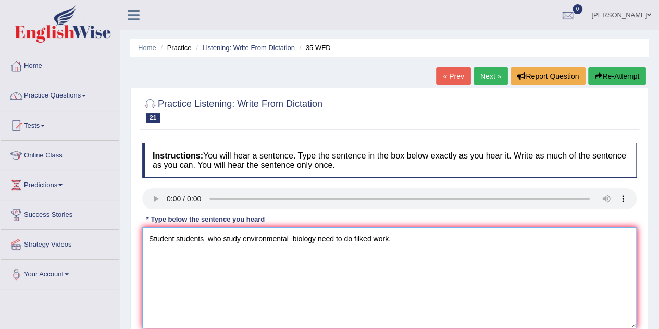
click at [370, 240] on textarea "Student students who study environmental biology need to do filked work." at bounding box center [389, 277] width 495 height 101
click at [400, 240] on textarea "Student students who study environmental biology need to do field fields work." at bounding box center [389, 277] width 495 height 101
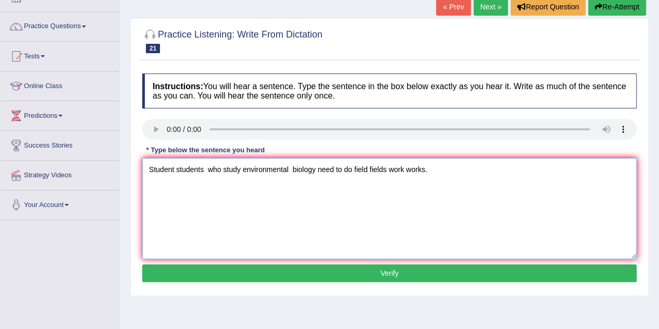
scroll to position [72, 0]
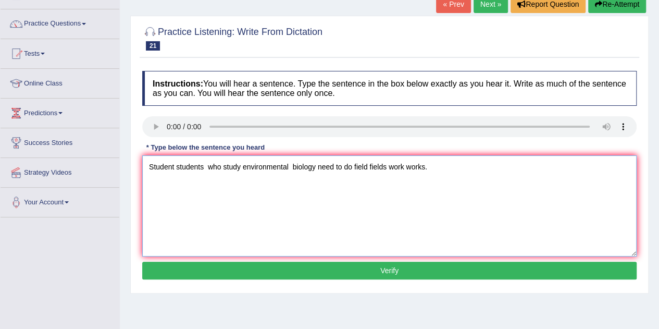
type textarea "Student students who study environmental biology need to do field fields work w…"
click at [377, 272] on button "Verify" at bounding box center [389, 271] width 495 height 18
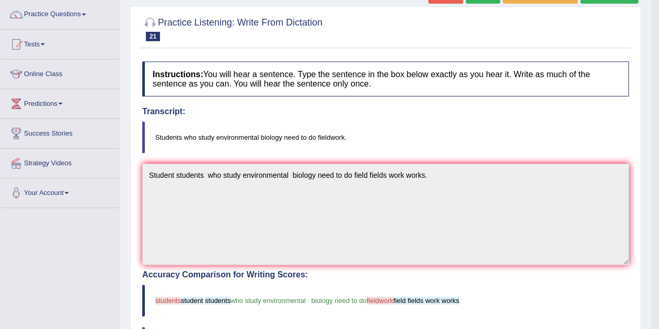
scroll to position [0, 0]
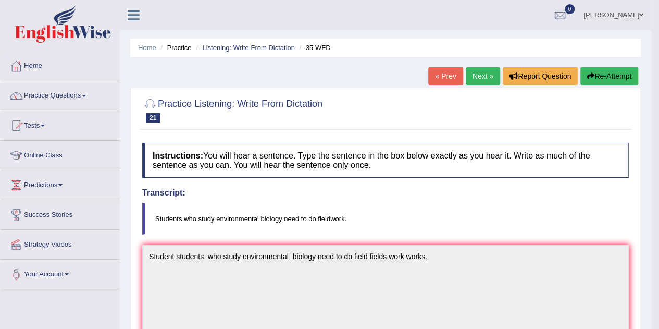
click at [483, 77] on link "Next »" at bounding box center [483, 76] width 34 height 18
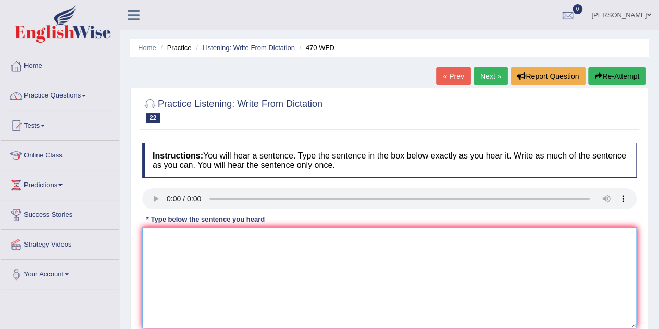
click at [165, 228] on textarea at bounding box center [389, 277] width 495 height 101
click at [179, 237] on textarea "asdsignet must be subitted at the end of the term." at bounding box center [389, 277] width 495 height 101
click at [281, 237] on textarea "Assignment Assignments must be subitted at the end of the term." at bounding box center [389, 277] width 495 height 101
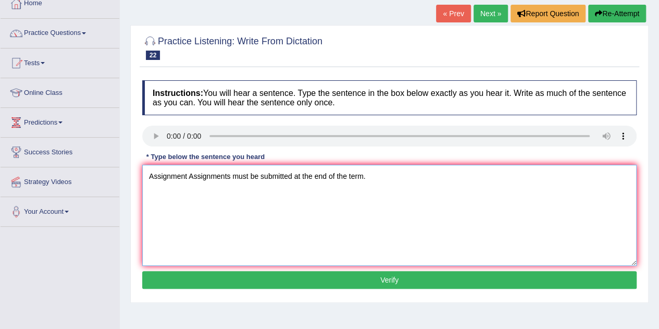
scroll to position [64, 0]
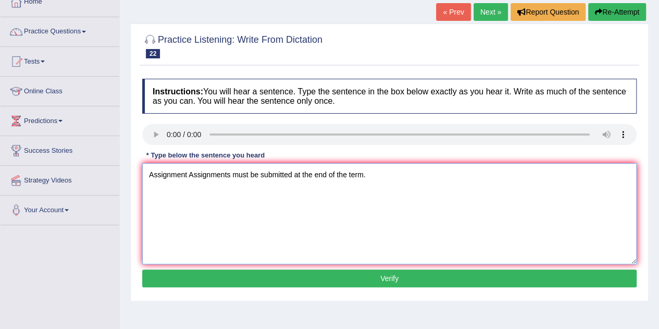
type textarea "Assignment Assignments must be submitted at the end of the term."
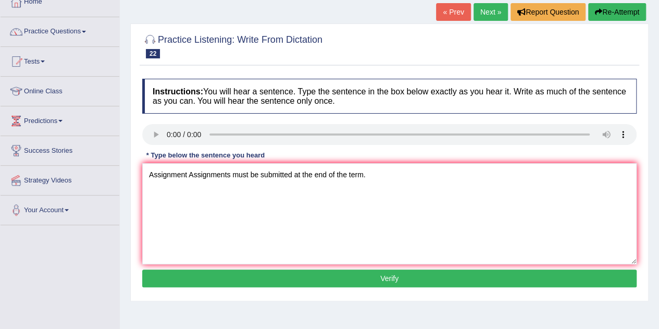
click at [375, 275] on button "Verify" at bounding box center [389, 278] width 495 height 18
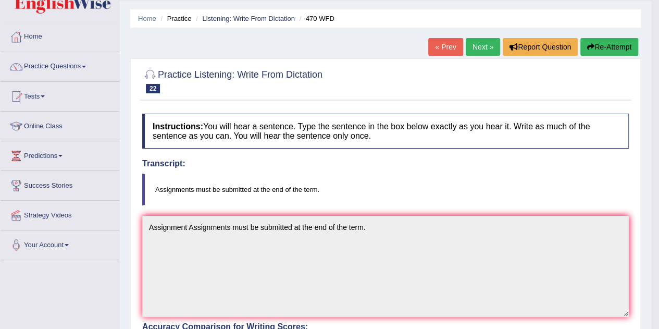
scroll to position [0, 0]
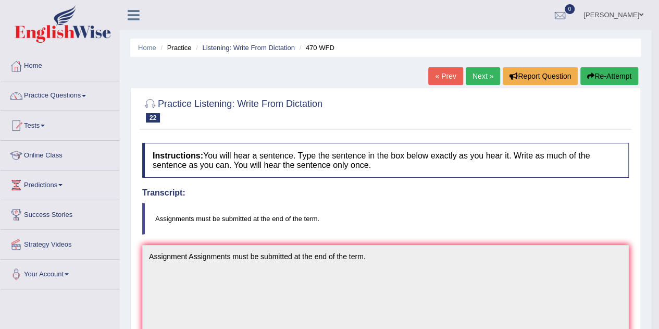
click at [478, 74] on link "Next »" at bounding box center [483, 76] width 34 height 18
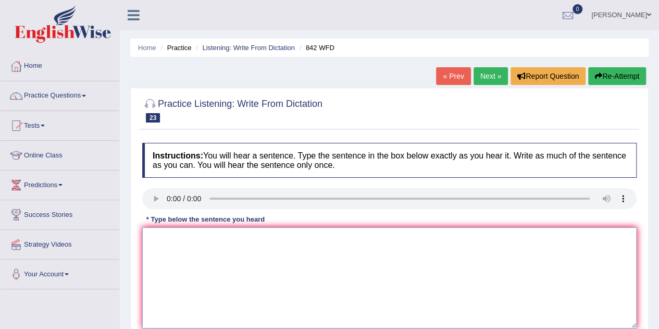
click at [172, 247] on textarea at bounding box center [389, 277] width 495 height 101
click at [171, 238] on textarea "socilka policy id the studyof socil polichyf for thye goivenrments." at bounding box center [389, 277] width 495 height 101
click at [198, 238] on textarea "Social policy id the studyof socil polichyf for thye goivenrments." at bounding box center [389, 277] width 495 height 101
click at [234, 240] on textarea "Social policy is the studyof socil polichyf for thye goivenrments." at bounding box center [389, 277] width 495 height 101
click at [259, 239] on textarea "Social policy is the study of socil polichyf for thye goivenrments." at bounding box center [389, 277] width 495 height 101
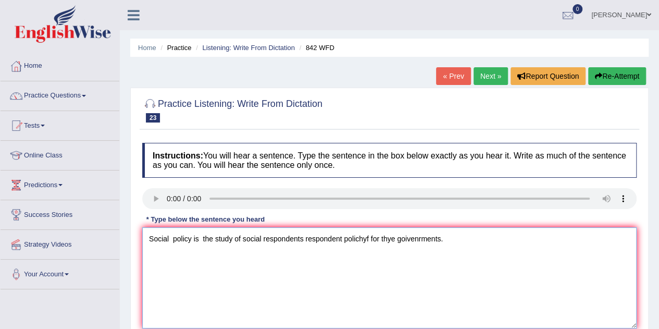
click at [368, 239] on textarea "Social policy is the study of social respondents respondent polichyf for thye g…" at bounding box center [389, 277] width 495 height 101
click at [397, 239] on textarea "Social policy is the study of social respondents respondent policy of for thye …" at bounding box center [389, 277] width 495 height 101
click at [409, 240] on textarea "Social policy is the study of social respondents respondent policy of for the g…" at bounding box center [389, 277] width 495 height 101
click at [446, 238] on textarea "Social policy is the study of social respondents respondent policy of for the g…" at bounding box center [389, 277] width 495 height 101
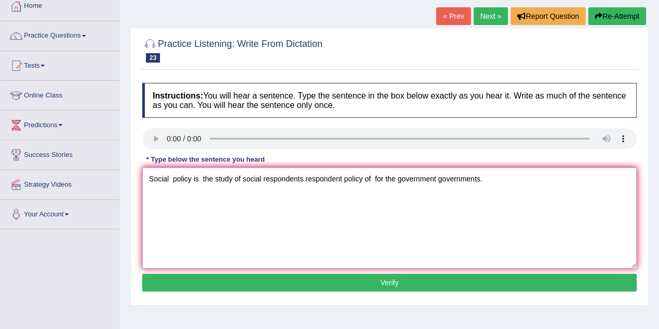
scroll to position [59, 0]
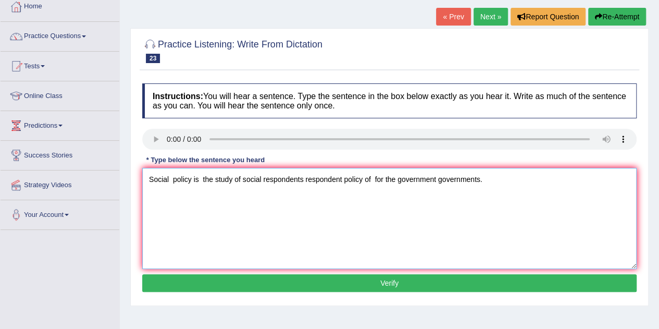
type textarea "Social policy is the study of social respondents respondent policy of for the g…"
click at [434, 283] on button "Verify" at bounding box center [389, 283] width 495 height 18
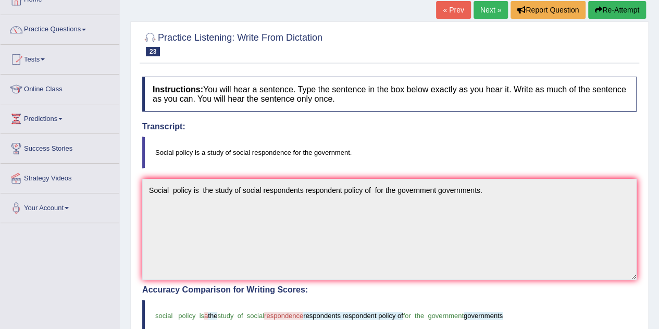
scroll to position [66, 0]
